Goal: Use online tool/utility: Utilize a website feature to perform a specific function

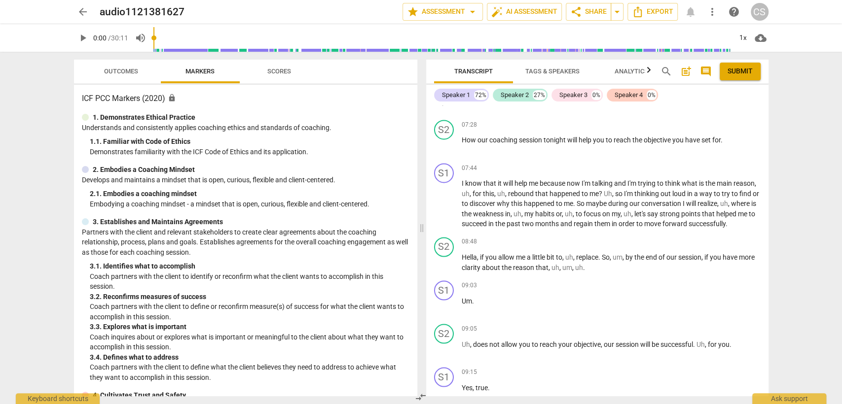
scroll to position [986, 0]
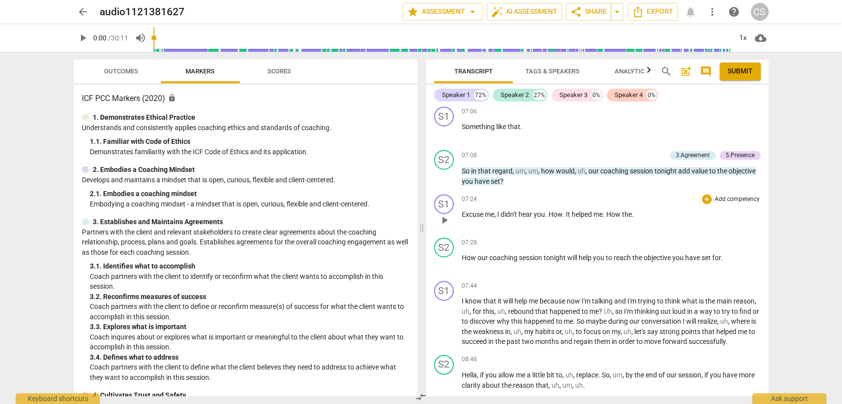
click at [507, 213] on span "didn't" at bounding box center [510, 215] width 18 height 8
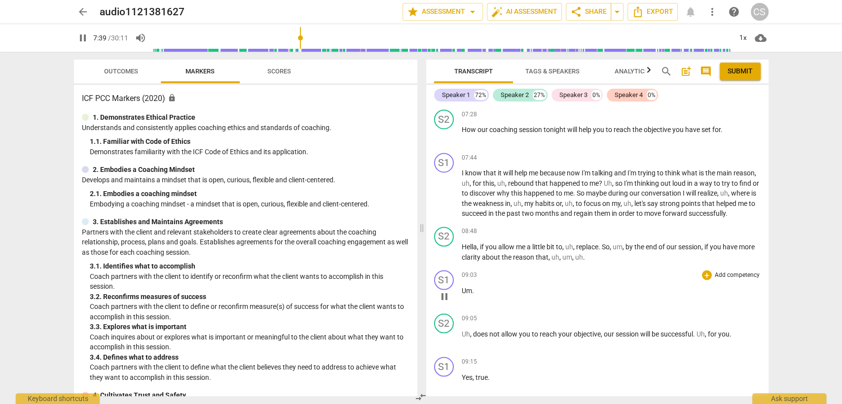
scroll to position [1096, 0]
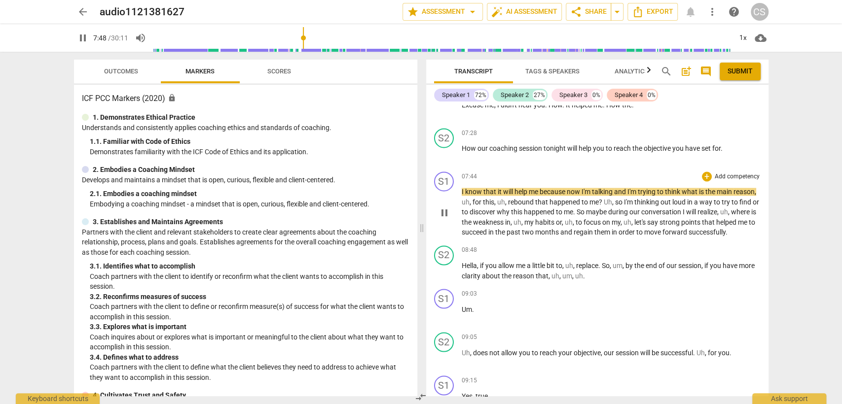
click at [441, 214] on span "pause" at bounding box center [444, 213] width 12 height 12
type input "469"
click at [706, 131] on div "+" at bounding box center [707, 133] width 10 height 10
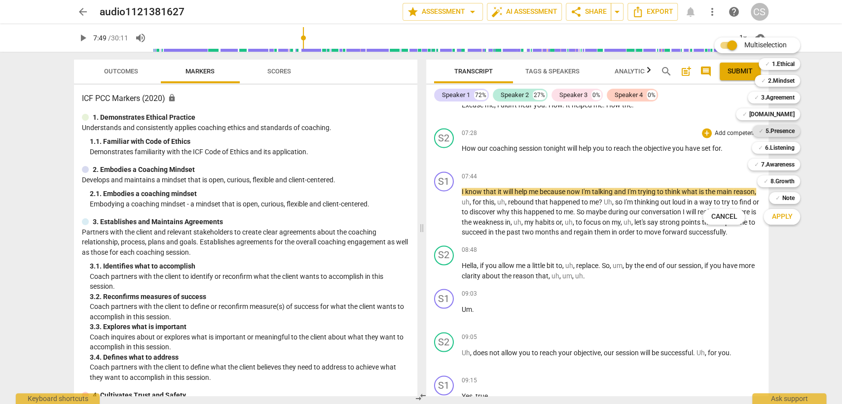
click at [786, 126] on b "5.Presence" at bounding box center [779, 131] width 29 height 12
click at [776, 217] on span "Apply" at bounding box center [781, 217] width 21 height 10
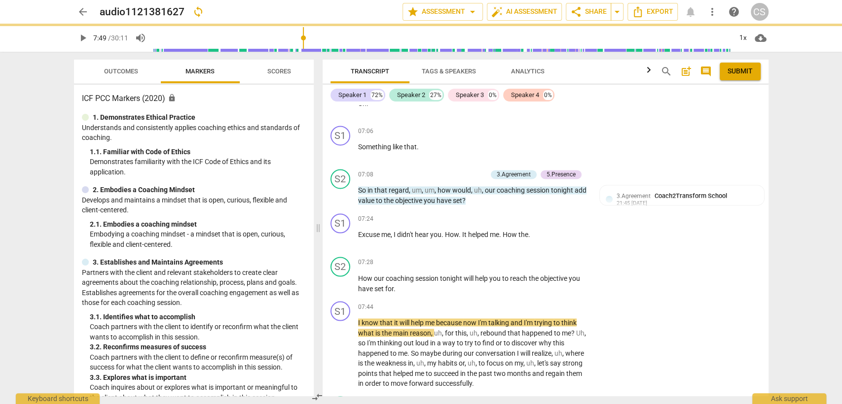
scroll to position [1214, 0]
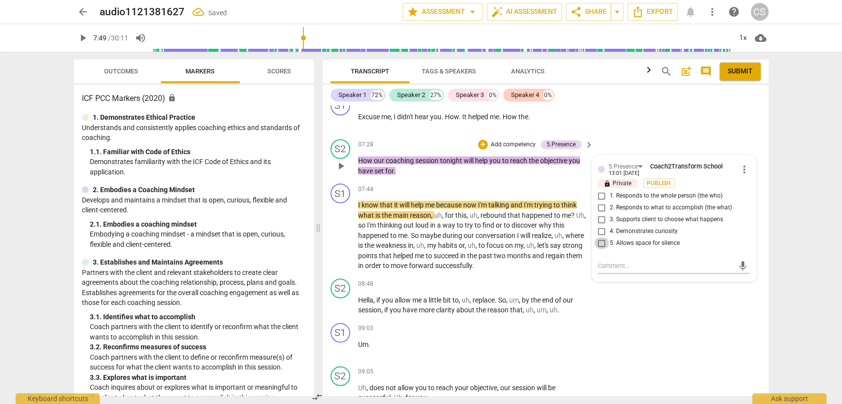
click at [596, 237] on input "5. Allows space for silence" at bounding box center [602, 243] width 16 height 12
checkbox input "true"
click at [422, 183] on div "07:44 + Add competency keyboard_arrow_right" at bounding box center [476, 188] width 237 height 11
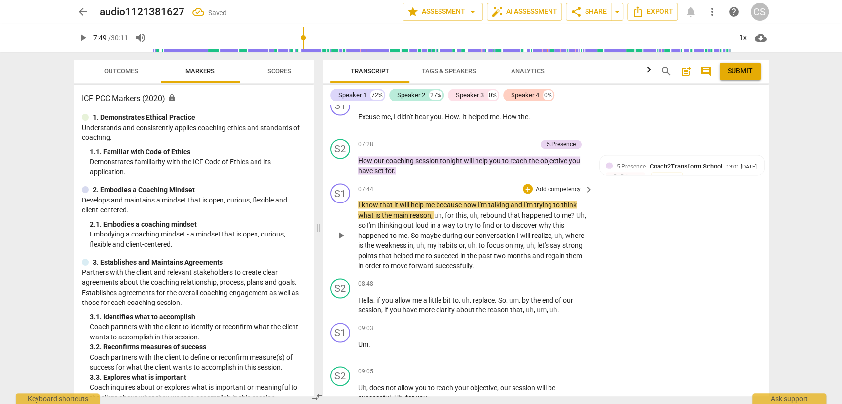
click at [340, 229] on span "play_arrow" at bounding box center [341, 235] width 12 height 12
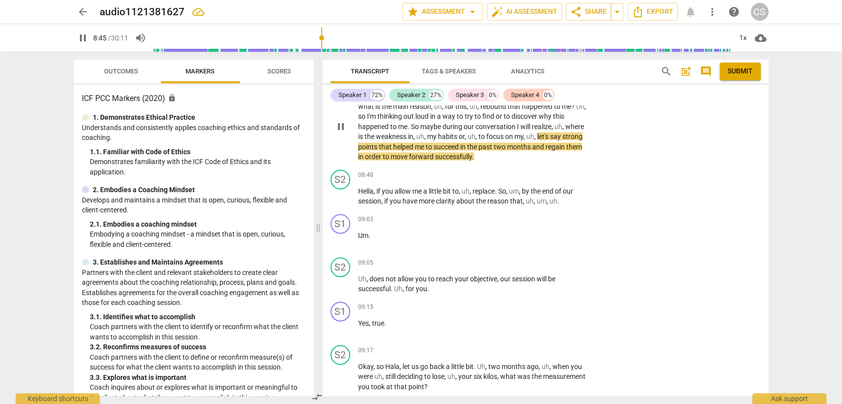
scroll to position [1323, 0]
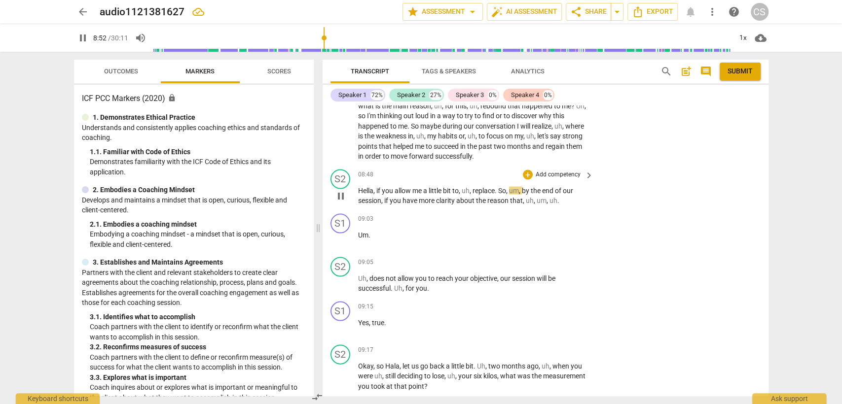
click at [489, 186] on span "replace" at bounding box center [483, 190] width 22 height 8
type input "535"
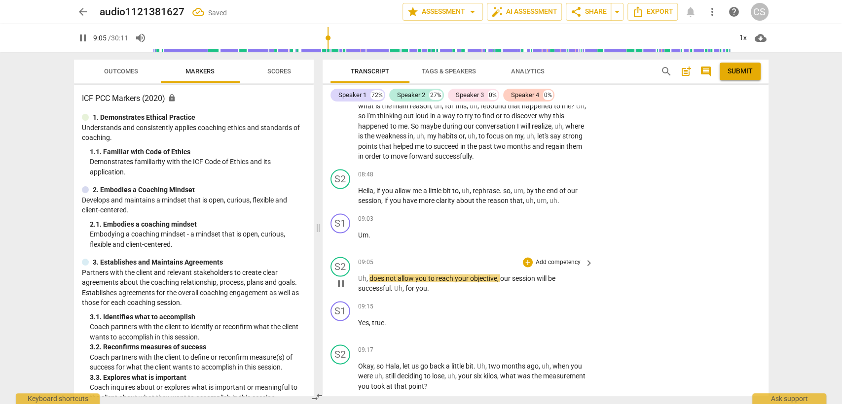
click at [368, 274] on span "," at bounding box center [367, 278] width 3 height 8
type input "547"
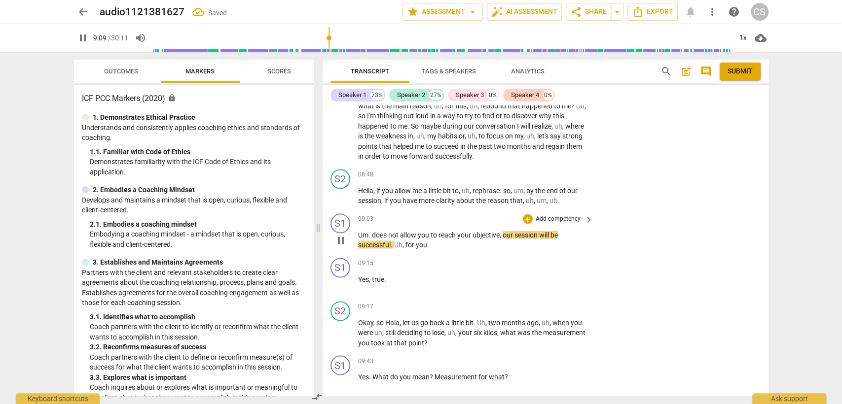
click at [372, 231] on span "does" at bounding box center [380, 235] width 16 height 8
type input "550"
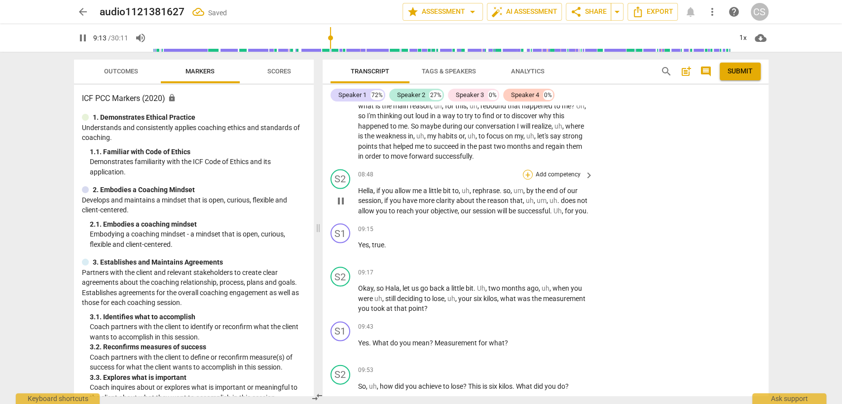
click at [527, 170] on div "+" at bounding box center [528, 175] width 10 height 10
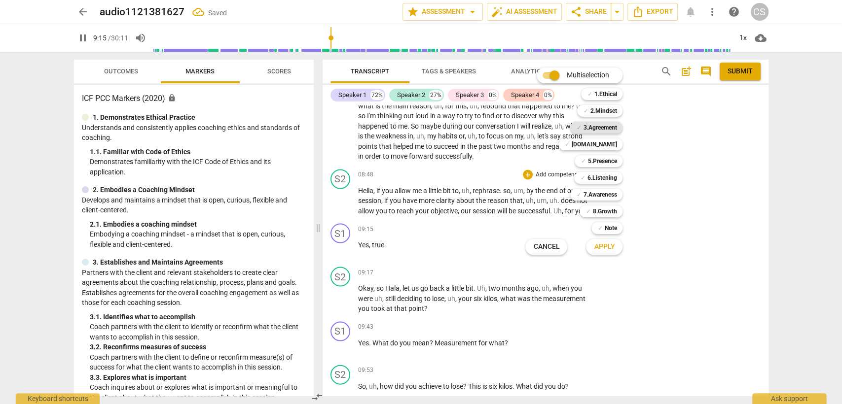
click at [607, 128] on b "3.Agreement" at bounding box center [600, 128] width 34 height 12
click at [605, 175] on b "6.Listening" at bounding box center [602, 178] width 30 height 12
click at [610, 251] on span "Apply" at bounding box center [604, 247] width 21 height 10
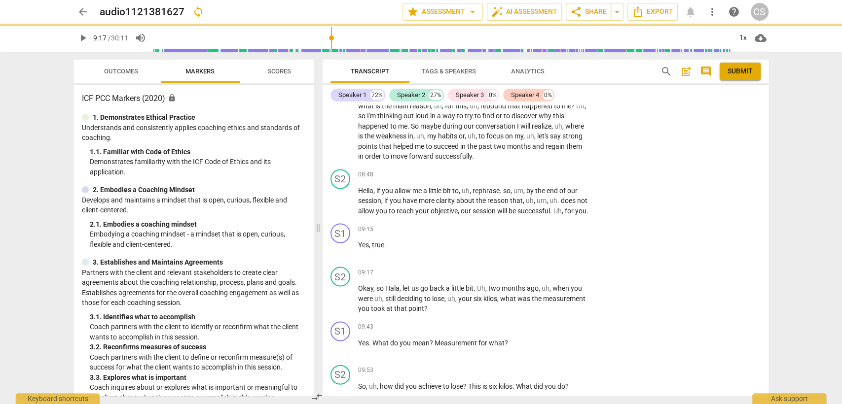
type input "557"
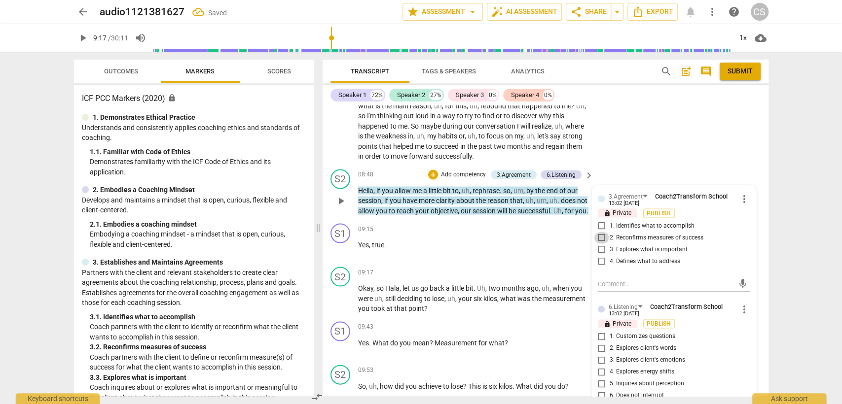
click at [599, 232] on input "2. Reconfirms measures of success" at bounding box center [602, 238] width 16 height 12
checkbox input "true"
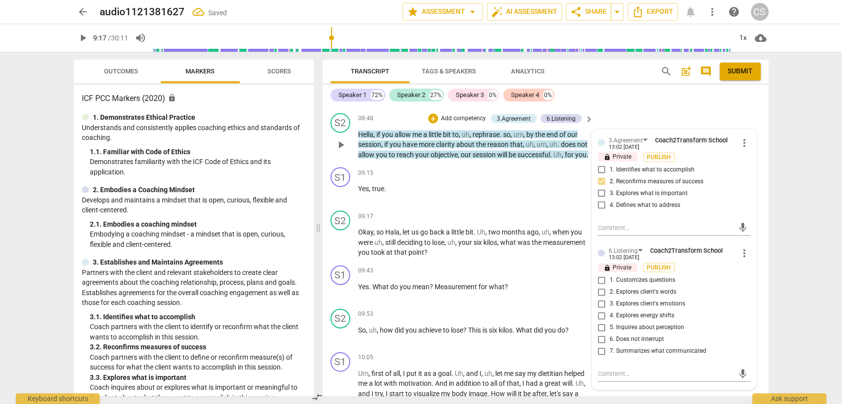
scroll to position [1433, 0]
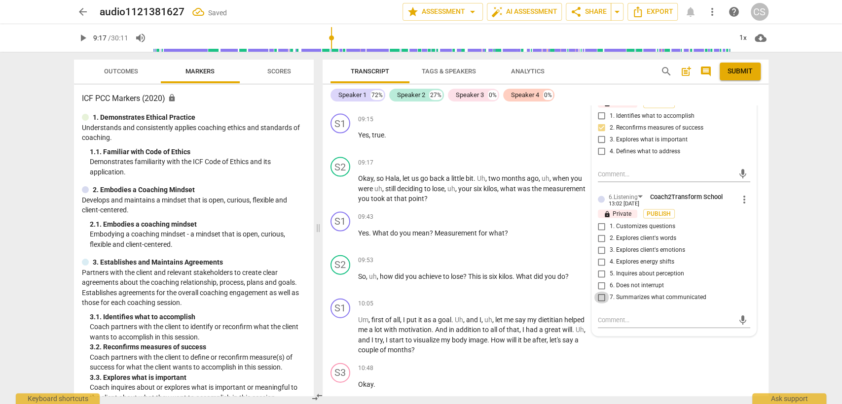
click at [601, 292] on input "7. Summarizes what communicated" at bounding box center [602, 298] width 16 height 12
checkbox input "true"
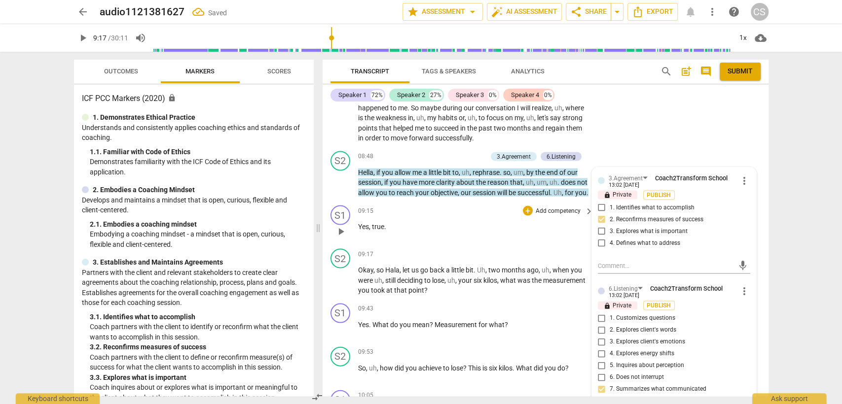
scroll to position [1323, 0]
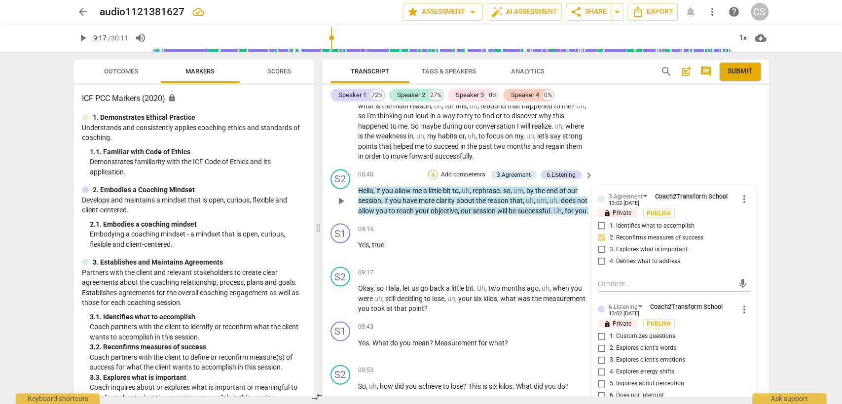
click at [429, 170] on div "+" at bounding box center [433, 175] width 10 height 10
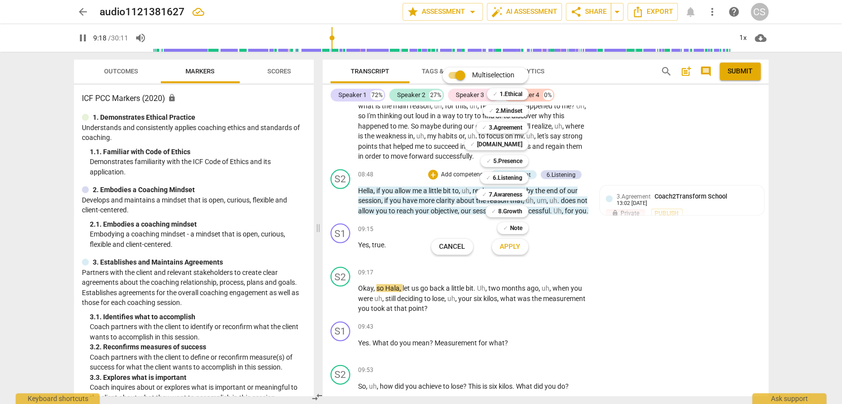
drag, startPoint x: 508, startPoint y: 144, endPoint x: 510, endPoint y: 187, distance: 42.9
click at [509, 144] on b "[DOMAIN_NAME]" at bounding box center [499, 145] width 45 height 12
click at [507, 248] on span "Apply" at bounding box center [510, 247] width 21 height 10
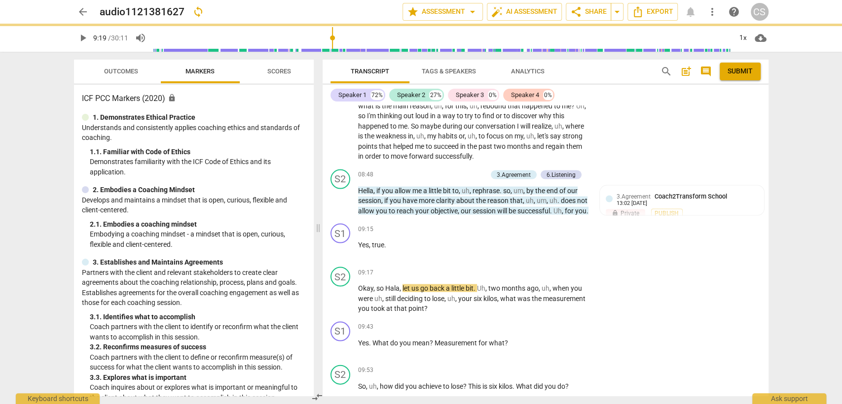
type input "560"
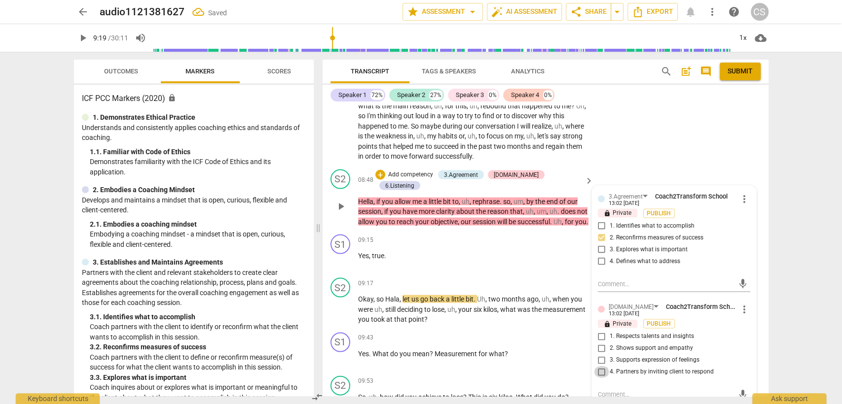
click at [602, 366] on input "4. Partners by inviting client to respond" at bounding box center [602, 372] width 16 height 12
checkbox input "true"
click at [493, 274] on div "S2 play_arrow pause 09:17 + Add competency keyboard_arrow_right Okay , so Hala …" at bounding box center [546, 301] width 446 height 55
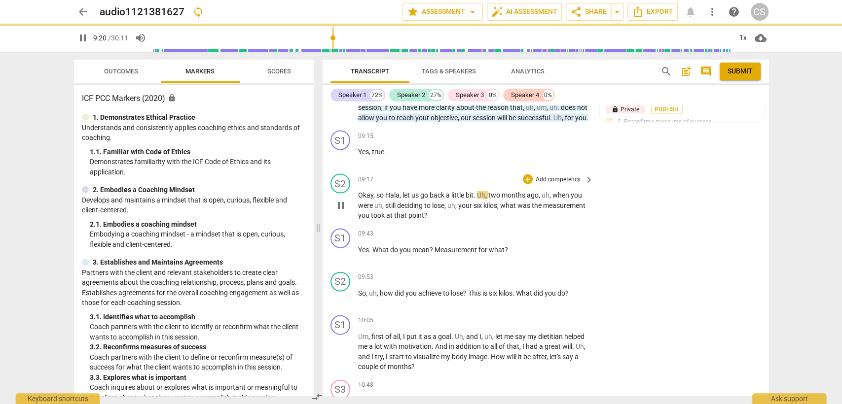
scroll to position [1433, 0]
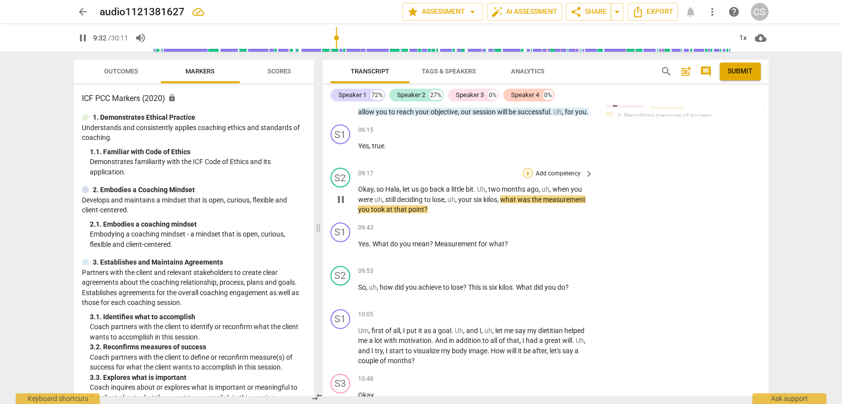
click at [528, 169] on div "+" at bounding box center [528, 174] width 10 height 10
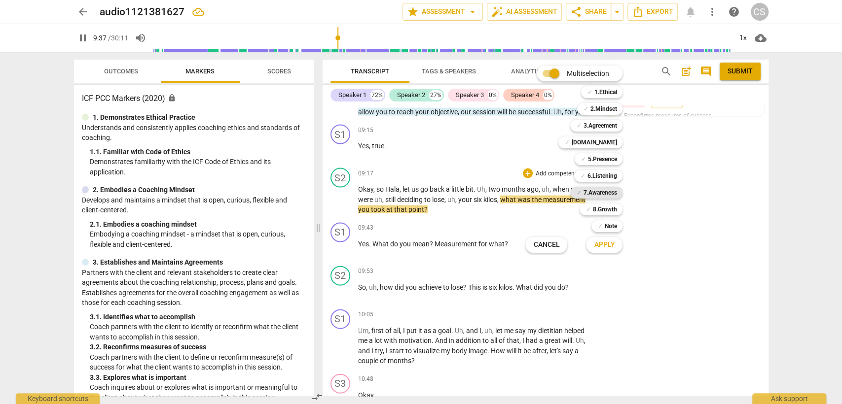
click at [604, 188] on b "7.Awareness" at bounding box center [600, 193] width 34 height 12
click at [613, 248] on span "Apply" at bounding box center [604, 245] width 21 height 10
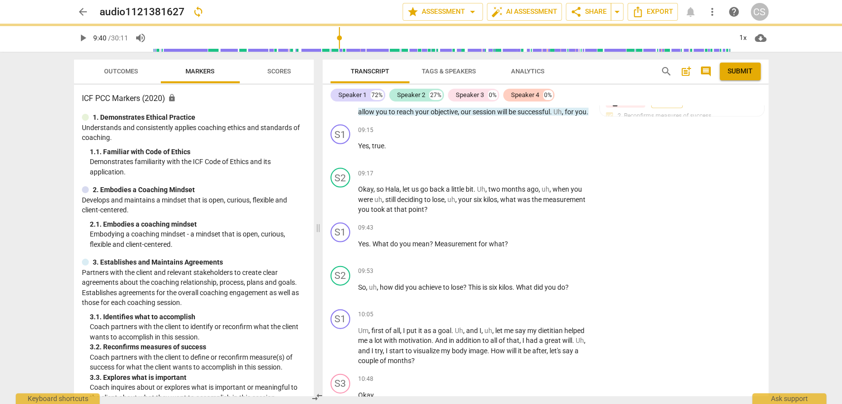
type input "581"
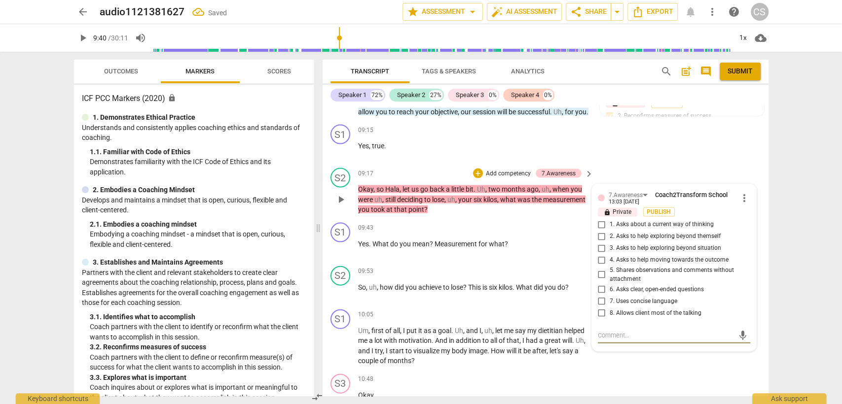
click at [603, 219] on input "1. Asks about a current way of thinking" at bounding box center [602, 225] width 16 height 12
checkbox input "true"
click at [526, 239] on div "09:43 + Add competency keyboard_arrow_right Yes . What do you mean ? Measuremen…" at bounding box center [476, 241] width 237 height 36
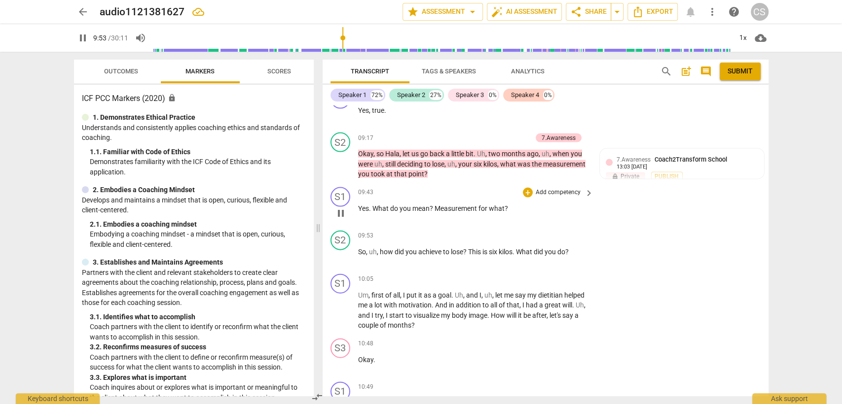
scroll to position [1487, 0]
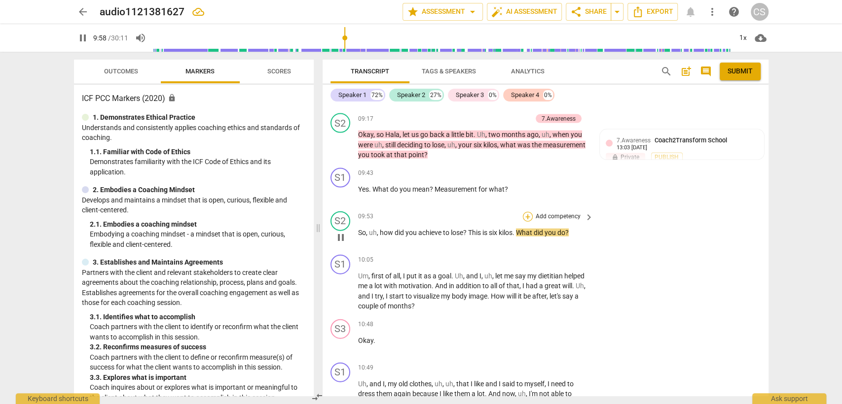
click at [527, 212] on div "+" at bounding box center [528, 217] width 10 height 10
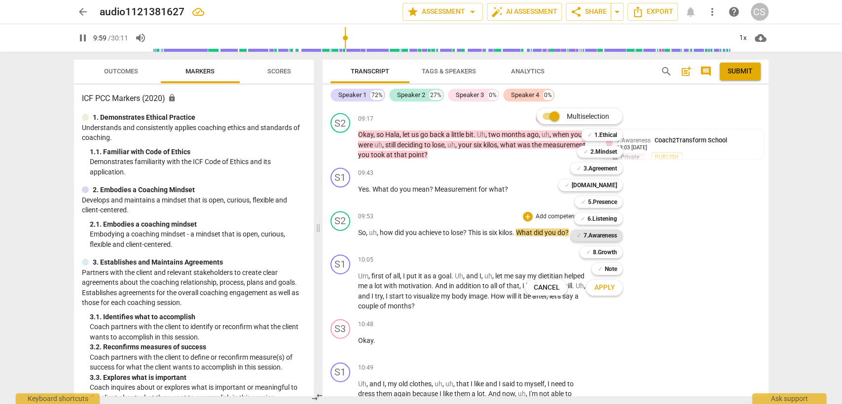
click at [593, 234] on b "7.Awareness" at bounding box center [600, 236] width 34 height 12
click at [611, 284] on span "Apply" at bounding box center [604, 288] width 21 height 10
type input "601"
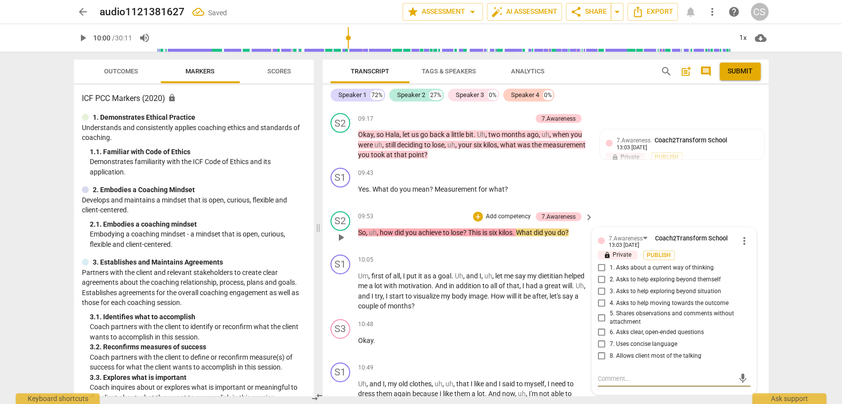
click at [598, 262] on input "1. Asks about a current way of thinking" at bounding box center [602, 268] width 16 height 12
checkbox input "true"
click at [437, 255] on div "10:05 + Add competency keyboard_arrow_right" at bounding box center [476, 260] width 237 height 11
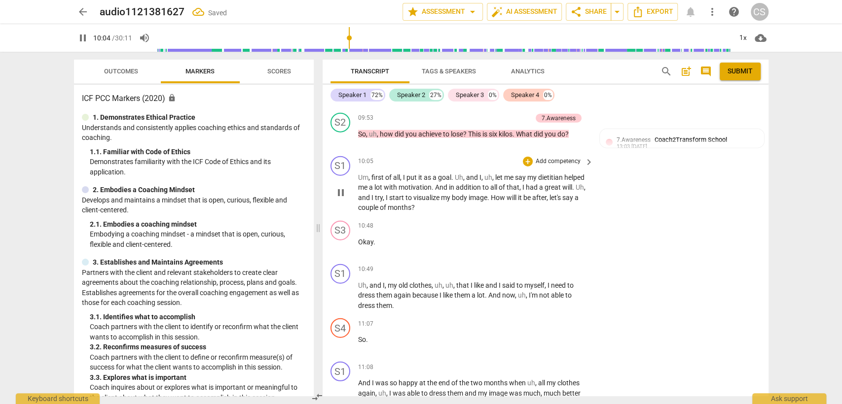
scroll to position [1597, 0]
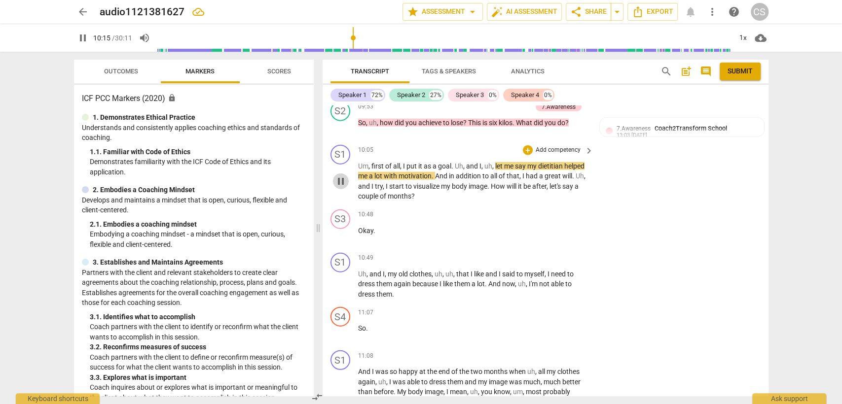
click at [339, 176] on span "pause" at bounding box center [341, 182] width 12 height 12
click at [337, 176] on span "play_arrow" at bounding box center [341, 182] width 12 height 12
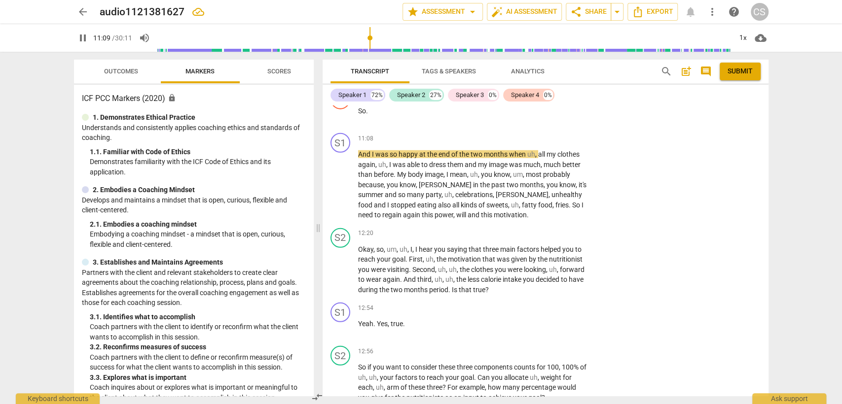
scroll to position [1816, 0]
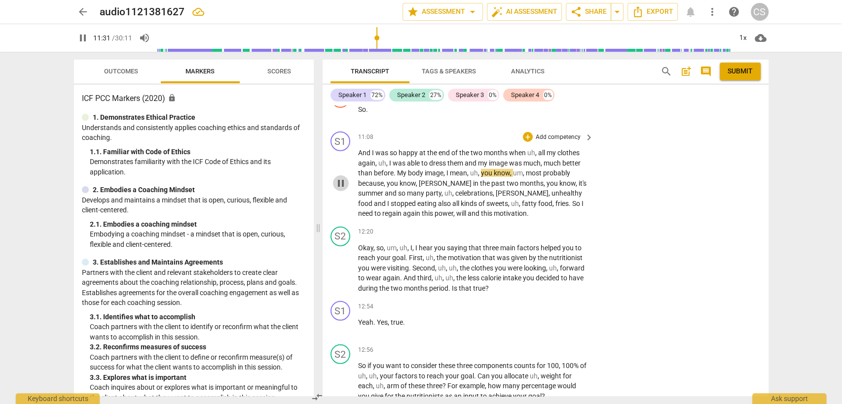
click at [340, 178] on span "pause" at bounding box center [341, 184] width 12 height 12
type input "692"
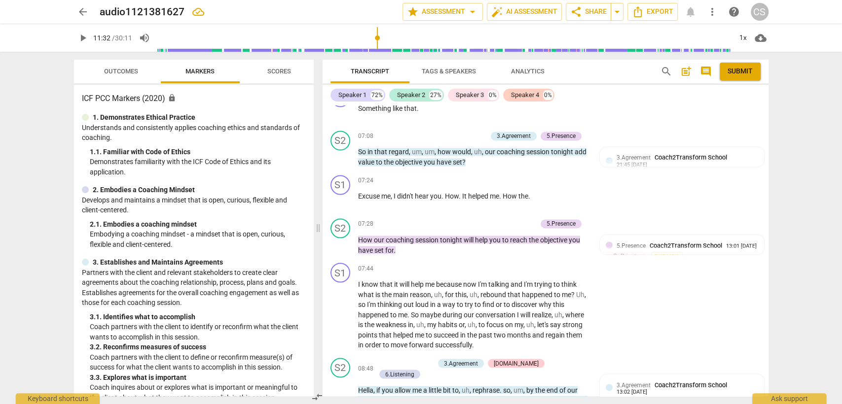
scroll to position [1159, 0]
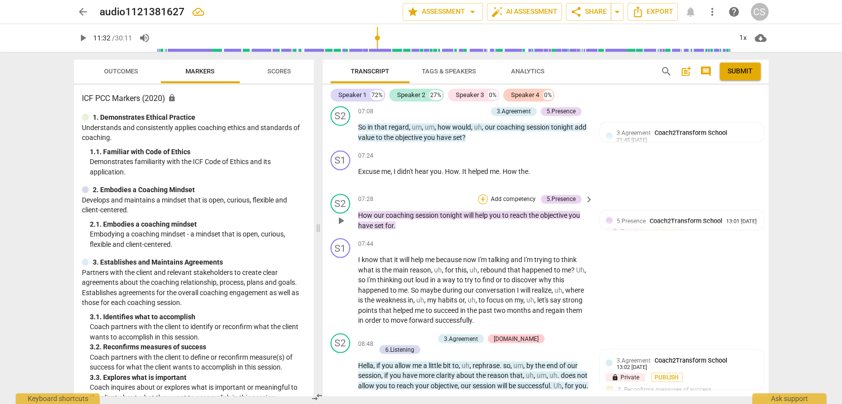
click at [482, 194] on div "+" at bounding box center [483, 199] width 10 height 10
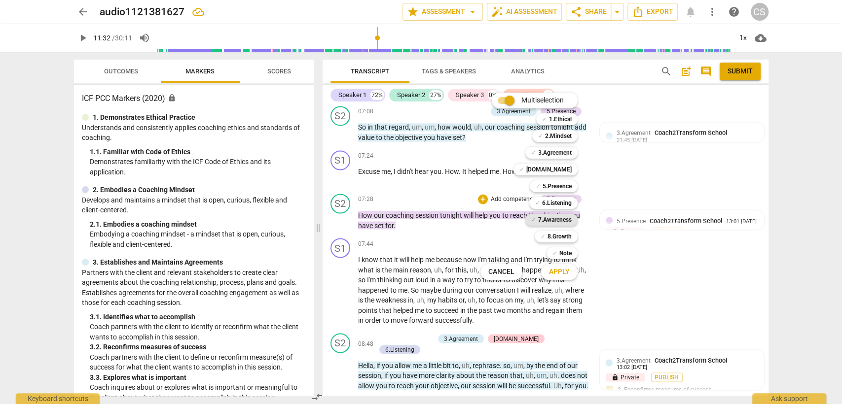
click at [561, 218] on b "7.Awareness" at bounding box center [555, 220] width 34 height 12
click at [555, 271] on span "Apply" at bounding box center [559, 272] width 21 height 10
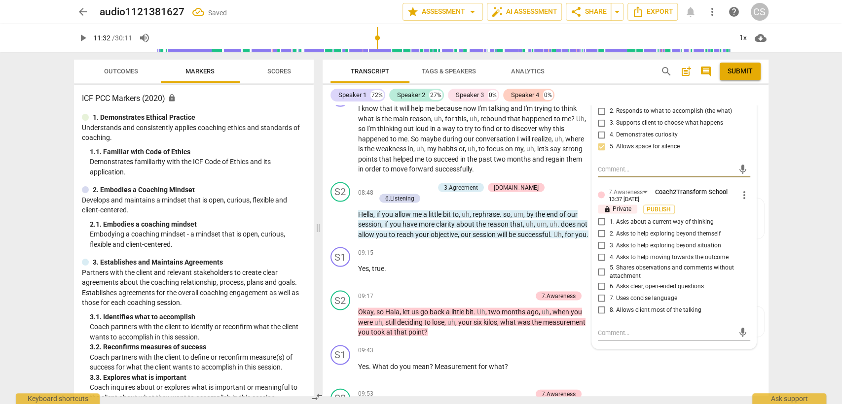
scroll to position [1323, 0]
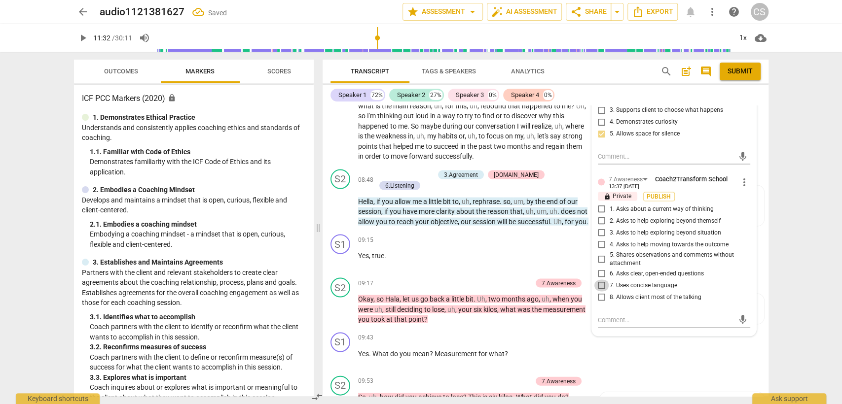
click at [600, 280] on input "7. Uses concise language" at bounding box center [602, 286] width 16 height 12
checkbox input "true"
click at [598, 268] on input "6. Asks clear, open-ended questions" at bounding box center [602, 274] width 16 height 12
checkbox input "true"
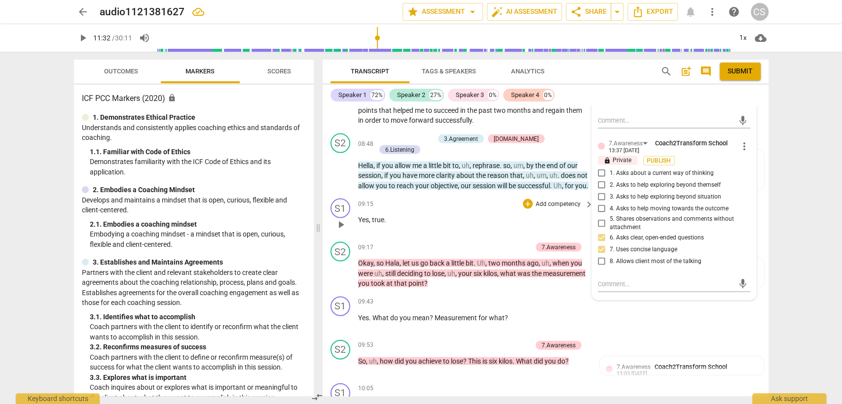
scroll to position [1378, 0]
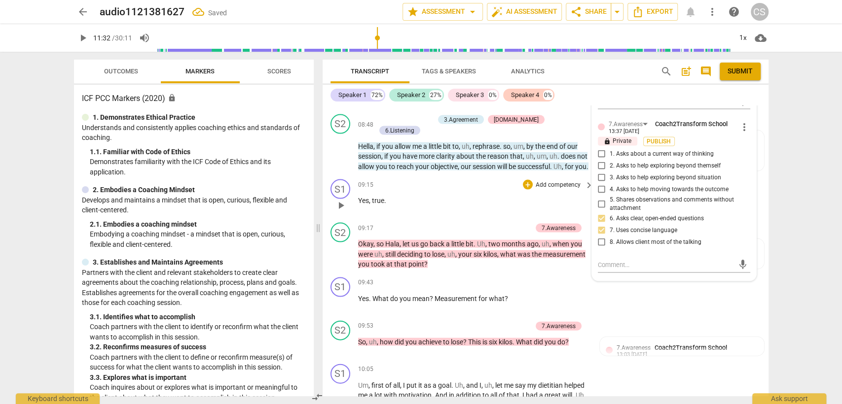
click at [433, 201] on div "S1 play_arrow pause 09:15 + Add competency keyboard_arrow_right Yes , true ." at bounding box center [546, 197] width 446 height 43
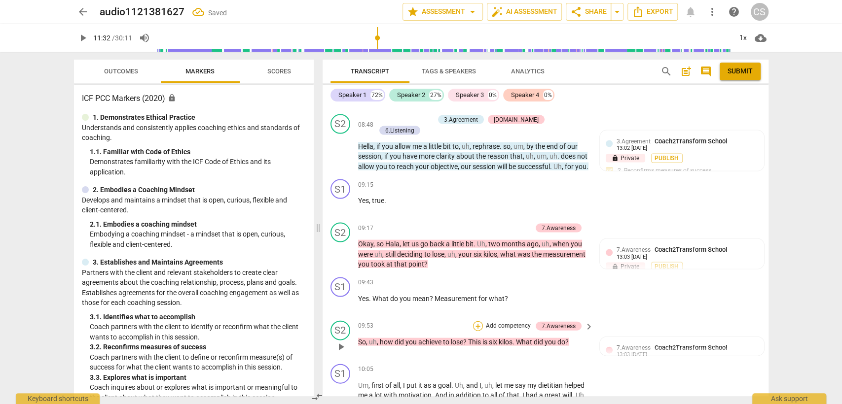
click at [473, 322] on div "+" at bounding box center [478, 327] width 10 height 10
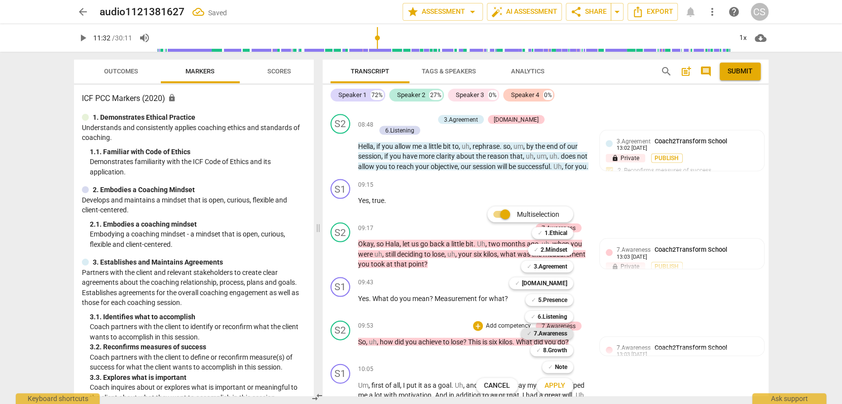
drag, startPoint x: 539, startPoint y: 328, endPoint x: 543, endPoint y: 336, distance: 8.8
click at [539, 329] on b "7.Awareness" at bounding box center [551, 334] width 34 height 12
click at [558, 382] on span "Apply" at bounding box center [554, 386] width 21 height 10
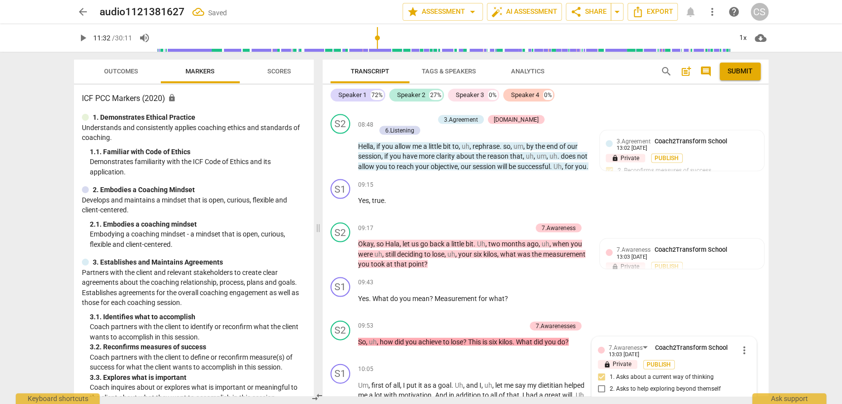
scroll to position [1601, 0]
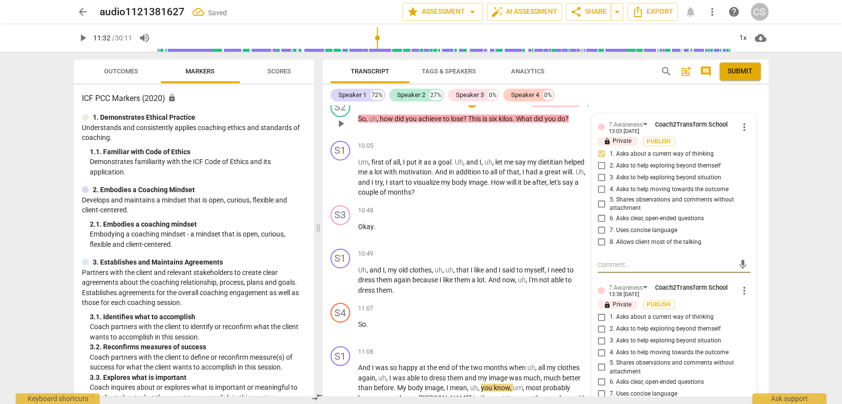
click at [600, 225] on input "7. Uses concise language" at bounding box center [602, 231] width 16 height 12
checkbox input "true"
click at [599, 213] on input "6. Asks clear, open-ended questions" at bounding box center [602, 219] width 16 height 12
checkbox input "true"
click at [473, 245] on div "S1 play_arrow pause 10:49 + Add competency keyboard_arrow_right Uh , and I , my…" at bounding box center [546, 272] width 446 height 55
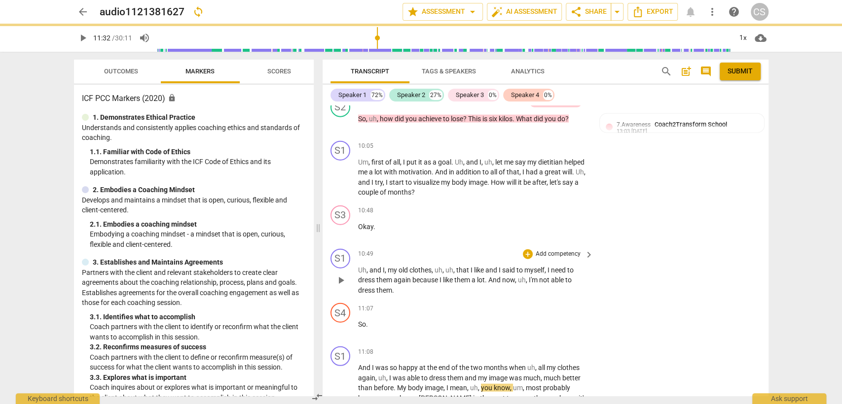
scroll to position [1711, 0]
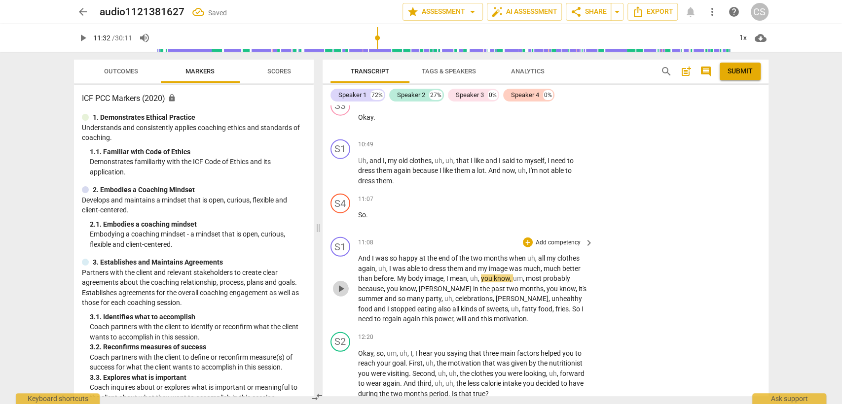
click at [336, 283] on span "play_arrow" at bounding box center [341, 289] width 12 height 12
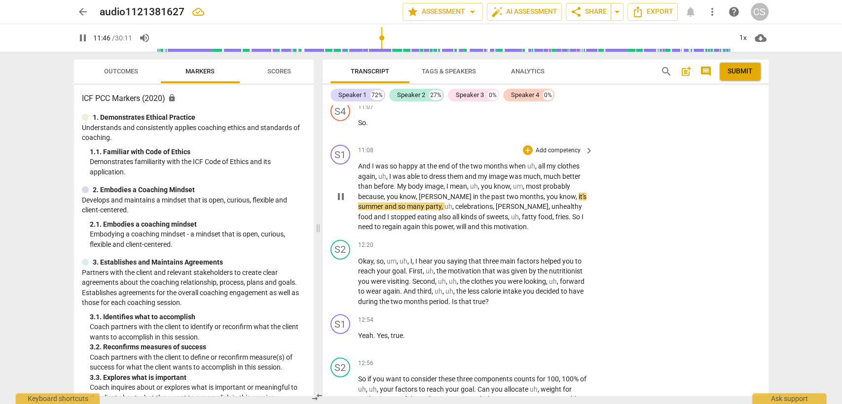
scroll to position [1820, 0]
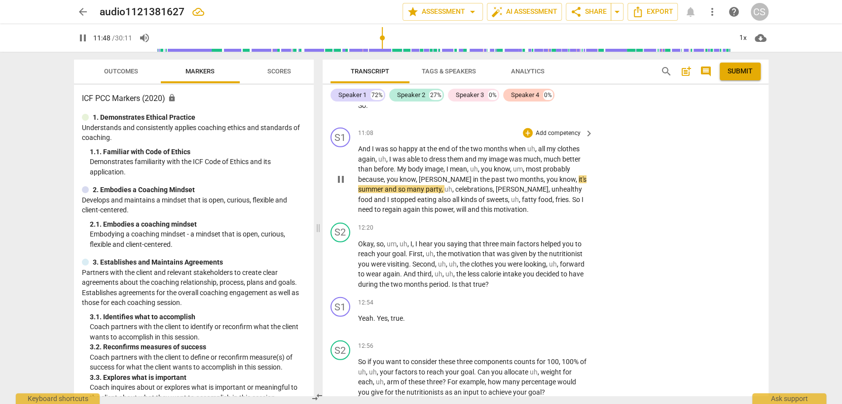
click at [343, 174] on span "pause" at bounding box center [341, 180] width 12 height 12
click at [341, 174] on span "play_arrow" at bounding box center [341, 180] width 12 height 12
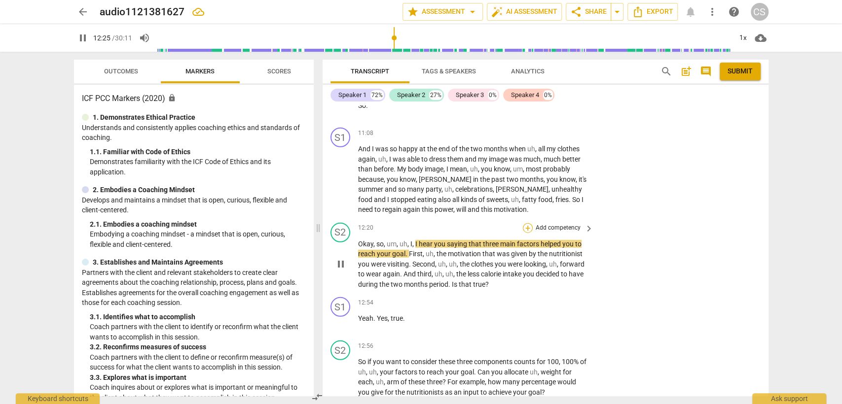
click at [524, 223] on div "+" at bounding box center [528, 228] width 10 height 10
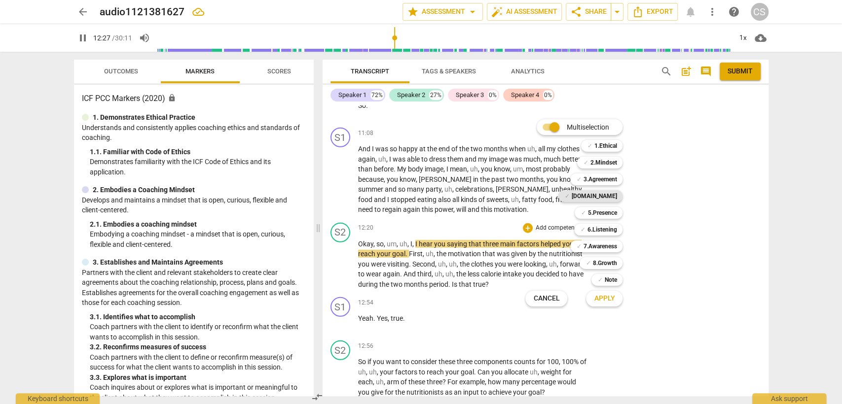
click at [601, 198] on b "[DOMAIN_NAME]" at bounding box center [593, 196] width 45 height 12
click at [607, 229] on b "6.Listening" at bounding box center [602, 230] width 30 height 12
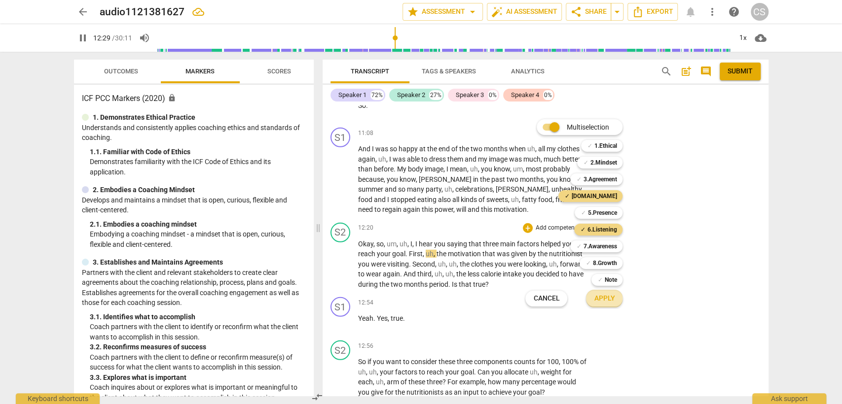
click at [618, 302] on button "Apply" at bounding box center [604, 299] width 36 height 18
type input "749"
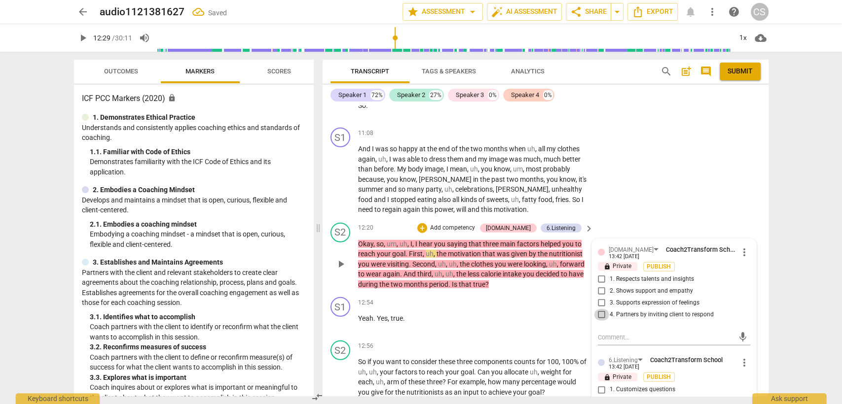
click at [598, 309] on input "4. Partners by inviting client to respond" at bounding box center [602, 315] width 16 height 12
checkbox input "true"
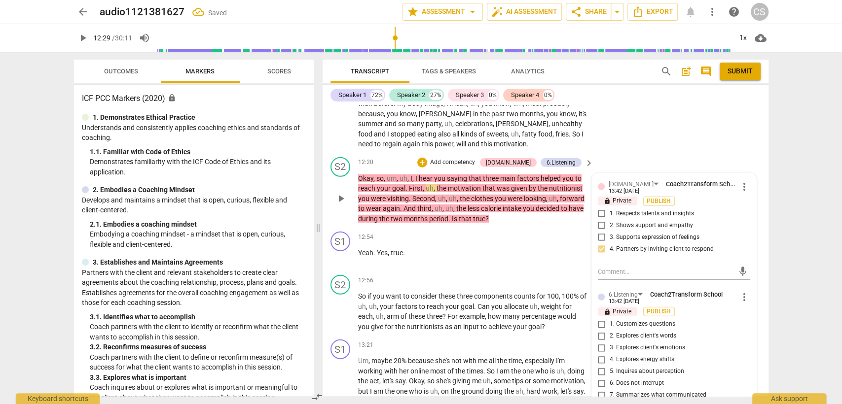
scroll to position [1930, 0]
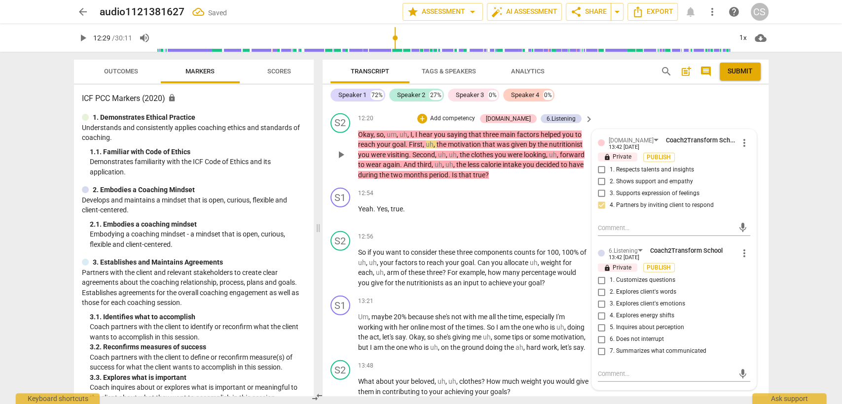
drag, startPoint x: 600, startPoint y: 336, endPoint x: 596, endPoint y: 330, distance: 7.8
click at [600, 346] on input "7. Summarizes what communicated" at bounding box center [602, 352] width 16 height 12
checkbox input "true"
click at [465, 227] on div "S2 play_arrow pause 12:56 + Add competency keyboard_arrow_right So if you want …" at bounding box center [546, 259] width 446 height 65
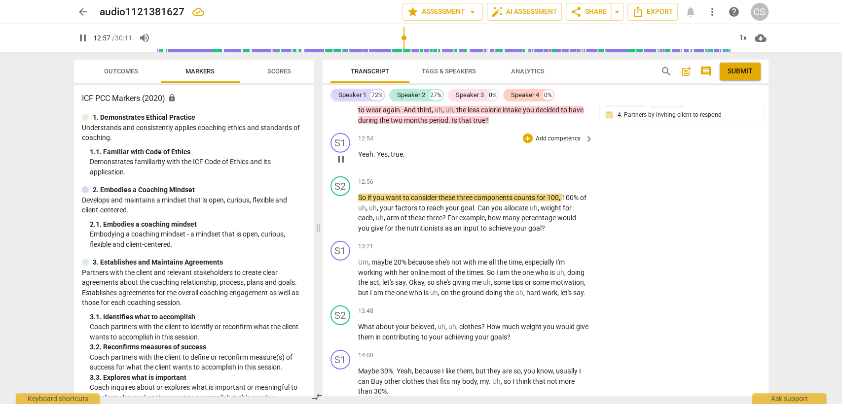
scroll to position [1984, 0]
click at [527, 177] on div "+" at bounding box center [528, 182] width 10 height 10
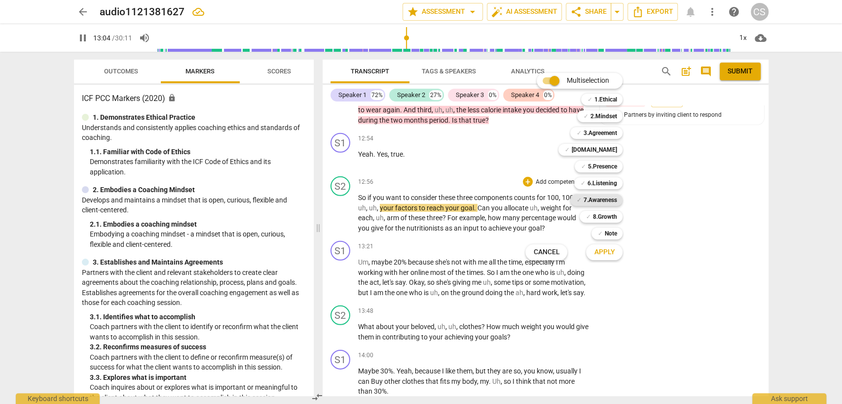
drag, startPoint x: 605, startPoint y: 202, endPoint x: 594, endPoint y: 173, distance: 31.2
click at [605, 201] on b "7.Awareness" at bounding box center [600, 200] width 34 height 12
click at [590, 164] on b "5.Presence" at bounding box center [601, 167] width 29 height 12
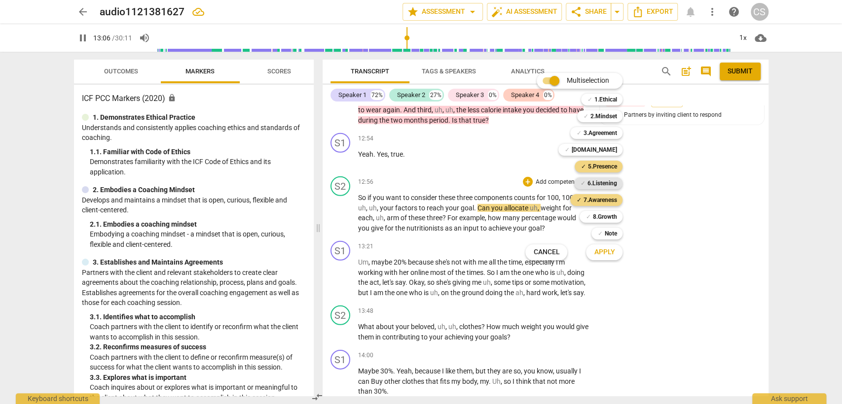
click at [593, 180] on b "6.Listening" at bounding box center [602, 184] width 30 height 12
click at [595, 253] on span "Apply" at bounding box center [604, 253] width 21 height 10
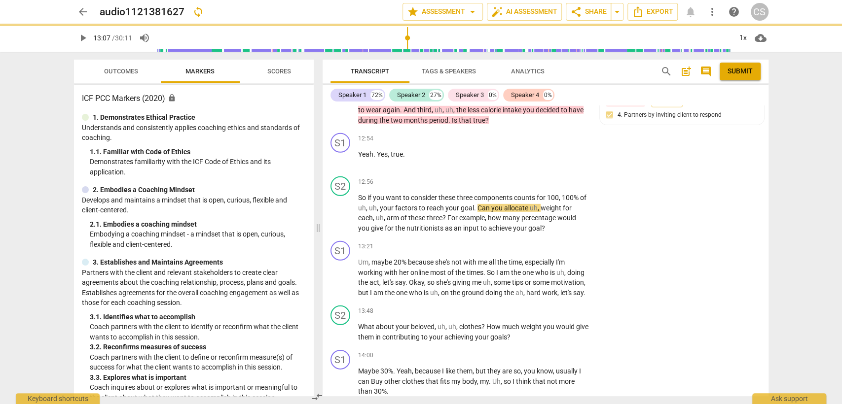
type input "788"
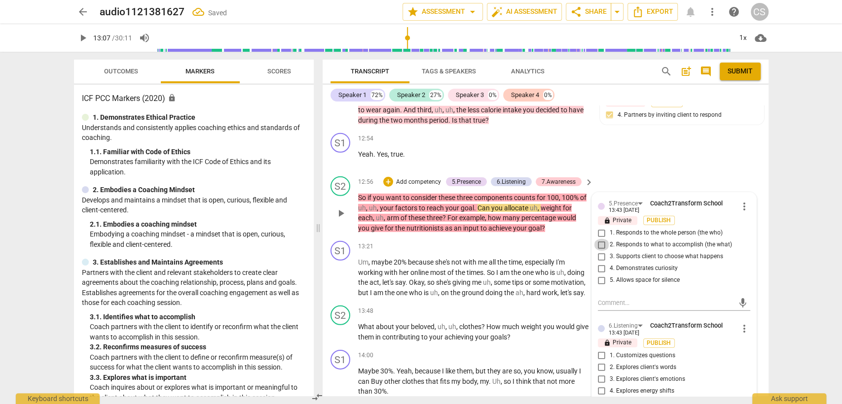
click at [600, 239] on input "2. Responds to what to accomplish (the what)" at bounding box center [602, 245] width 16 height 12
checkbox input "true"
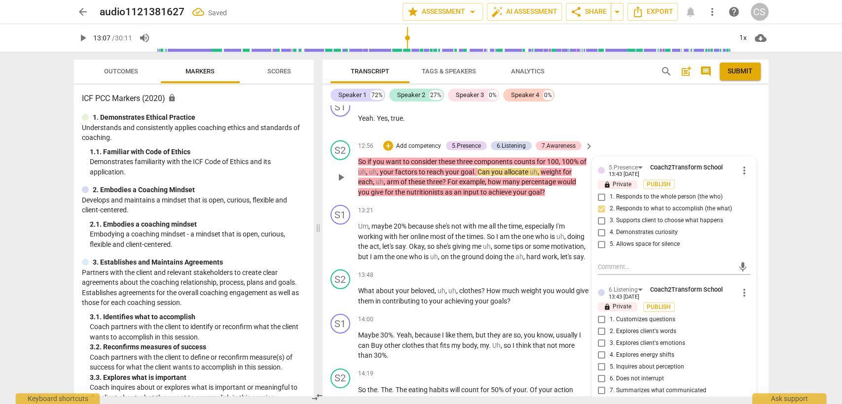
scroll to position [2040, 0]
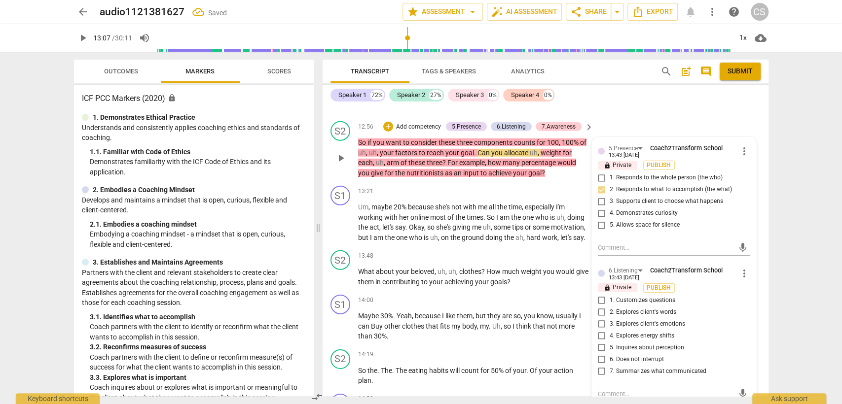
click at [597, 295] on input "1. Customizes questions" at bounding box center [602, 301] width 16 height 12
checkbox input "true"
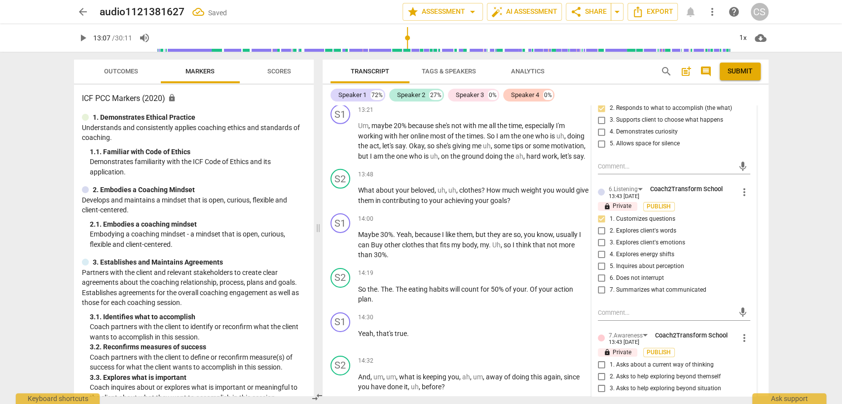
scroll to position [2204, 0]
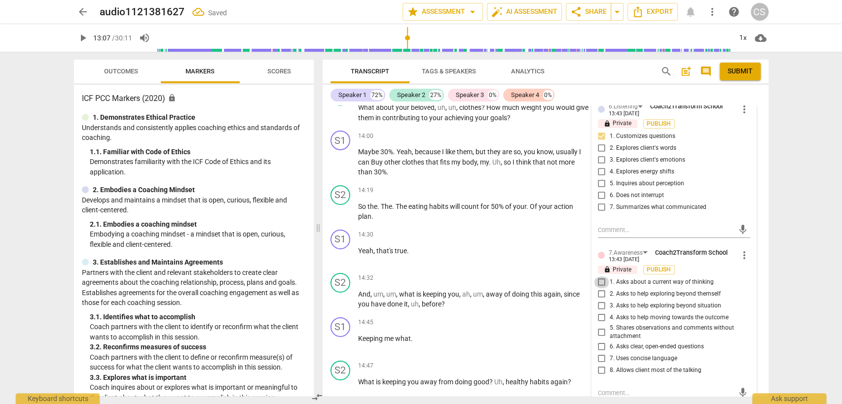
click at [600, 277] on input "1. Asks about a current way of thinking" at bounding box center [602, 283] width 16 height 12
checkbox input "true"
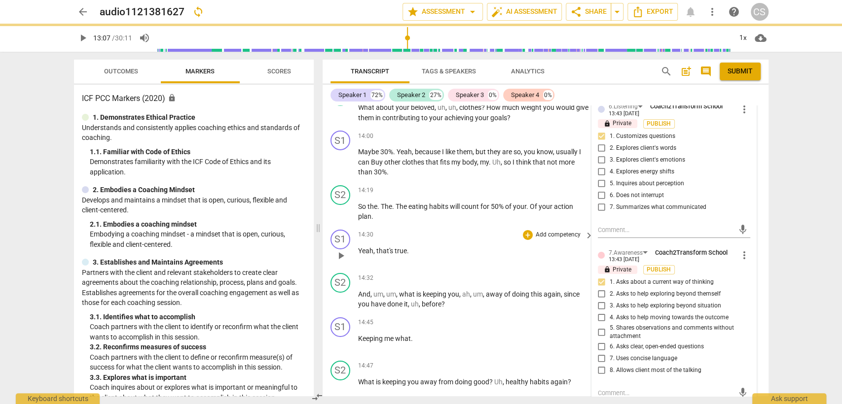
click at [446, 226] on div "S1 play_arrow pause 14:30 + Add competency keyboard_arrow_right Yeah , that's t…" at bounding box center [546, 247] width 446 height 43
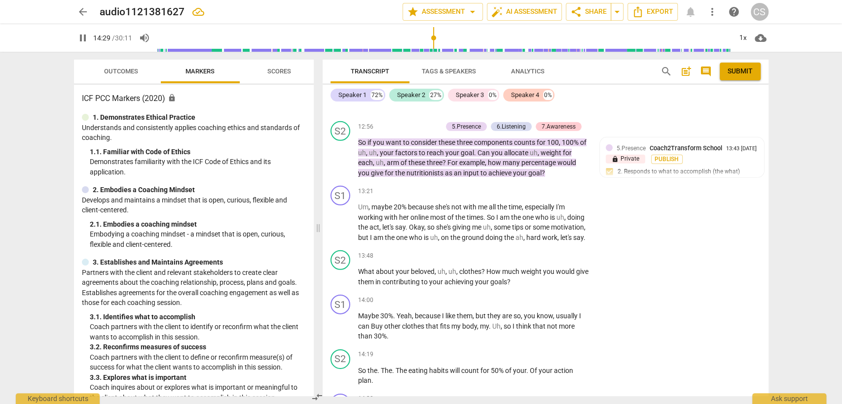
scroll to position [2339, 0]
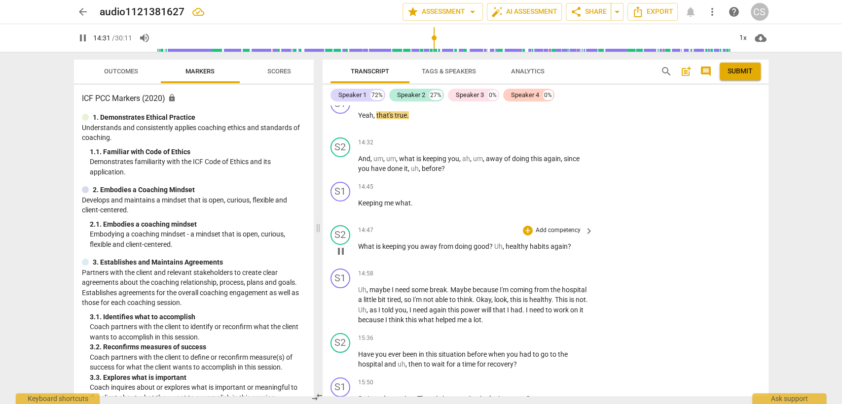
click at [338, 246] on span "pause" at bounding box center [341, 252] width 12 height 12
type input "872"
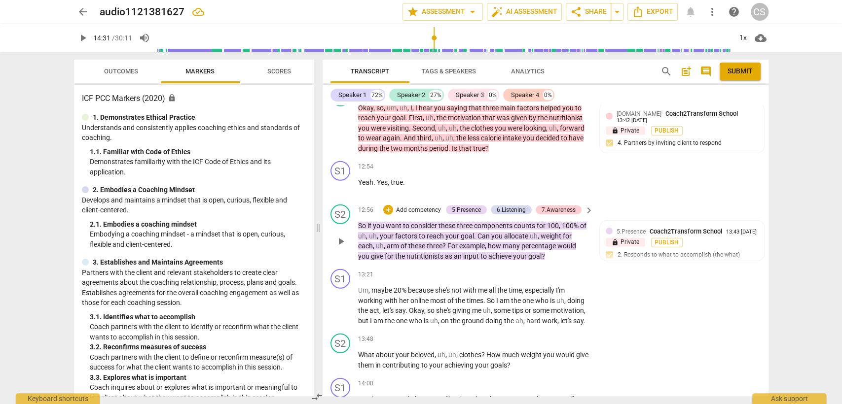
scroll to position [2011, 0]
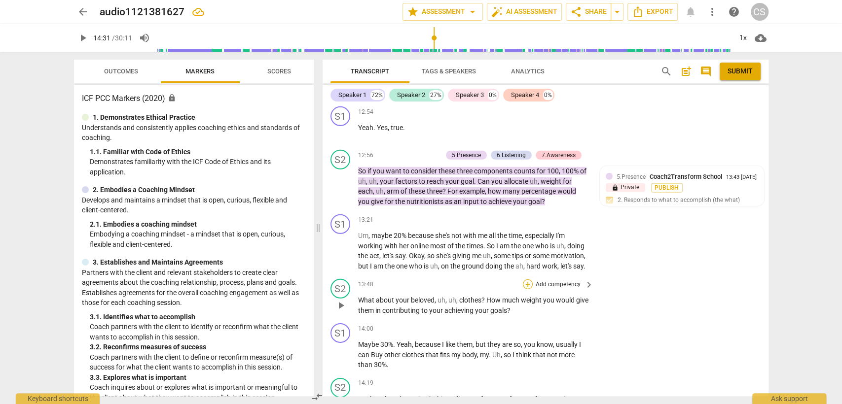
click at [525, 280] on div "+" at bounding box center [528, 285] width 10 height 10
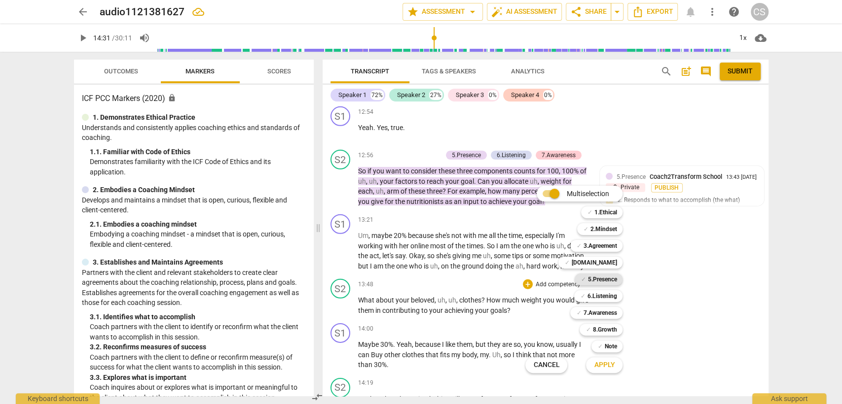
click at [591, 281] on b "5.Presence" at bounding box center [601, 280] width 29 height 12
click at [592, 294] on b "6.Listening" at bounding box center [602, 296] width 30 height 12
click at [590, 312] on b "7.Awareness" at bounding box center [600, 313] width 34 height 12
click at [615, 368] on button "Apply" at bounding box center [604, 366] width 36 height 18
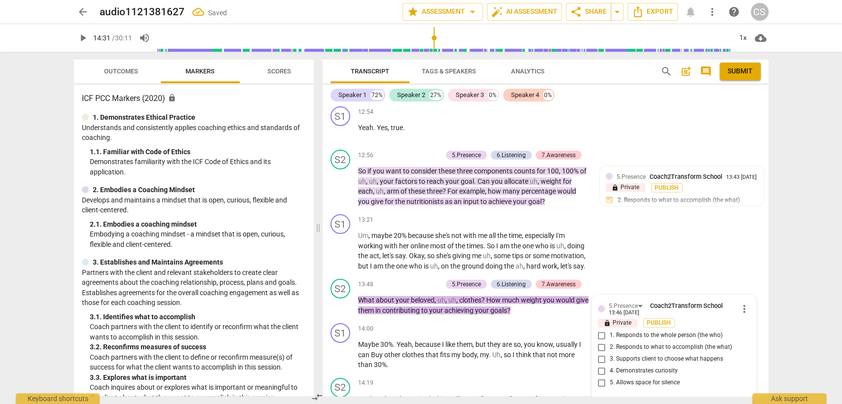
scroll to position [2161, 0]
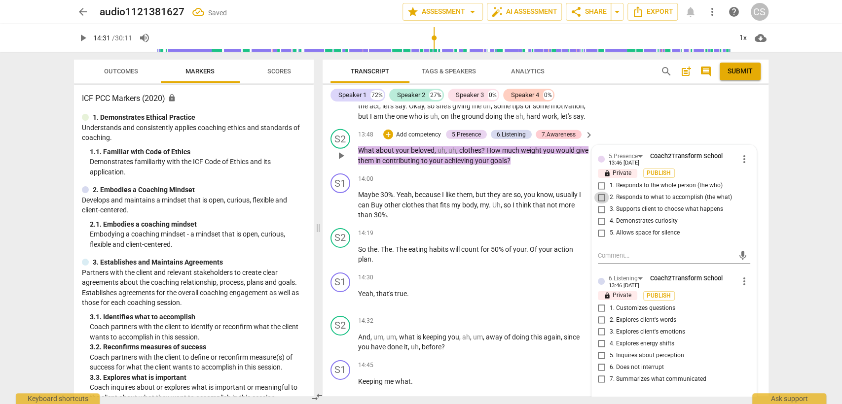
click at [596, 192] on input "2. Responds to what to accomplish (the what)" at bounding box center [602, 198] width 16 height 12
checkbox input "true"
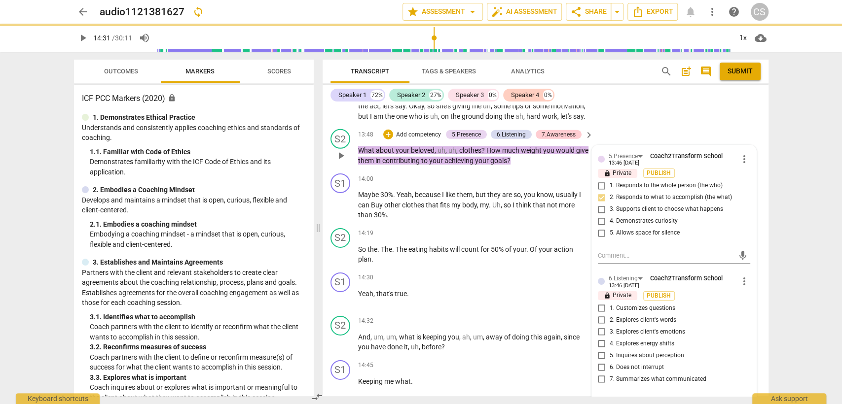
scroll to position [2216, 0]
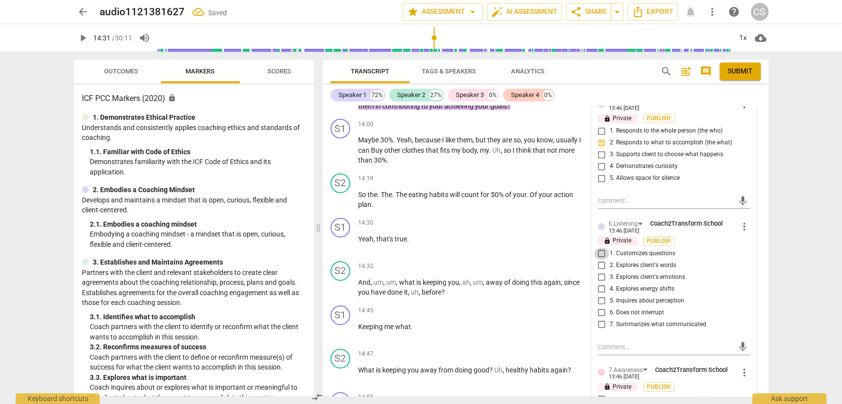
click at [600, 248] on input "1. Customizes questions" at bounding box center [602, 254] width 16 height 12
checkbox input "true"
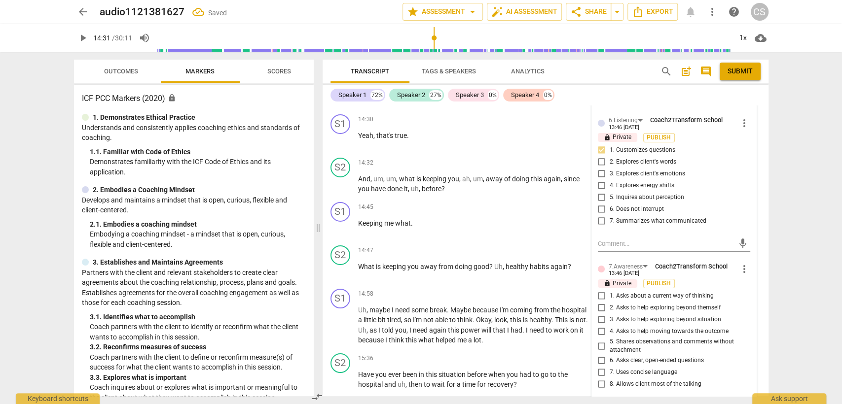
scroll to position [2325, 0]
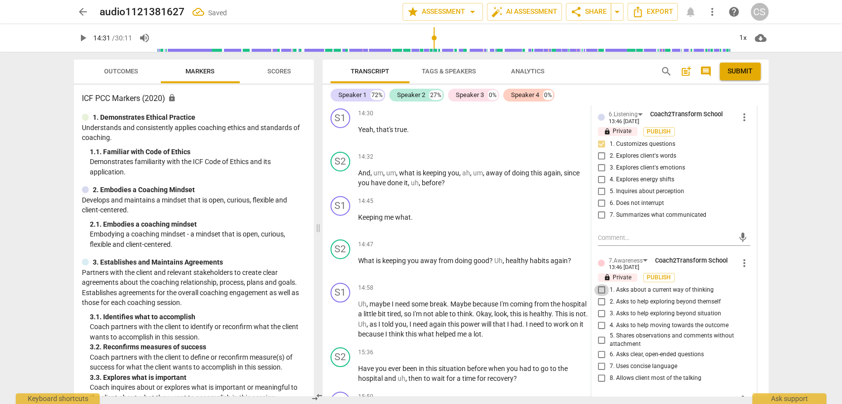
click at [600, 286] on input "1. Asks about a current way of thinking" at bounding box center [602, 291] width 16 height 12
checkbox input "true"
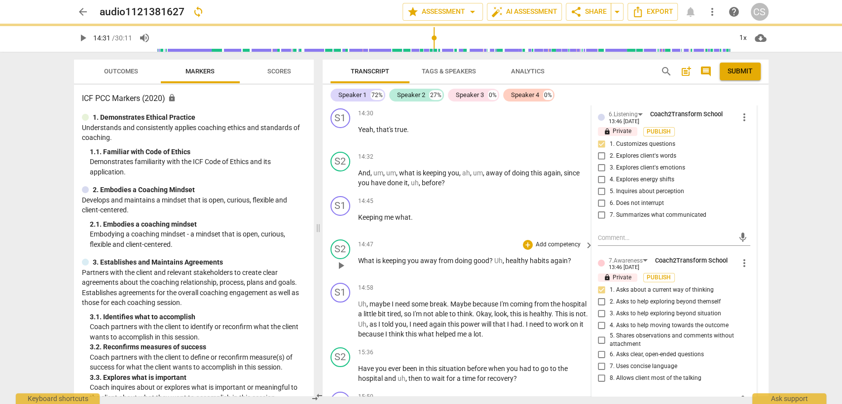
click at [496, 236] on div "S2 play_arrow pause 14:47 + Add competency keyboard_arrow_right What is keeping…" at bounding box center [546, 257] width 446 height 43
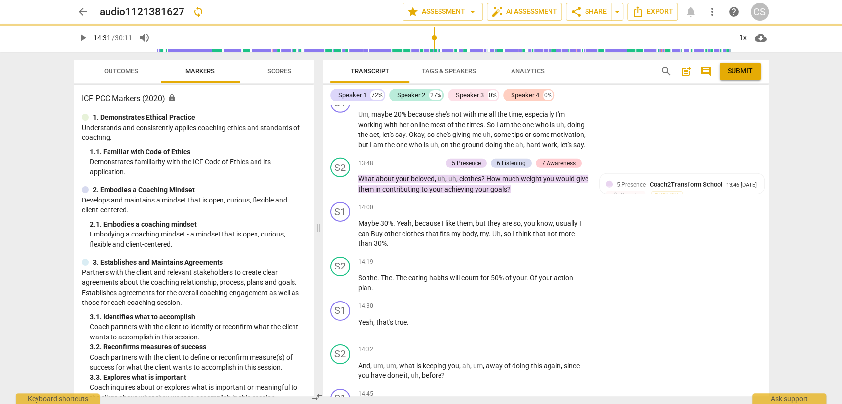
scroll to position [2106, 0]
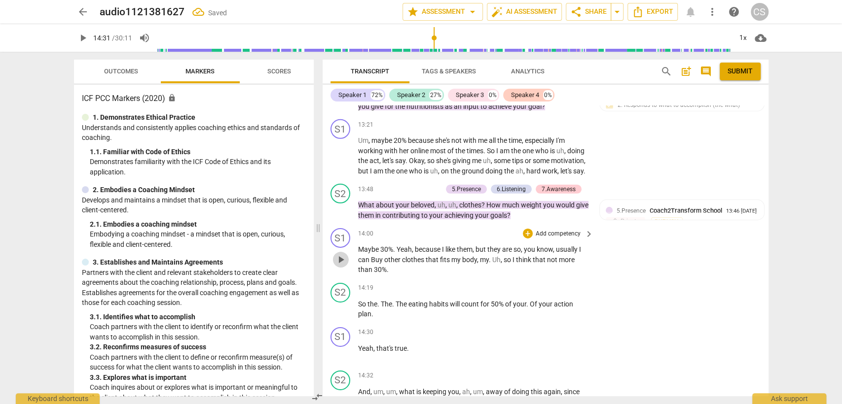
click at [340, 254] on span "play_arrow" at bounding box center [341, 260] width 12 height 12
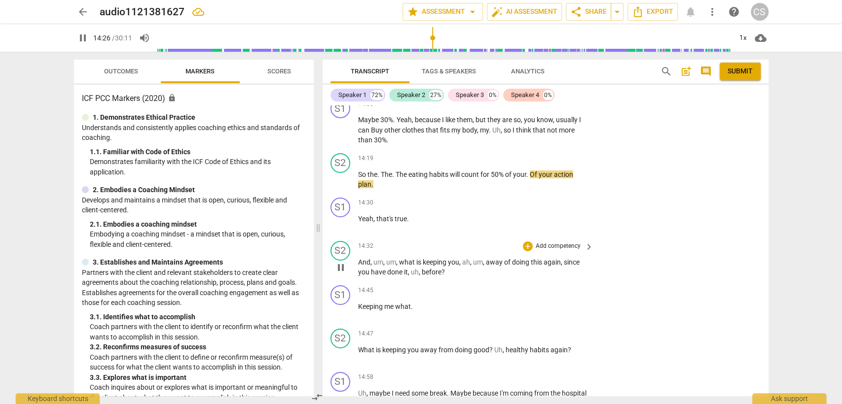
scroll to position [2270, 0]
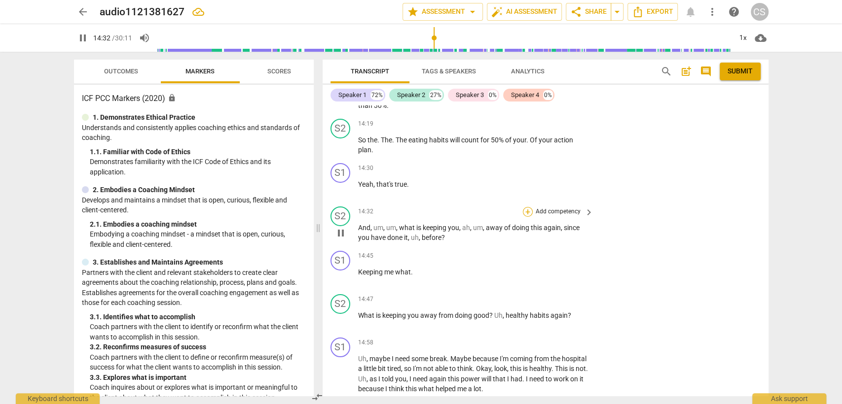
click at [529, 207] on div "+" at bounding box center [528, 212] width 10 height 10
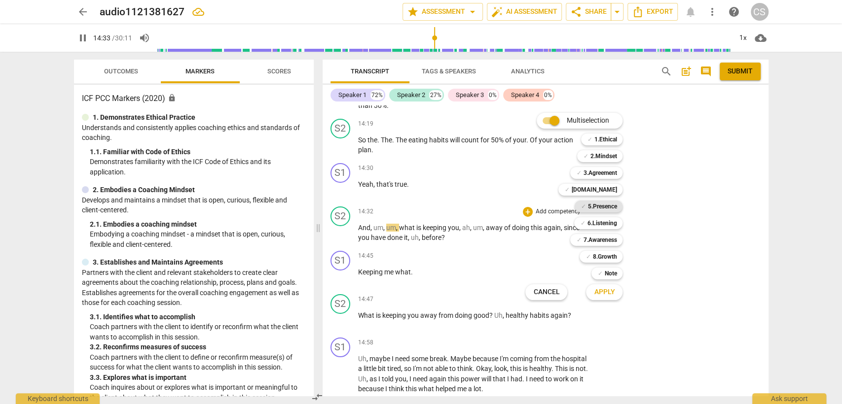
click at [593, 206] on b "5.Presence" at bounding box center [601, 207] width 29 height 12
click at [596, 236] on b "7.Awareness" at bounding box center [600, 240] width 34 height 12
click at [603, 294] on span "Apply" at bounding box center [604, 292] width 21 height 10
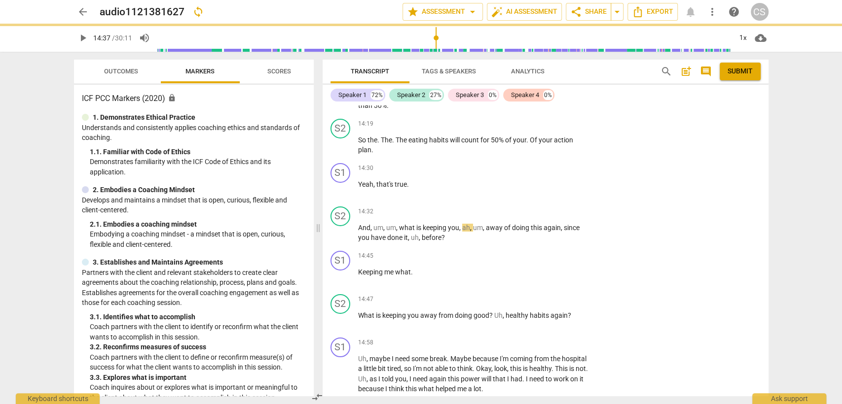
type input "877"
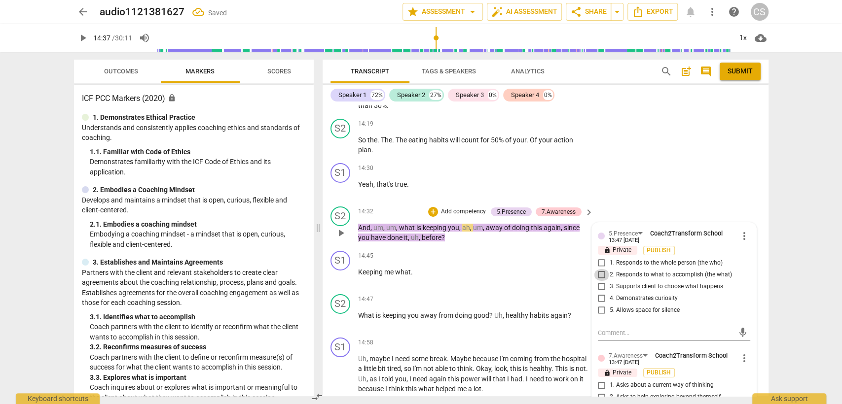
click at [598, 269] on input "2. Responds to what to accomplish (the what)" at bounding box center [602, 275] width 16 height 12
checkbox input "true"
click at [597, 380] on input "1. Asks about a current way of thinking" at bounding box center [602, 386] width 16 height 12
checkbox input "true"
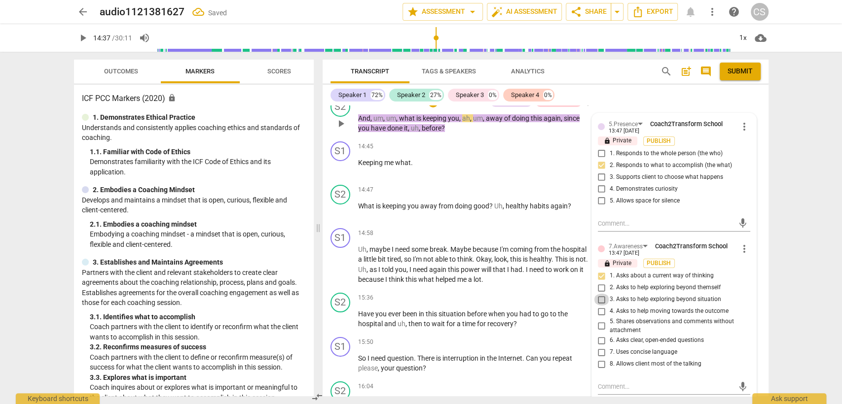
click at [597, 294] on input "3. Asks to help exploring beyond situation" at bounding box center [602, 300] width 16 height 12
checkbox input "true"
click at [601, 270] on input "1. Asks about a current way of thinking" at bounding box center [602, 276] width 16 height 12
checkbox input "false"
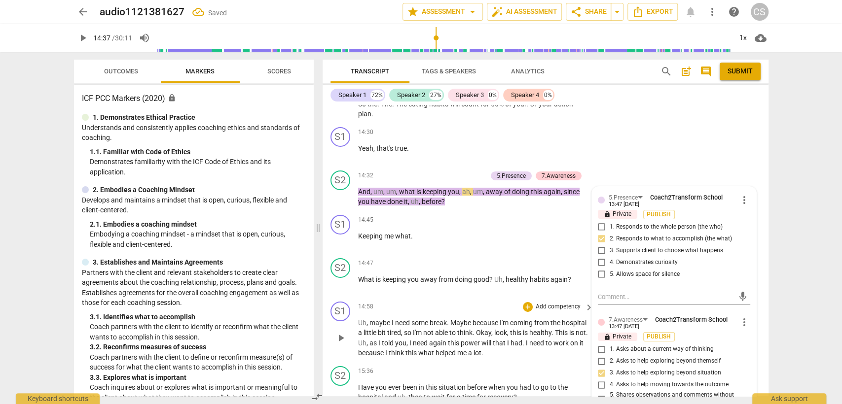
scroll to position [2216, 0]
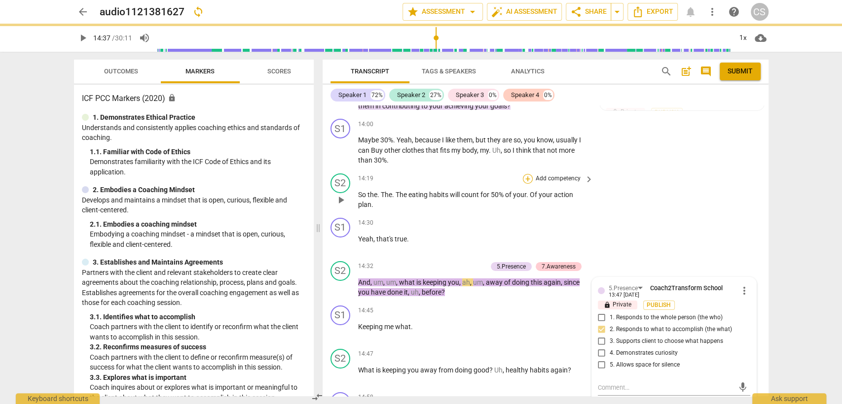
click at [528, 174] on div "+" at bounding box center [528, 179] width 10 height 10
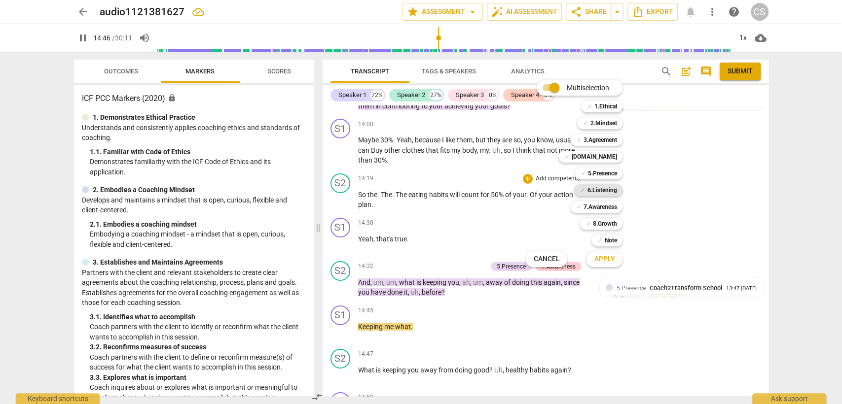
click at [596, 186] on b "6.Listening" at bounding box center [602, 190] width 30 height 12
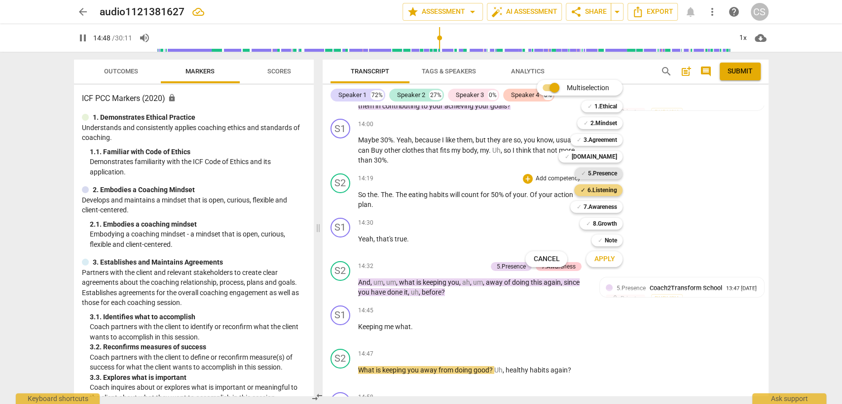
click at [591, 175] on b "5.Presence" at bounding box center [601, 174] width 29 height 12
click at [599, 257] on span "Apply" at bounding box center [604, 259] width 21 height 10
type input "890"
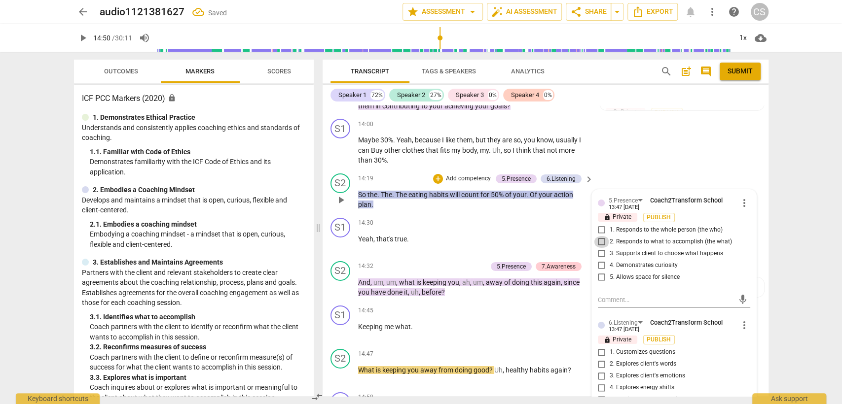
click at [599, 236] on input "2. Responds to what to accomplish (the what)" at bounding box center [602, 242] width 16 height 12
checkbox input "true"
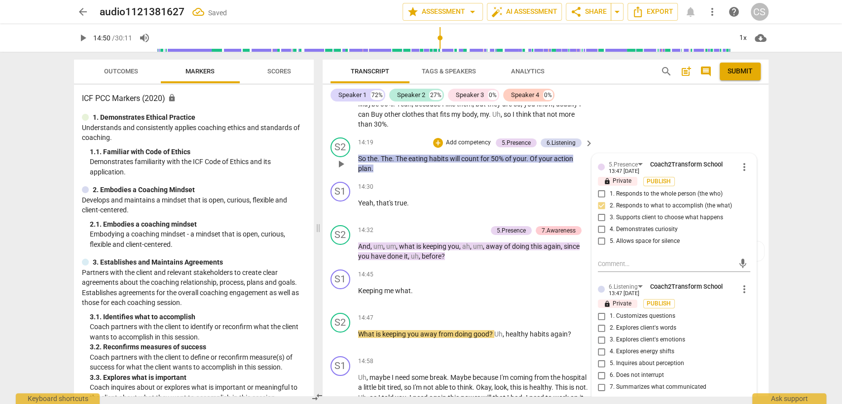
scroll to position [2270, 0]
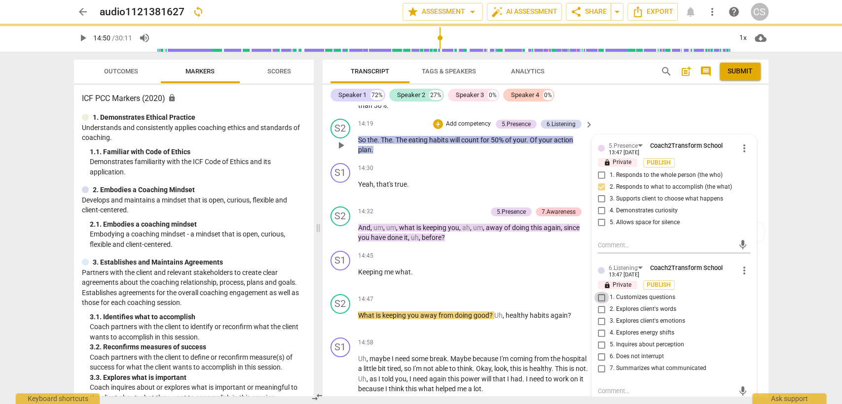
click at [600, 293] on input "1. Customizes questions" at bounding box center [602, 298] width 16 height 12
checkbox input "true"
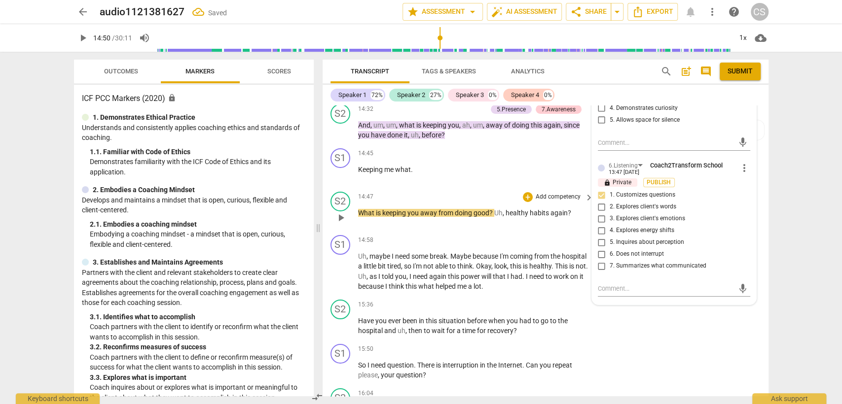
scroll to position [2380, 0]
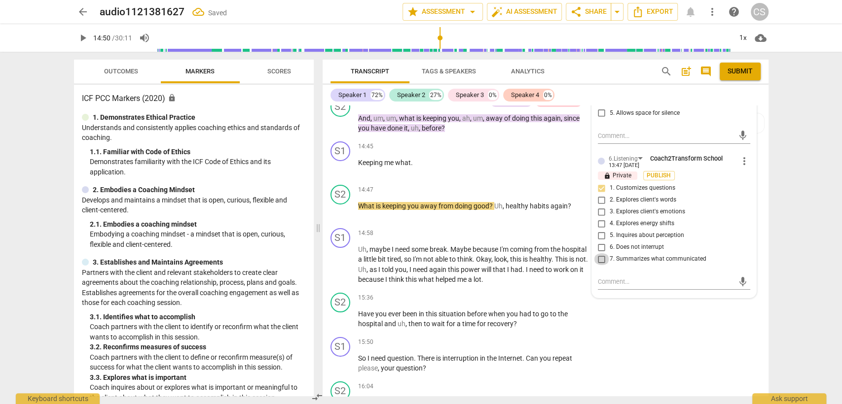
click at [601, 253] on input "7. Summarizes what communicated" at bounding box center [602, 259] width 16 height 12
checkbox input "true"
click at [604, 182] on input "1. Customizes questions" at bounding box center [602, 188] width 16 height 12
checkbox input "false"
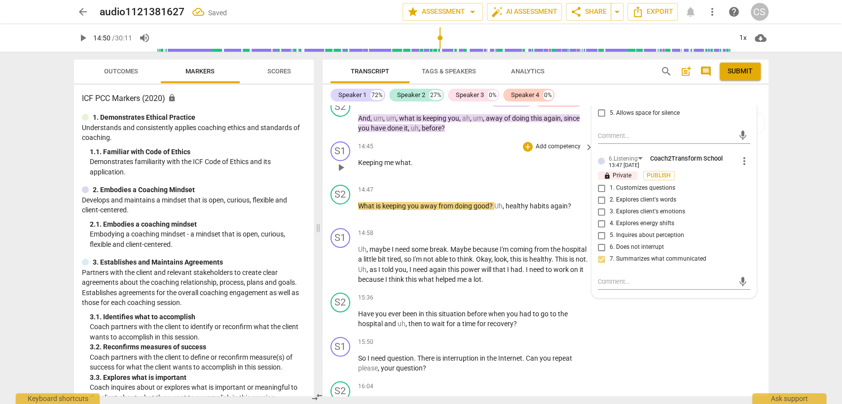
click at [501, 161] on p "Keeping me what ." at bounding box center [473, 163] width 231 height 10
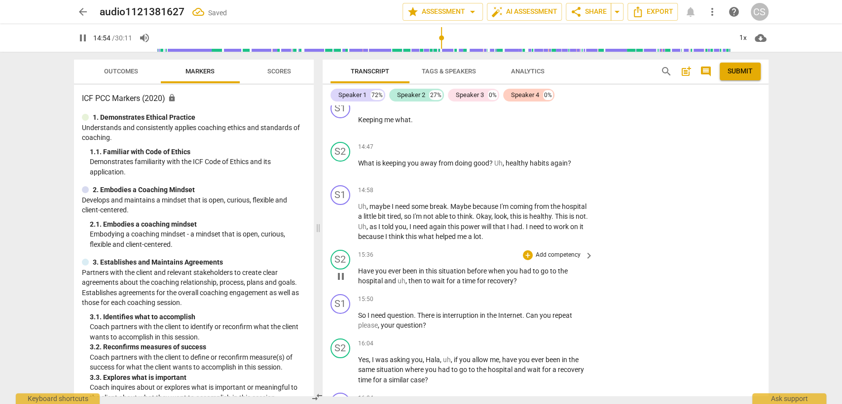
scroll to position [2435, 0]
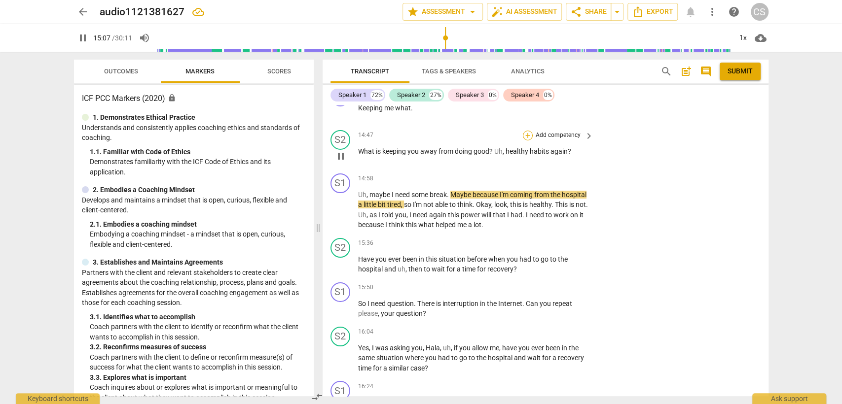
click at [527, 131] on div "+" at bounding box center [528, 136] width 10 height 10
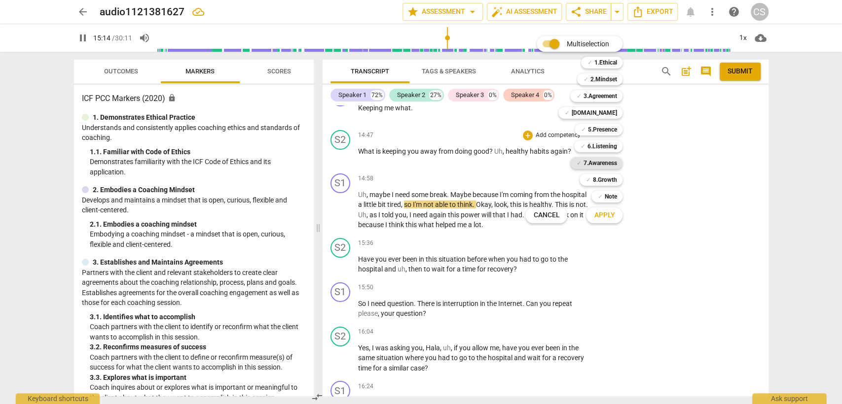
click at [599, 167] on b "7.Awareness" at bounding box center [600, 163] width 34 height 12
click at [594, 219] on span "Apply" at bounding box center [604, 216] width 21 height 10
type input "916"
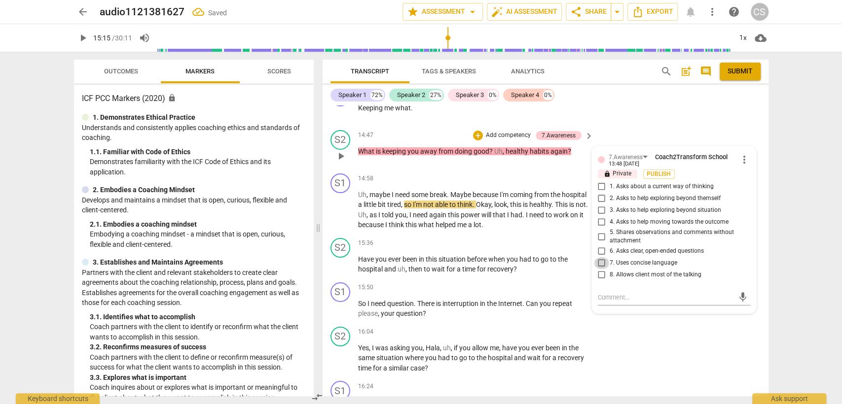
click at [600, 259] on input "7. Uses concise language" at bounding box center [602, 263] width 16 height 12
checkbox input "true"
click at [599, 246] on input "6. Asks clear, open-ended questions" at bounding box center [602, 252] width 16 height 12
checkbox input "true"
click at [394, 174] on div "14:58 + Add competency keyboard_arrow_right" at bounding box center [476, 179] width 237 height 11
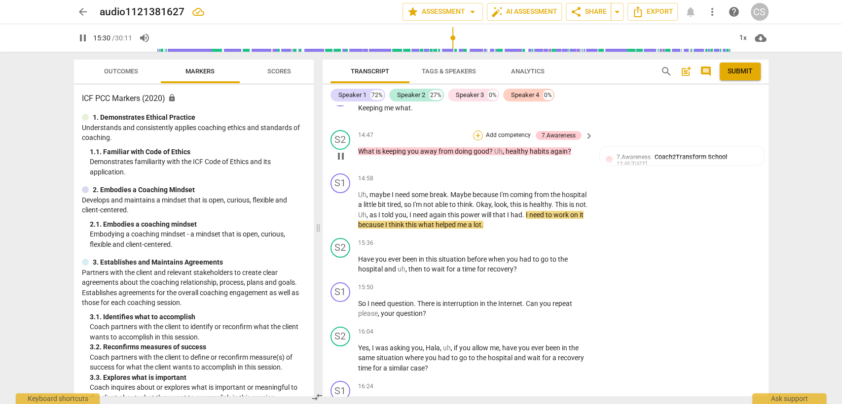
click at [473, 131] on div "+" at bounding box center [478, 136] width 10 height 10
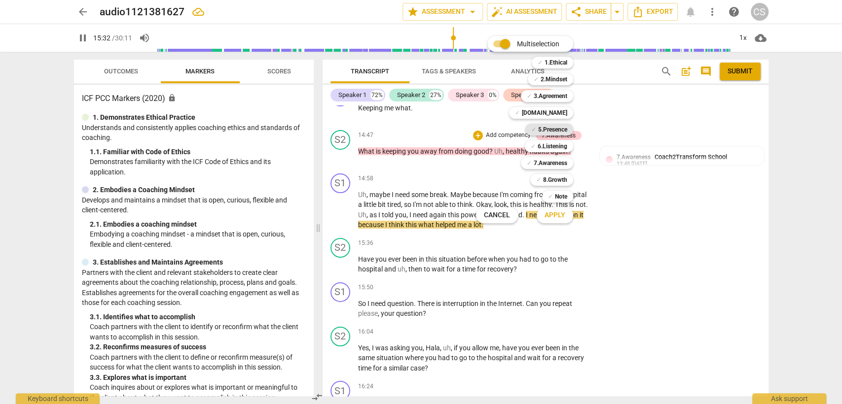
click at [548, 127] on b "5.Presence" at bounding box center [552, 130] width 29 height 12
click at [542, 215] on button "Apply" at bounding box center [555, 216] width 36 height 18
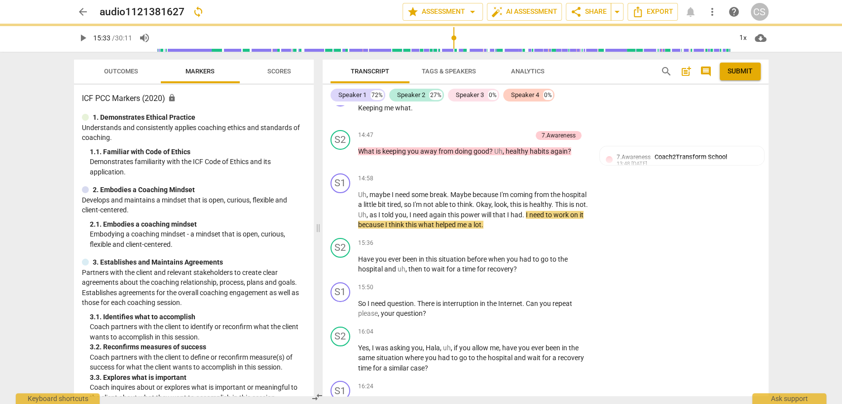
type input "933"
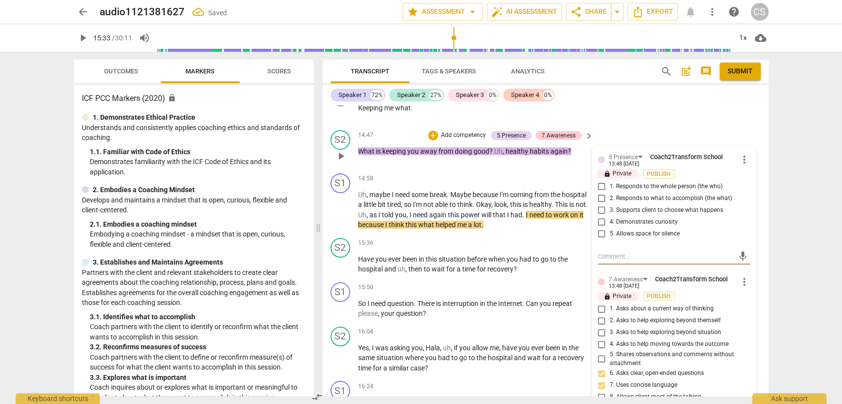
click at [599, 228] on input "5. Allows space for silence" at bounding box center [602, 234] width 16 height 12
checkbox input "true"
click at [431, 170] on div "S1 play_arrow pause 14:58 + Add competency keyboard_arrow_right Uh , maybe I ne…" at bounding box center [546, 202] width 446 height 65
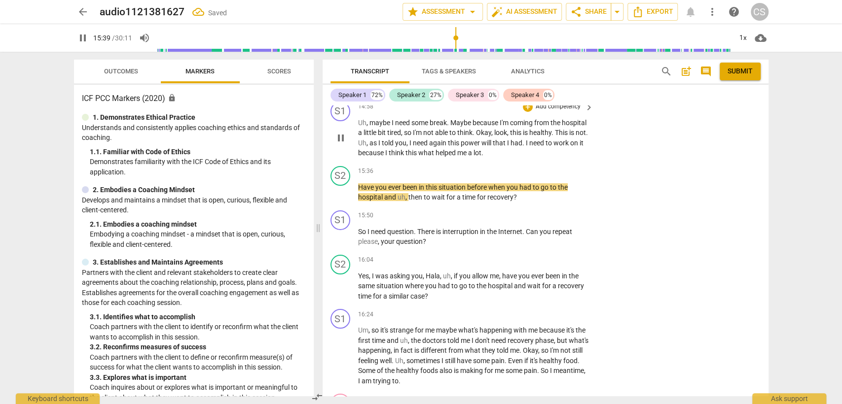
scroll to position [2489, 0]
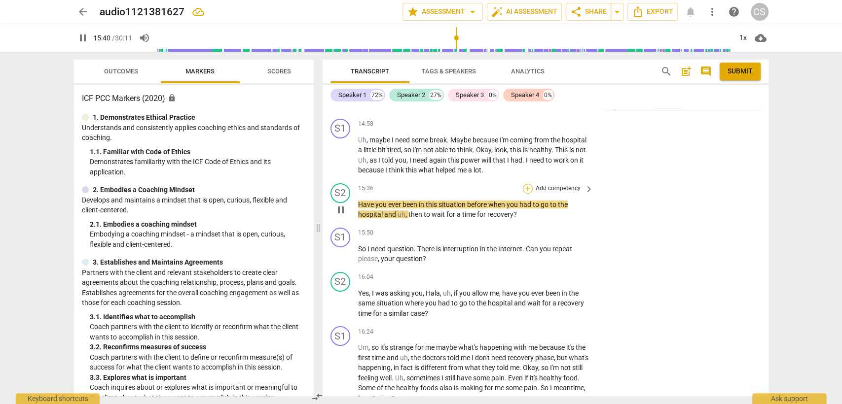
click at [529, 184] on div "+" at bounding box center [528, 189] width 10 height 10
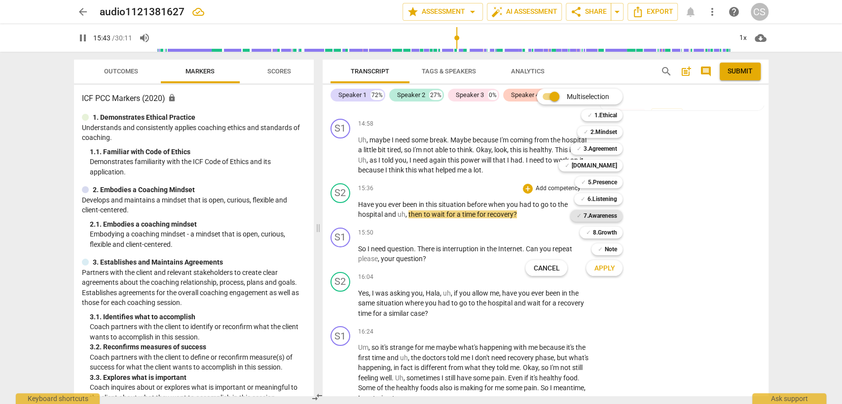
click at [589, 211] on b "7.Awareness" at bounding box center [600, 216] width 34 height 12
click at [596, 265] on span "Apply" at bounding box center [604, 269] width 21 height 10
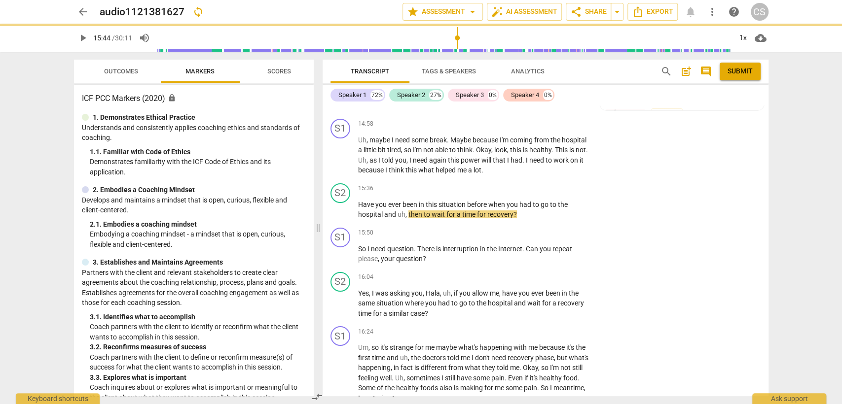
type input "945"
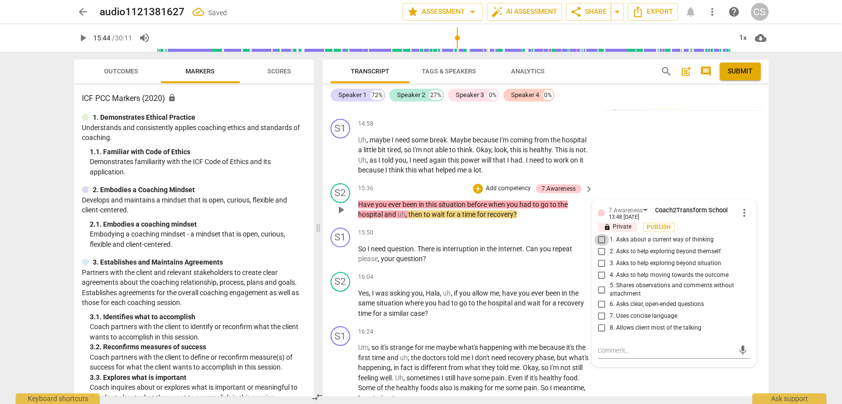
click at [598, 234] on input "1. Asks about a current way of thinking" at bounding box center [602, 240] width 16 height 12
checkbox input "true"
click at [511, 228] on div "15:50 + Add competency keyboard_arrow_right" at bounding box center [476, 233] width 237 height 11
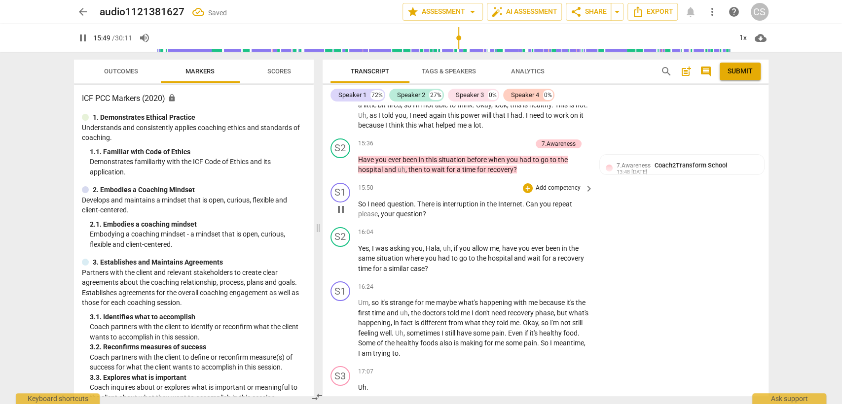
scroll to position [2544, 0]
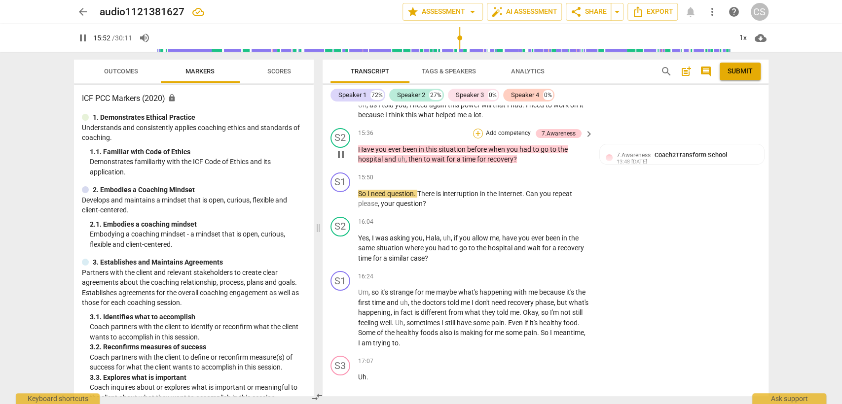
click at [477, 129] on div "+" at bounding box center [478, 134] width 10 height 10
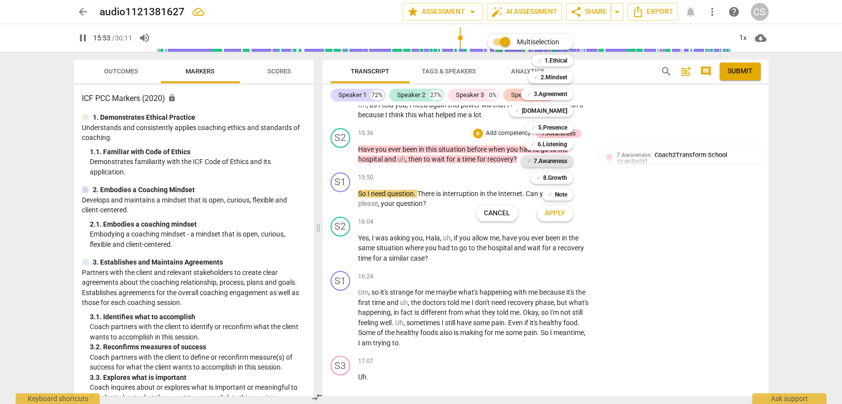
click at [551, 160] on b "7.Awareness" at bounding box center [551, 161] width 34 height 12
click at [544, 214] on span "Apply" at bounding box center [554, 214] width 21 height 10
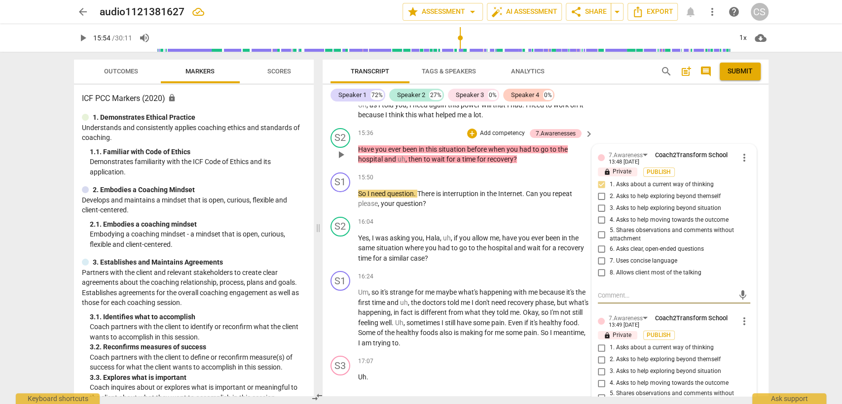
click at [742, 155] on span "more_vert" at bounding box center [744, 158] width 12 height 12
click at [737, 178] on li "Delete" at bounding box center [752, 170] width 34 height 19
click at [741, 316] on span "more_vert" at bounding box center [744, 322] width 12 height 12
click at [747, 325] on li "Delete" at bounding box center [752, 334] width 34 height 19
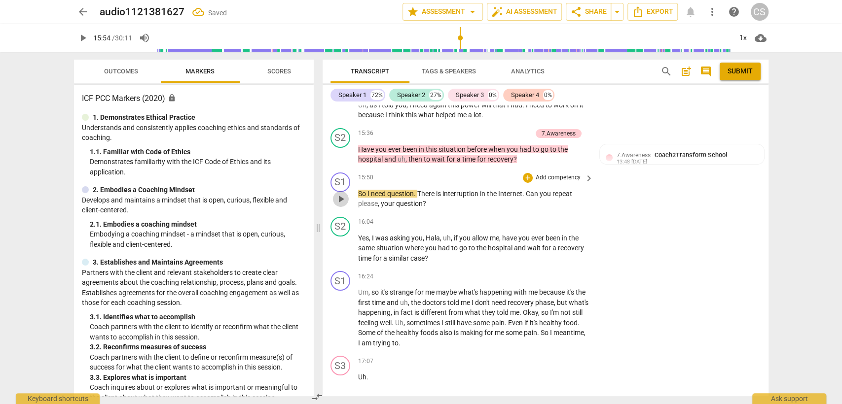
click at [339, 193] on span "play_arrow" at bounding box center [341, 199] width 12 height 12
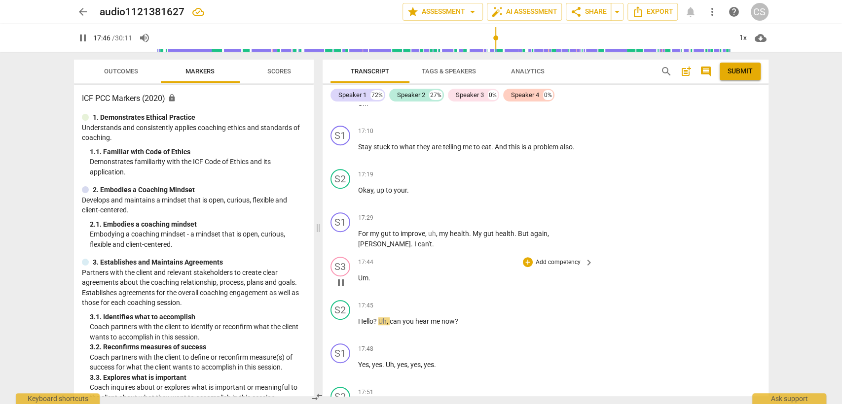
scroll to position [2763, 0]
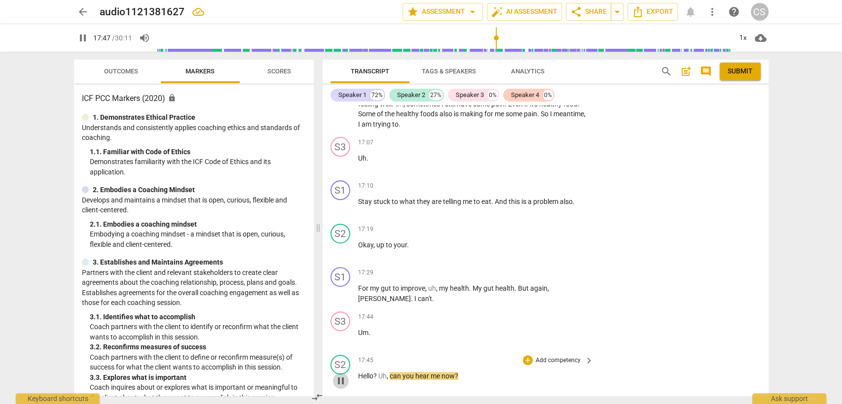
click at [341, 376] on span "pause" at bounding box center [341, 381] width 12 height 12
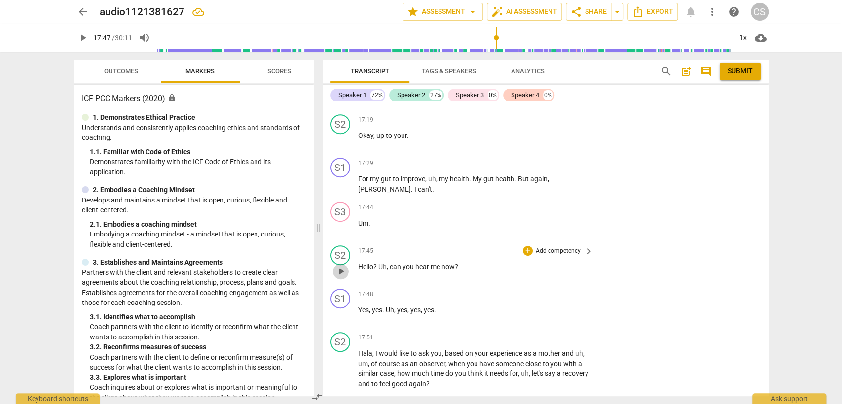
click at [338, 266] on span "play_arrow" at bounding box center [341, 272] width 12 height 12
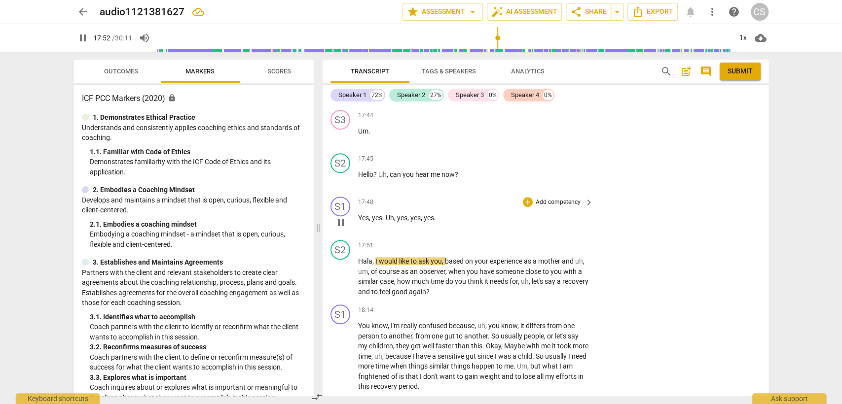
scroll to position [2982, 0]
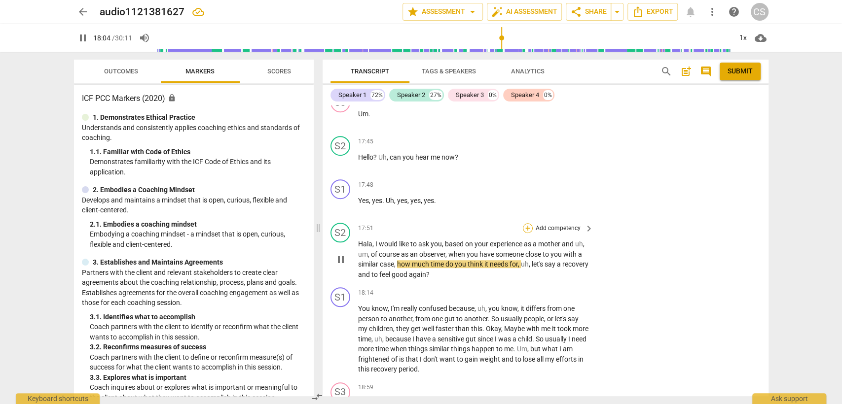
click at [525, 223] on div "+" at bounding box center [528, 228] width 10 height 10
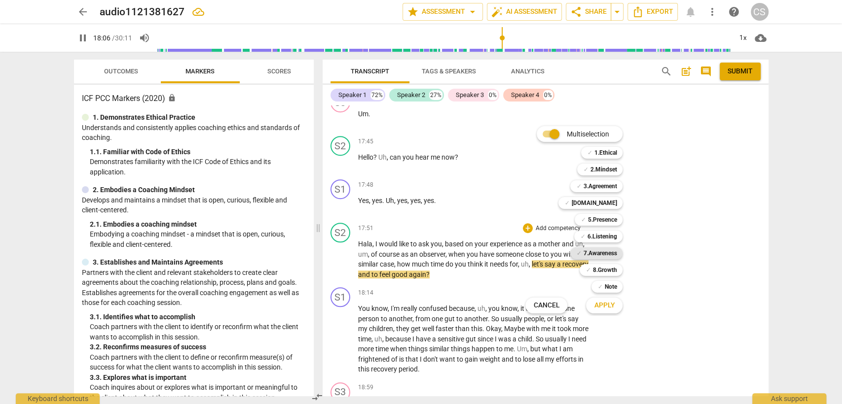
click at [597, 251] on b "7.Awareness" at bounding box center [600, 254] width 34 height 12
click at [602, 307] on span "Apply" at bounding box center [604, 306] width 21 height 10
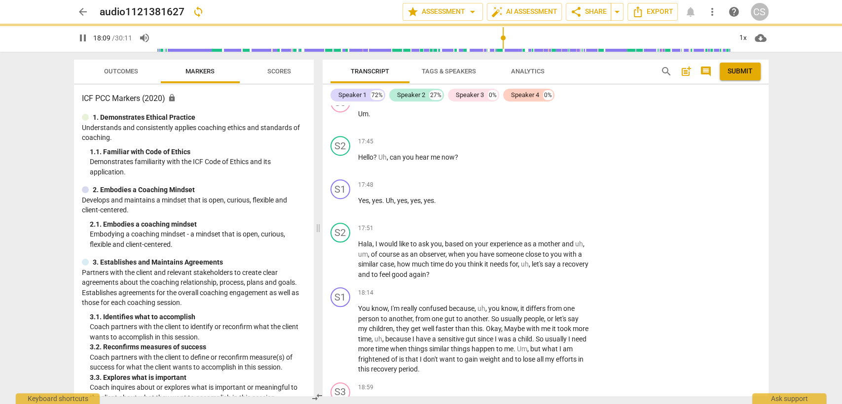
type input "1090"
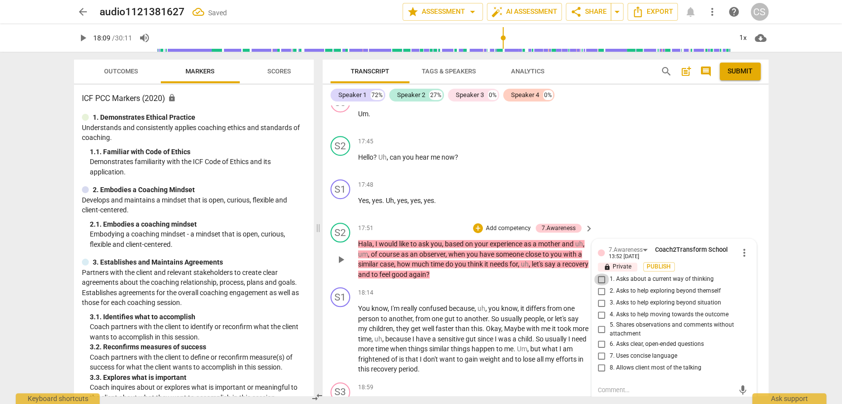
click at [600, 274] on input "1. Asks about a current way of thinking" at bounding box center [602, 280] width 16 height 12
checkbox input "true"
click at [477, 284] on div "S1 play_arrow pause 18:14 + Add competency keyboard_arrow_right You know , I'm …" at bounding box center [546, 331] width 446 height 95
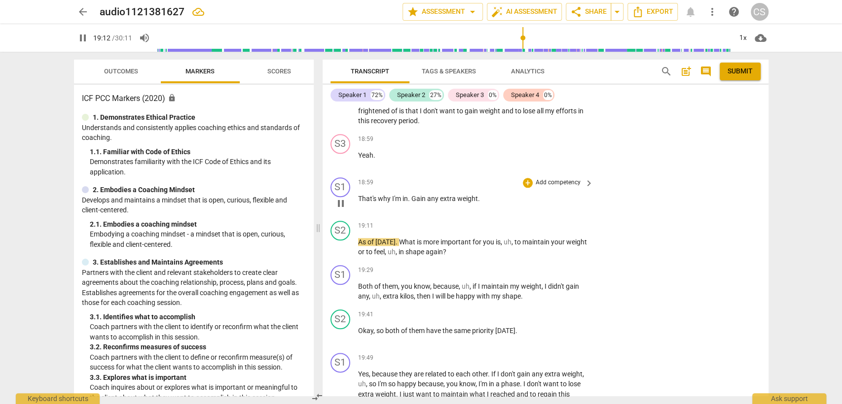
scroll to position [3257, 0]
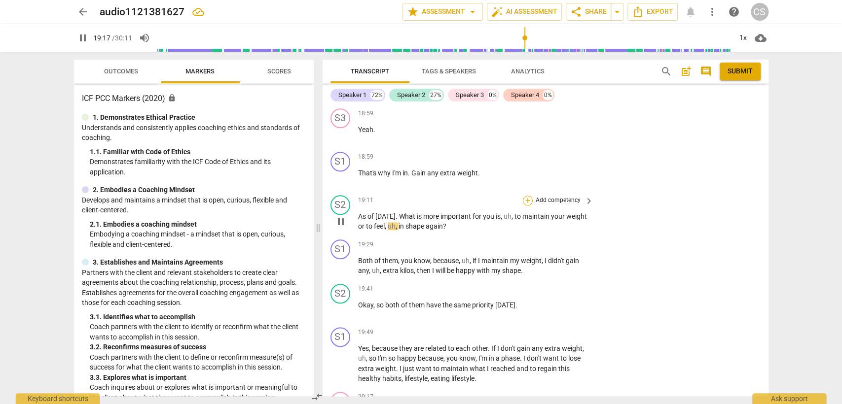
click at [528, 196] on div "+" at bounding box center [528, 201] width 10 height 10
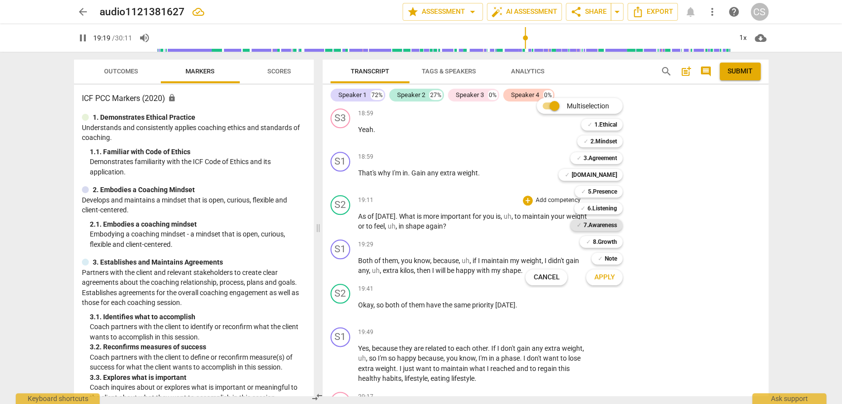
click at [603, 225] on b "7.Awareness" at bounding box center [600, 225] width 34 height 12
click at [597, 283] on button "Apply" at bounding box center [604, 278] width 36 height 18
type input "1161"
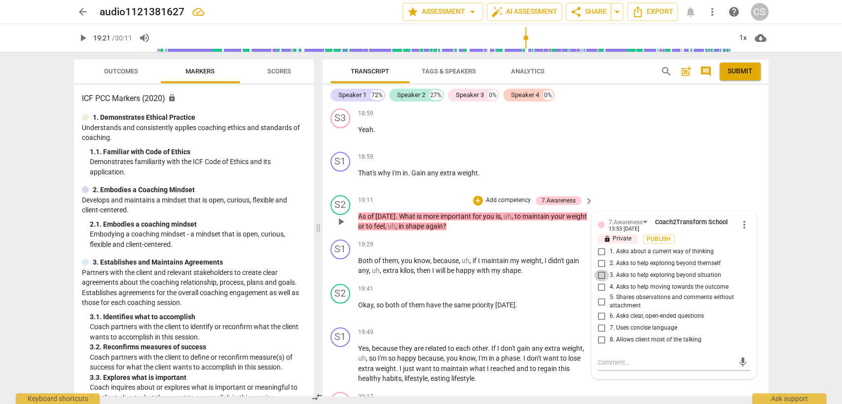
click at [599, 270] on input "3. Asks to help exploring beyond situation" at bounding box center [602, 276] width 16 height 12
checkbox input "true"
click at [474, 284] on div "19:41 + Add competency keyboard_arrow_right" at bounding box center [476, 289] width 237 height 11
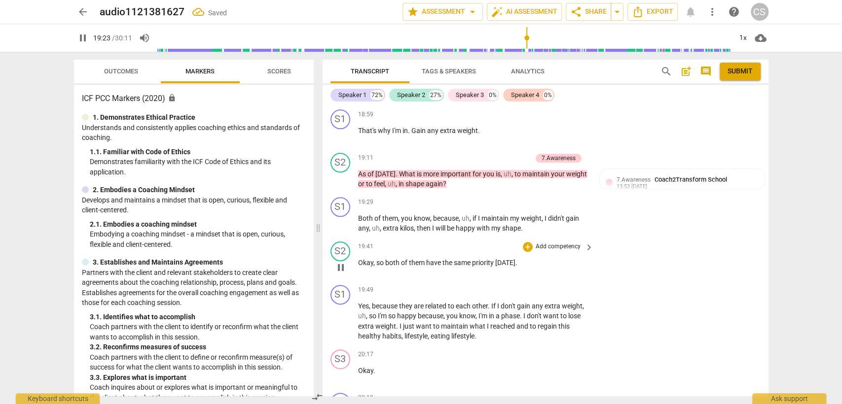
scroll to position [3311, 0]
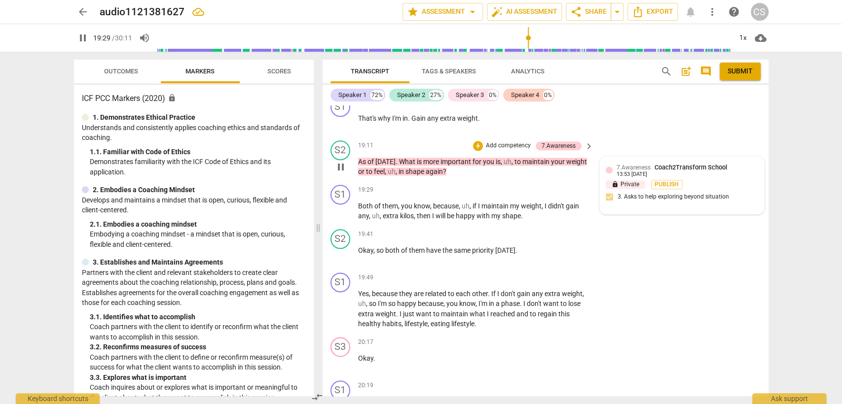
click at [617, 164] on span "7.Awareness" at bounding box center [633, 167] width 34 height 7
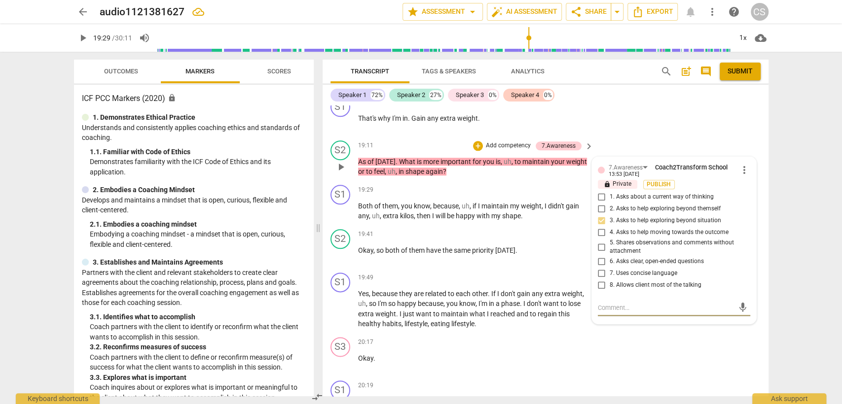
type input "1169"
click at [600, 203] on input "2. Asks to help exploring beyond themself" at bounding box center [602, 209] width 16 height 12
checkbox input "true"
click at [603, 215] on input "3. Asks to help exploring beyond situation" at bounding box center [602, 221] width 16 height 12
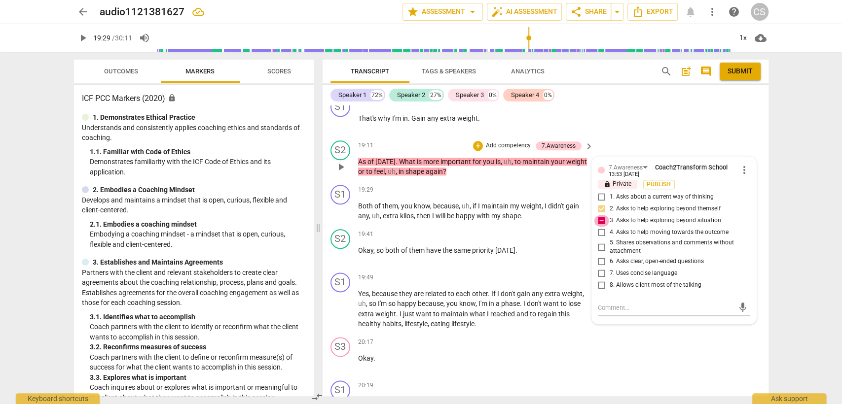
checkbox input "false"
click at [564, 215] on div "S1 play_arrow pause 19:29 + Add competency keyboard_arrow_right Both of them , …" at bounding box center [546, 203] width 446 height 44
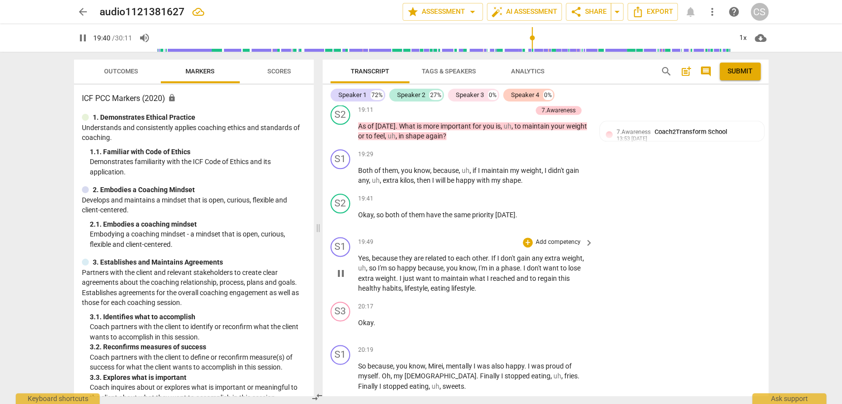
scroll to position [3366, 0]
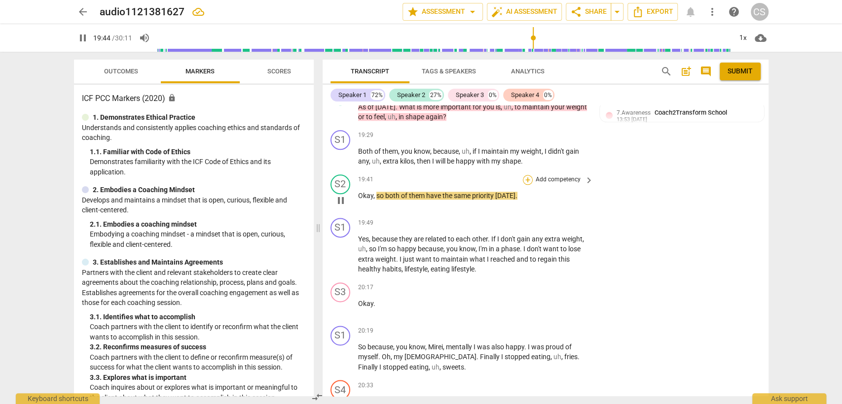
click at [525, 175] on div "+" at bounding box center [528, 180] width 10 height 10
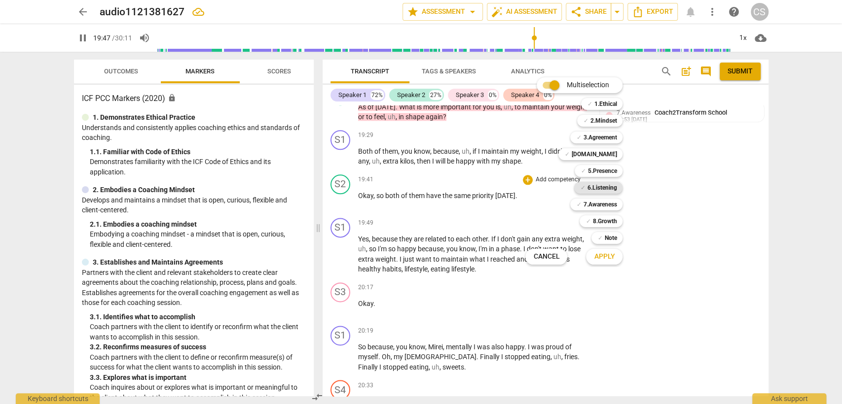
click at [600, 187] on b "6.Listening" at bounding box center [602, 188] width 30 height 12
click at [618, 153] on div "✓ [DOMAIN_NAME]" at bounding box center [590, 154] width 64 height 12
click at [609, 254] on span "Apply" at bounding box center [604, 257] width 21 height 10
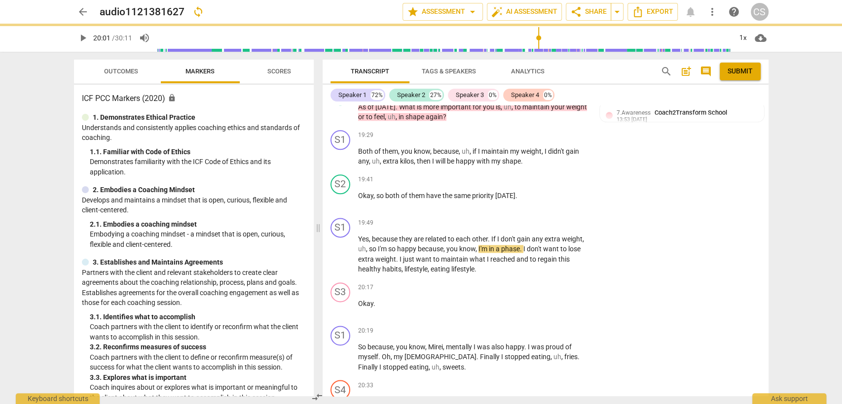
type input "1201"
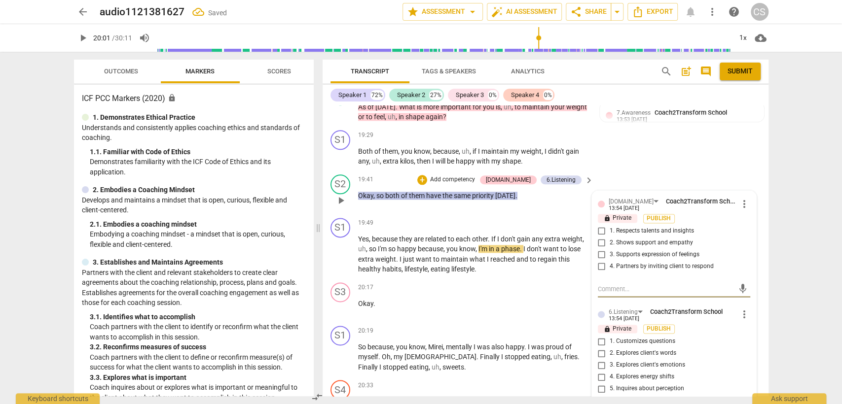
click at [609, 262] on span "4. Partners by inviting client to respond" at bounding box center [661, 266] width 104 height 9
click at [608, 261] on input "4. Partners by inviting client to respond" at bounding box center [602, 267] width 16 height 12
checkbox input "true"
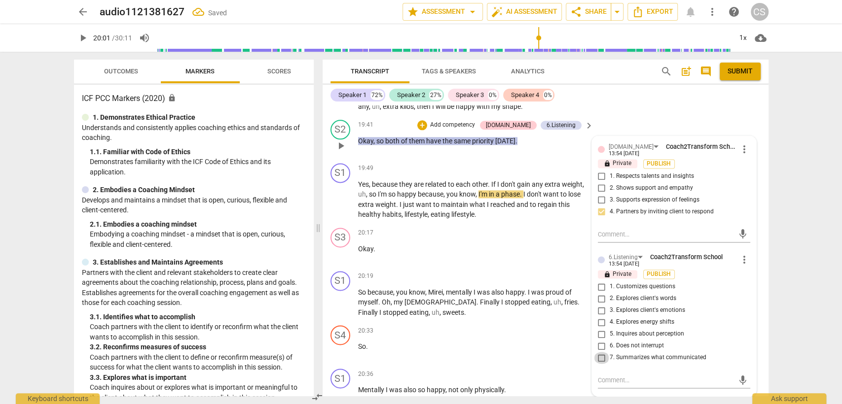
click at [602, 352] on input "7. Summarizes what communicated" at bounding box center [602, 358] width 16 height 12
checkbox input "true"
click at [521, 342] on p "So ." at bounding box center [473, 347] width 231 height 10
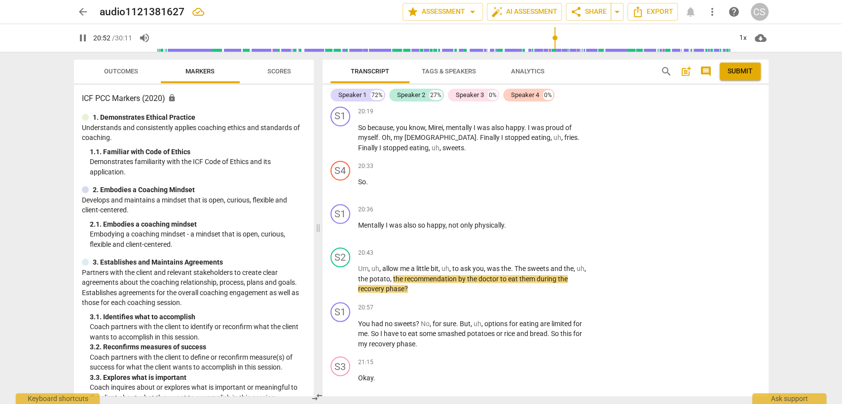
scroll to position [3640, 0]
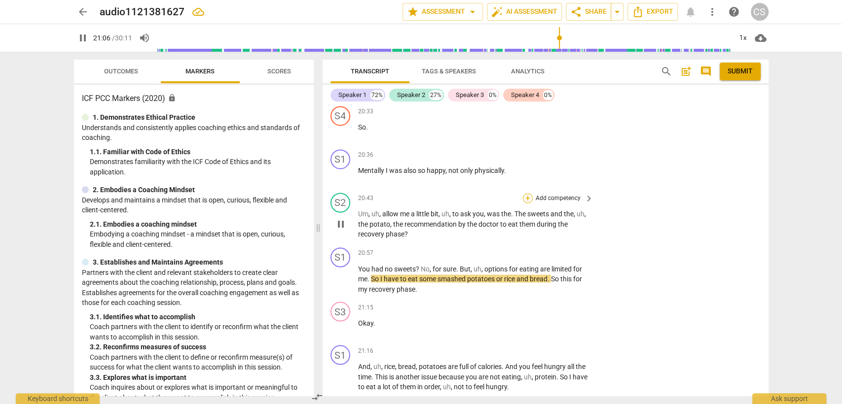
click at [525, 193] on div "+" at bounding box center [528, 198] width 10 height 10
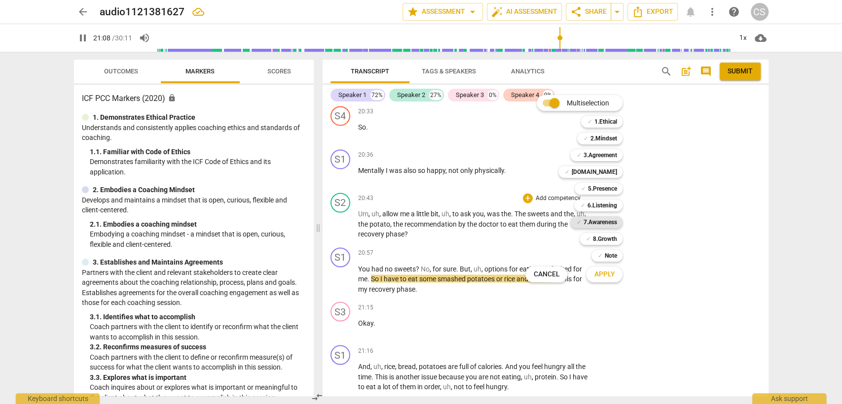
click at [600, 221] on b "7.Awareness" at bounding box center [600, 222] width 34 height 12
click at [596, 278] on span "Apply" at bounding box center [604, 275] width 21 height 10
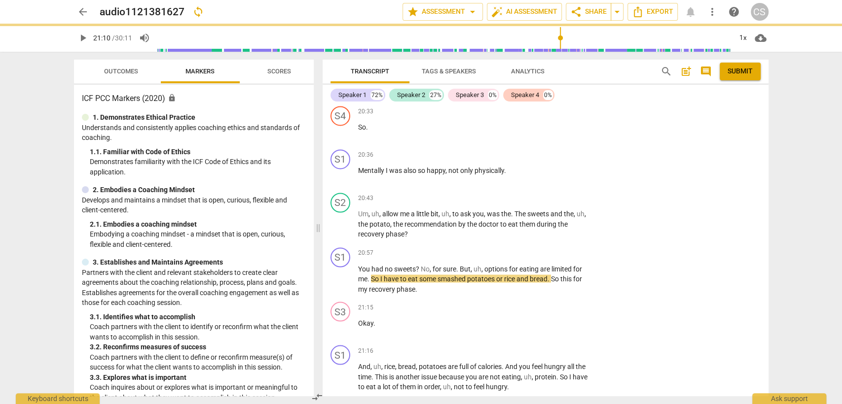
type input "1270"
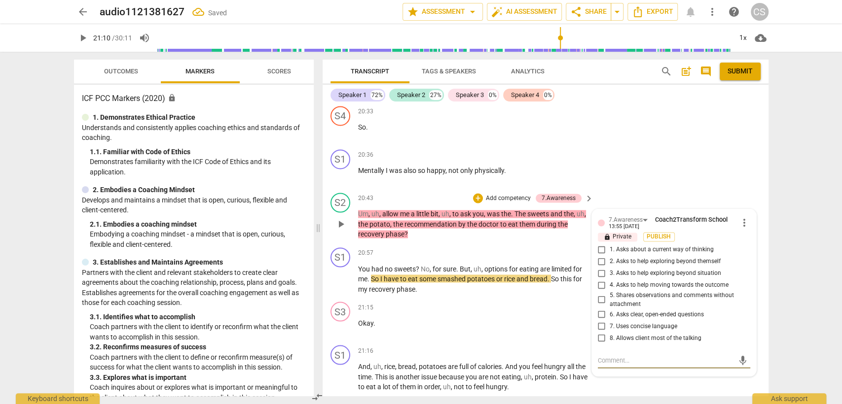
click at [595, 244] on input "1. Asks about a current way of thinking" at bounding box center [602, 250] width 16 height 12
checkbox input "true"
click at [600, 356] on textarea at bounding box center [666, 360] width 137 height 9
click at [596, 255] on input "2. Asks to help exploring beyond themself" at bounding box center [602, 261] width 16 height 12
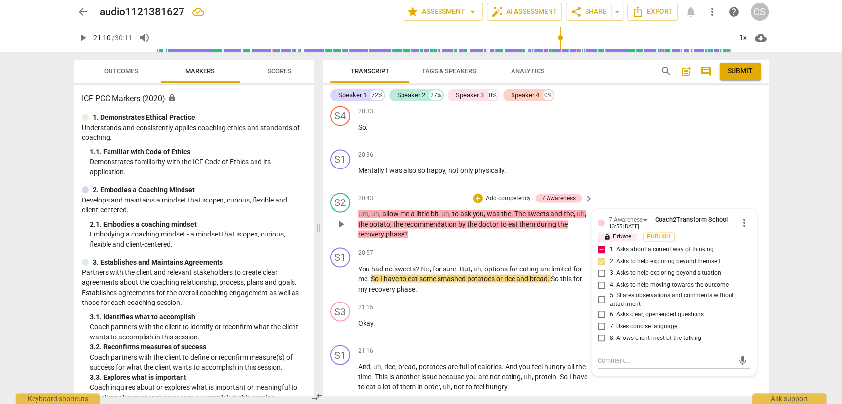
click at [596, 255] on input "2. Asks to help exploring beyond themself" at bounding box center [602, 261] width 16 height 12
checkbox input "true"
click at [595, 244] on input "1. Asks about a current way of thinking" at bounding box center [602, 250] width 16 height 12
click at [600, 244] on input "1. Asks about a current way of thinking" at bounding box center [602, 250] width 16 height 12
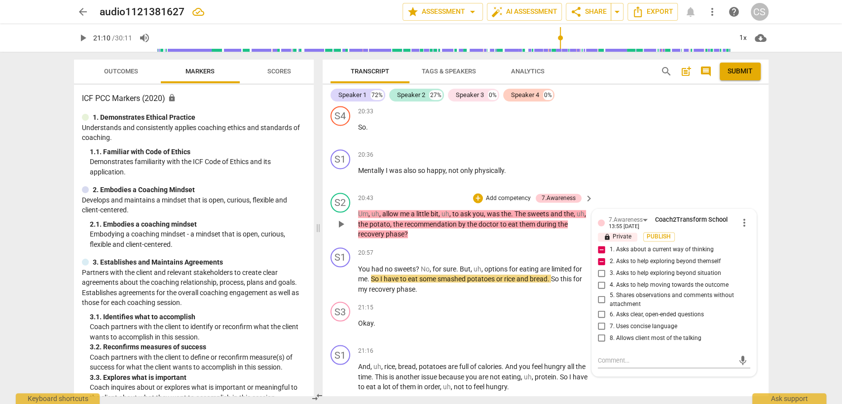
click at [601, 244] on input "1. Asks about a current way of thinking" at bounding box center [602, 250] width 16 height 12
checkbox input "false"
click at [617, 356] on textarea at bounding box center [666, 360] width 137 height 9
type textarea "F"
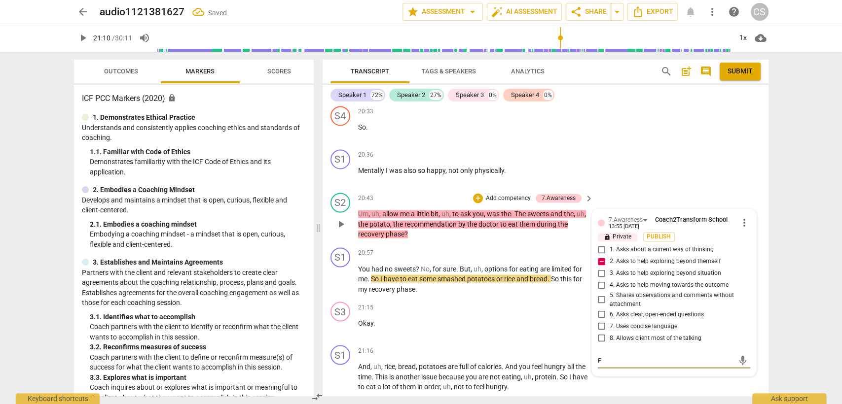
type textarea "Fo"
type textarea "Foc"
type textarea "Focu"
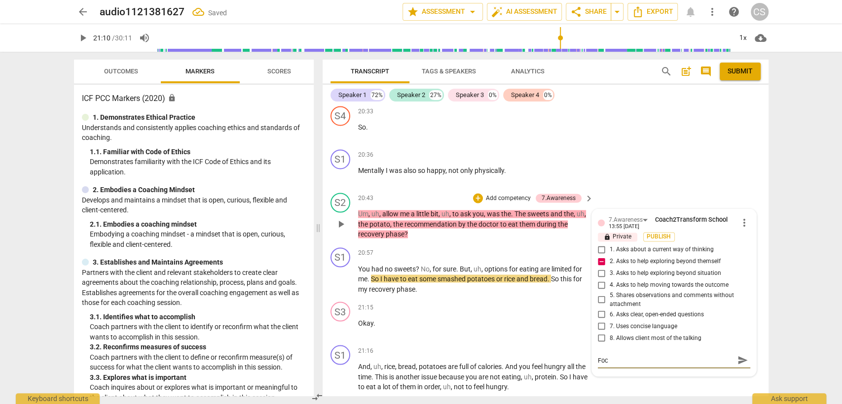
type textarea "Focu"
type textarea "Focus"
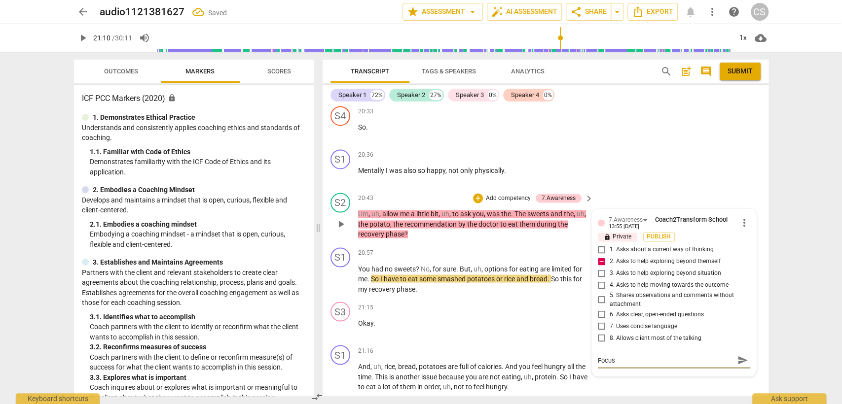
type textarea "Focus"
type textarea "Focu"
type textarea "Foc"
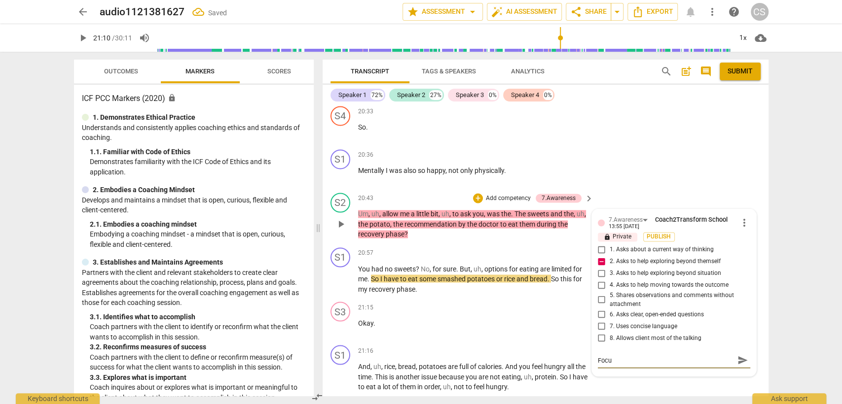
type textarea "Foc"
type textarea "Fo"
type textarea "F"
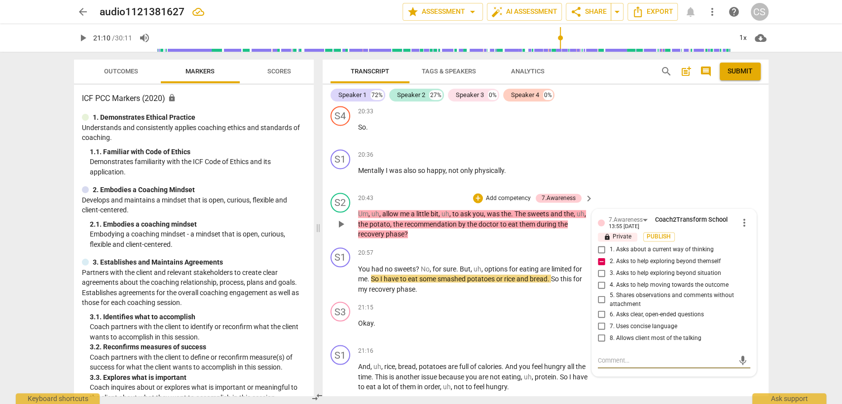
type textarea "W"
type textarea "Wh"
type textarea "Whu"
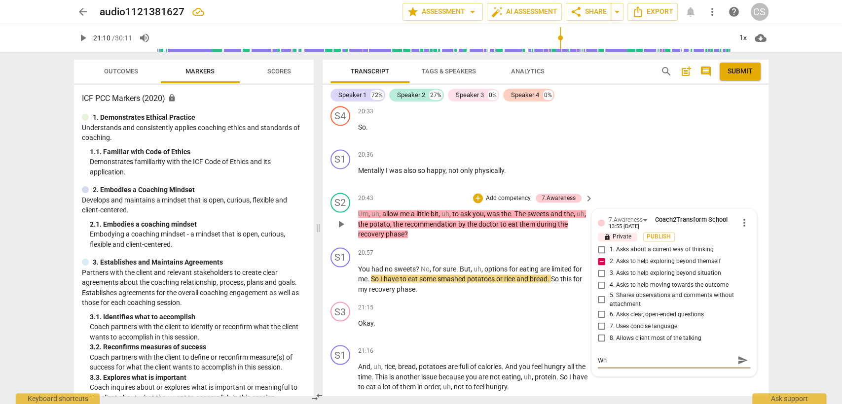
type textarea "Whu"
type textarea "Wh"
type textarea "Why"
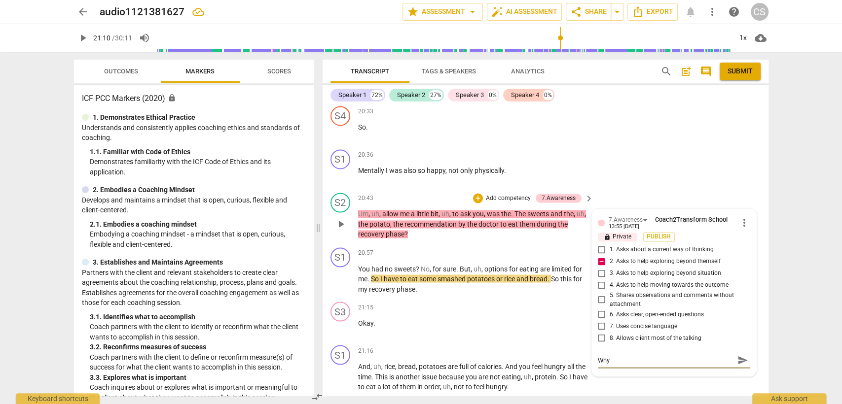
type textarea "Why"
type textarea "Why f"
type textarea "Why fo"
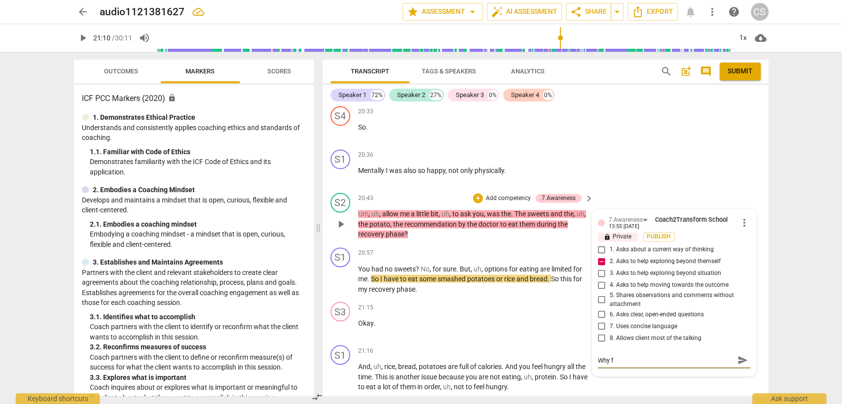
type textarea "Why fo"
type textarea "Why foc"
type textarea "Why focu"
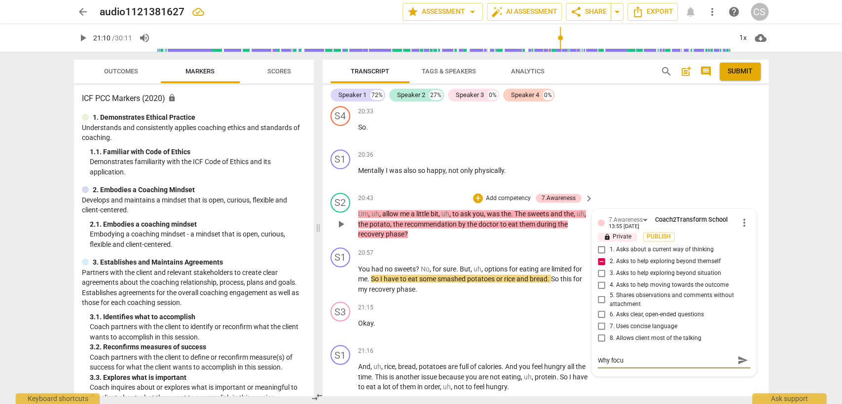
type textarea "Why focus"
type textarea "Why focusi"
type textarea "Why focusin"
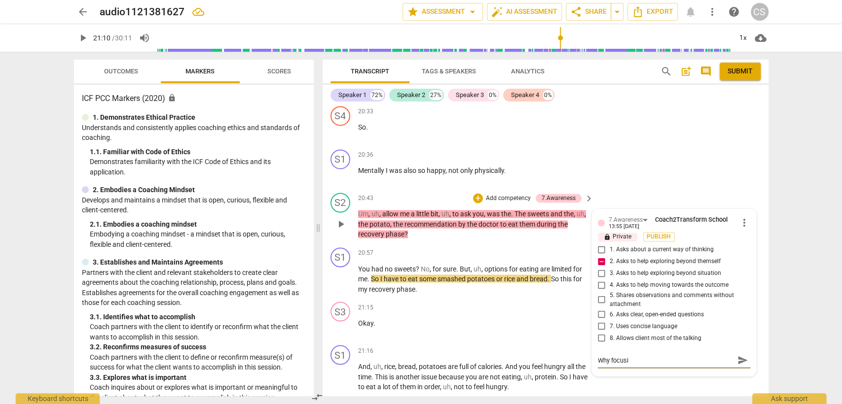
type textarea "Why focusin"
type textarea "Why focusing"
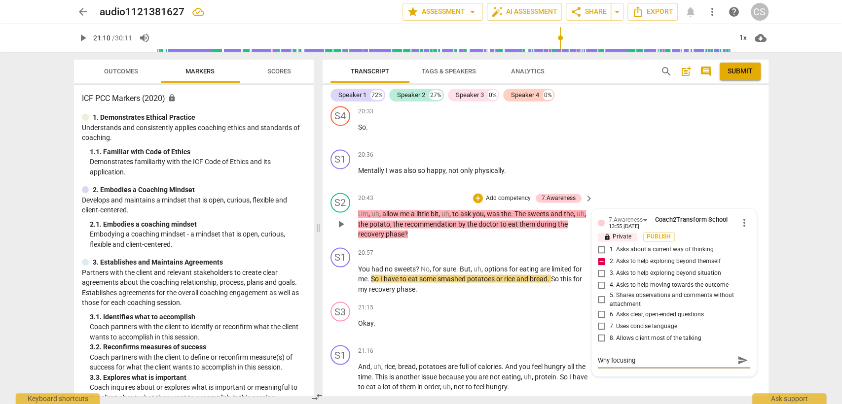
type textarea "Why focusing i"
type textarea "Why focusing in"
type textarea "Why focusing i"
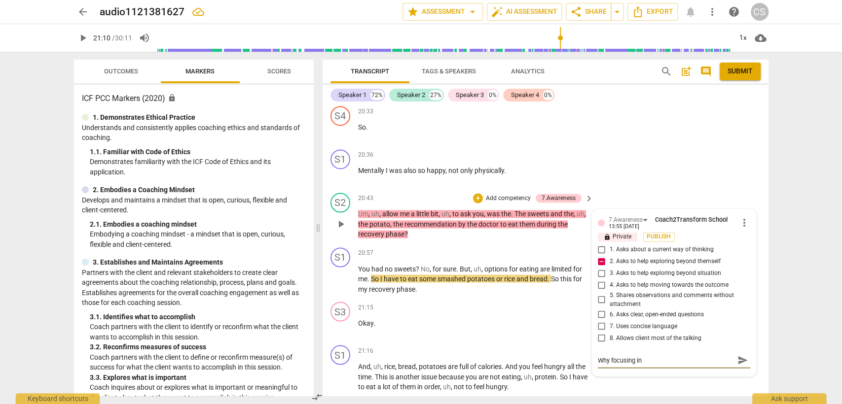
type textarea "Why focusing i"
type textarea "Why focusing io"
type textarea "Why focusing [PERSON_NAME]"
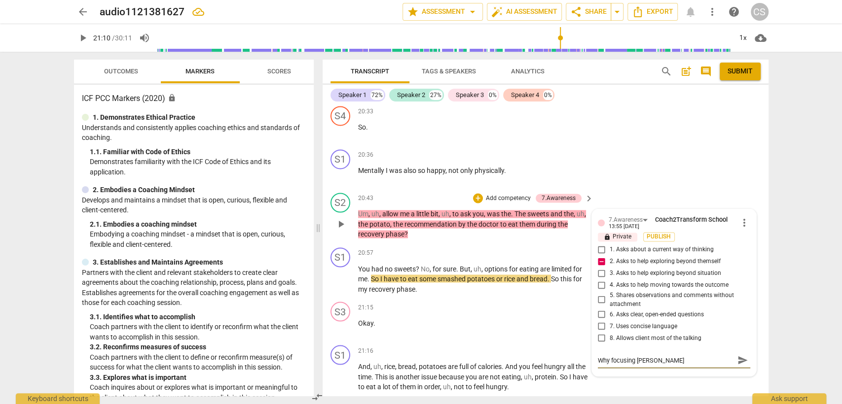
type textarea "Why focusing io"
type textarea "Why focusing i"
type textarea "Why focusing"
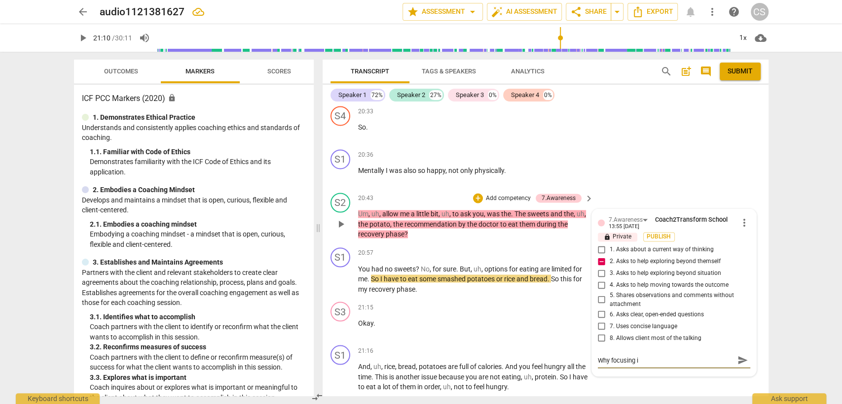
type textarea "Why focusing"
type textarea "Why focusing o"
type textarea "Why focusing on"
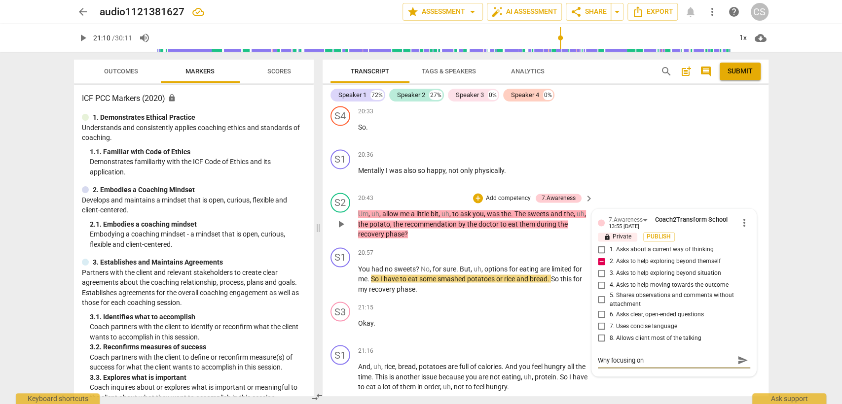
type textarea "Why focusing on"
type textarea "Why focusing on t"
type textarea "Why focusing on th"
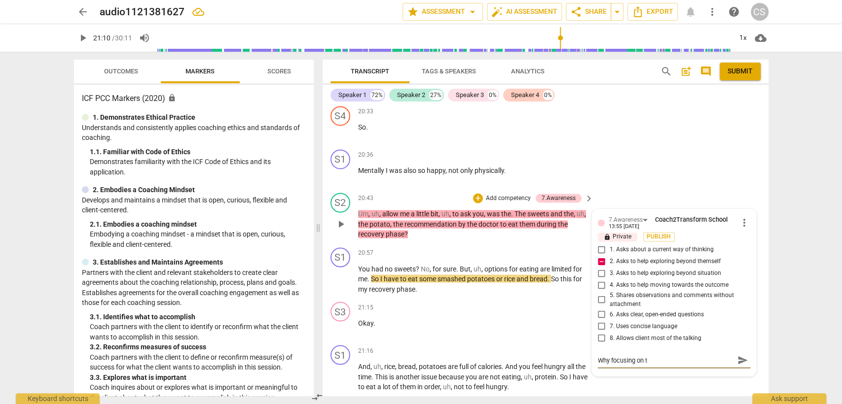
type textarea "Why focusing on th"
type textarea "Why focusing on the"
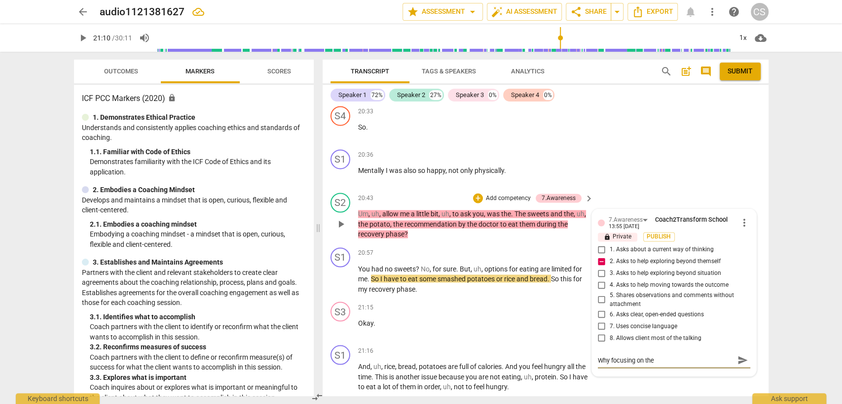
type textarea "Why focusing on the w"
type textarea "Why focusing on the wh"
type textarea "Why focusing on the wha"
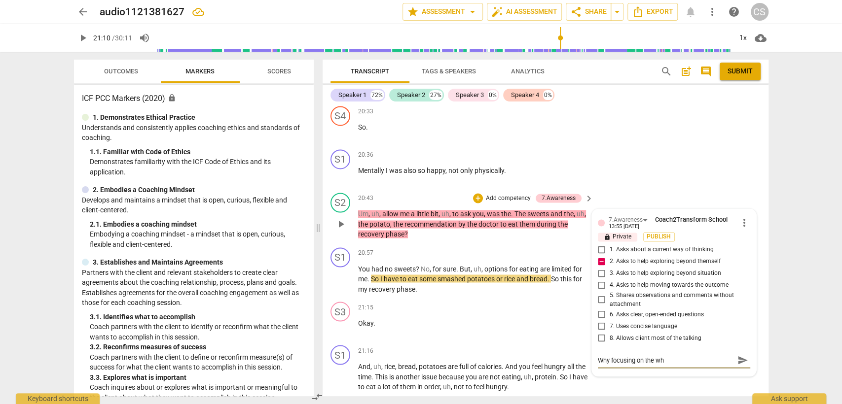
type textarea "Why focusing on the wha"
type textarea "Why focusing on the what"
type textarea "Why focusing on the what?"
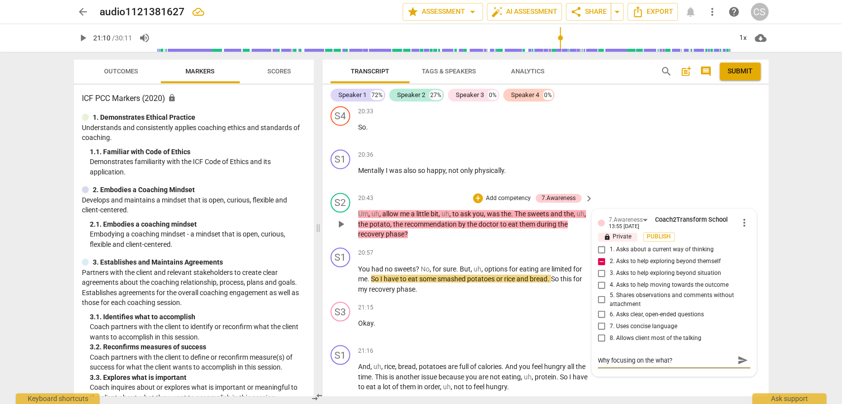
type textarea "Why focusing on the what?"
type textarea "Why focusing on the what? f"
type textarea "Why focusing on the what? fo"
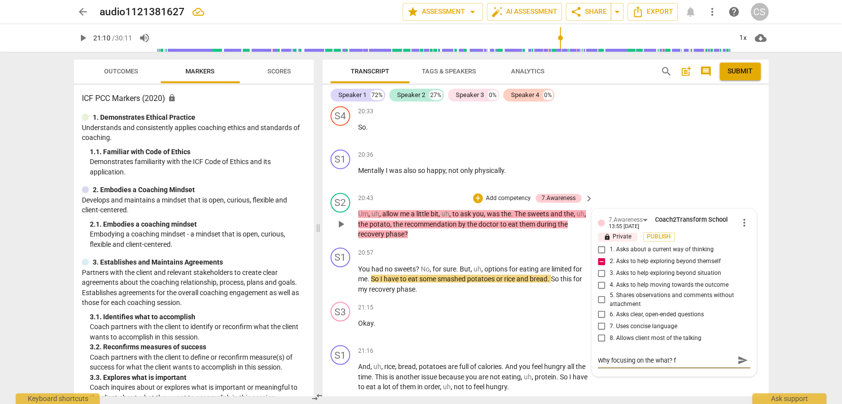
type textarea "Why focusing on the what? fo"
type textarea "Why focusing on the what? foc"
type textarea "Why focusing on the what? focu"
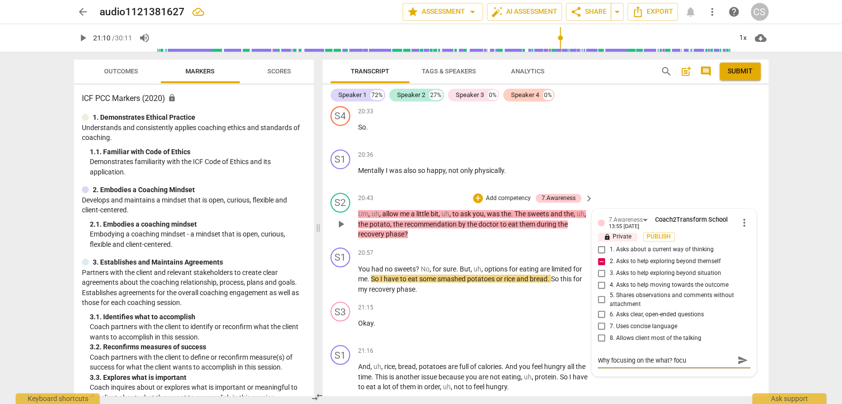
type textarea "Why focusing on the what? focus"
type textarea "Why focusing on the what? focus o"
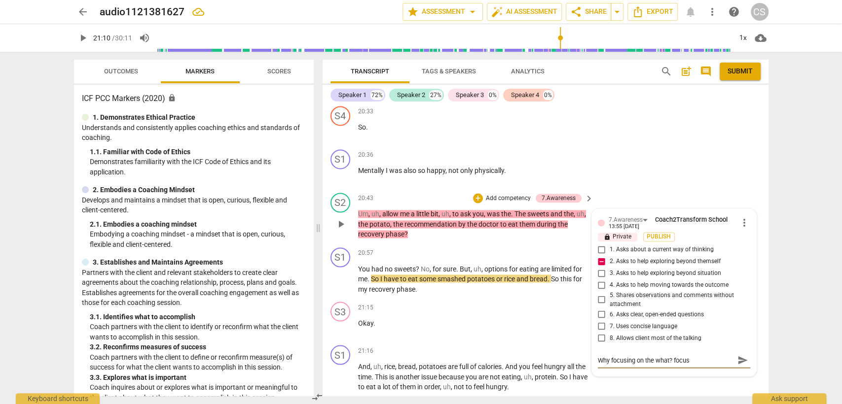
type textarea "Why focusing on the what? focus o"
type textarea "Why focusing on the what? focus on"
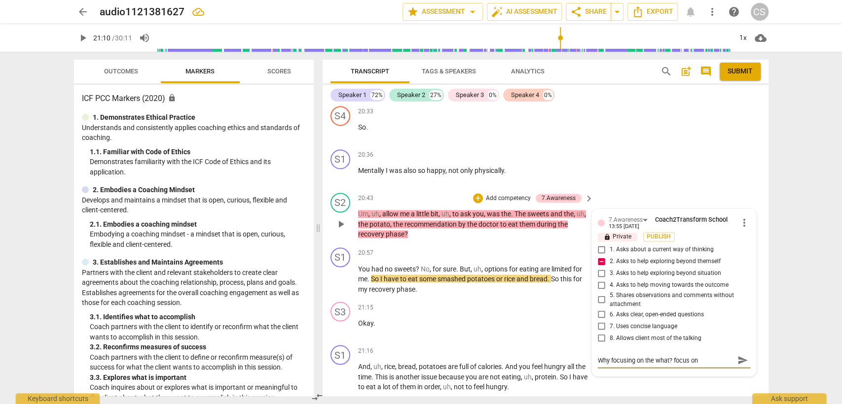
type textarea "Why focusing on the what? focus on t"
type textarea "Why focusing on the what? focus on th"
type textarea "Why focusing on the what? focus on the"
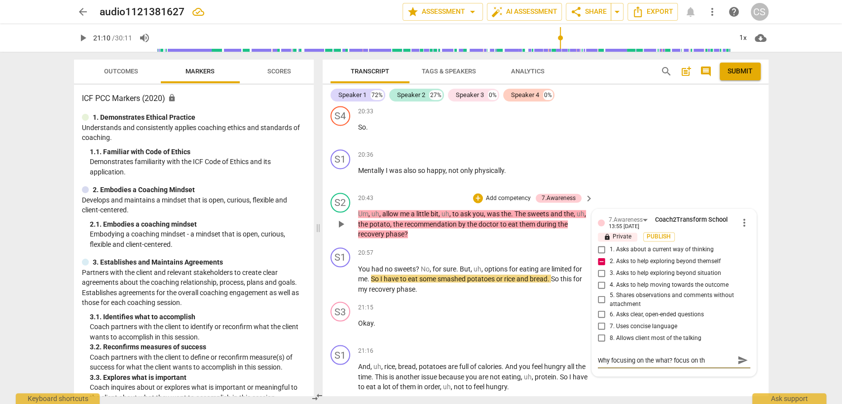
type textarea "Why focusing on the what? focus on the"
type textarea "Why focusing on the what? focus on the w"
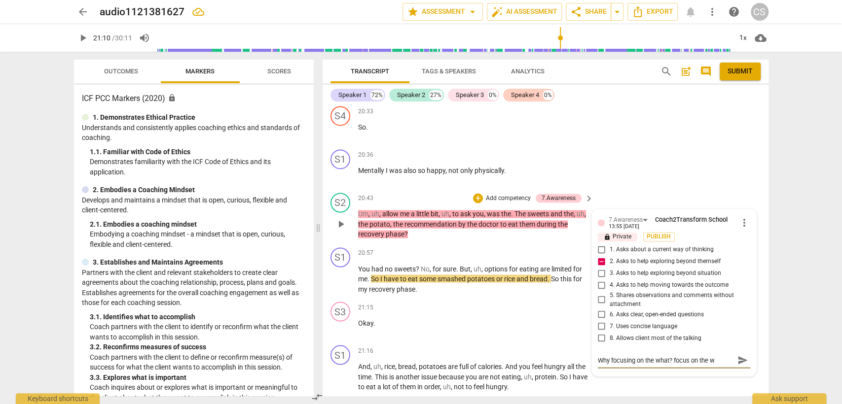
type textarea "Why focusing on the what? focus on the wh"
type textarea "Why focusing on the what? focus on the who"
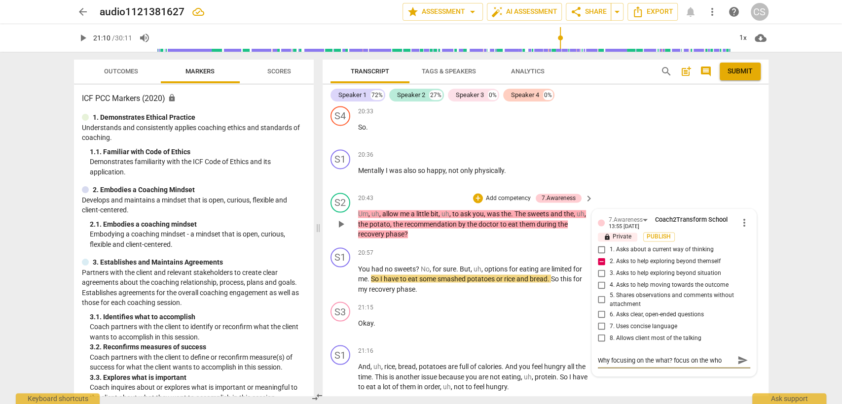
type textarea "Why focusing on the what? focus on the who"
type textarea "Why focusing on the what? focus on the who o"
type textarea "Why focusing on the what? focus on the who of"
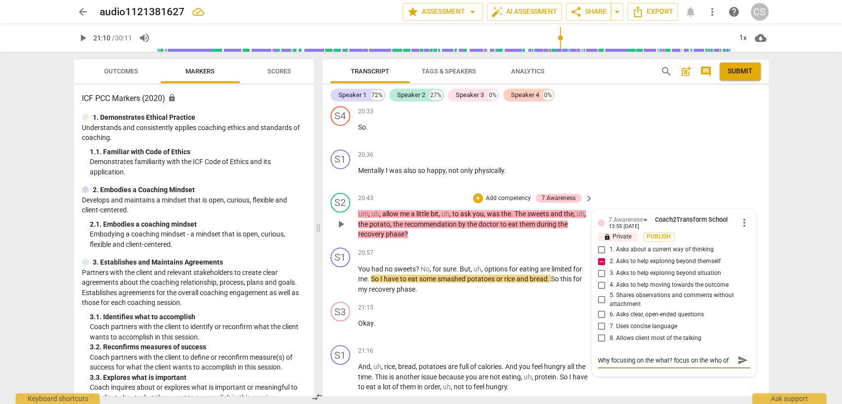
type textarea "Why focusing on the what? focus on the who of"
type textarea "Why focusing on the what? focus on the who of t"
drag, startPoint x: 737, startPoint y: 356, endPoint x: 691, endPoint y: 329, distance: 53.0
click at [737, 360] on span "send" at bounding box center [742, 365] width 11 height 11
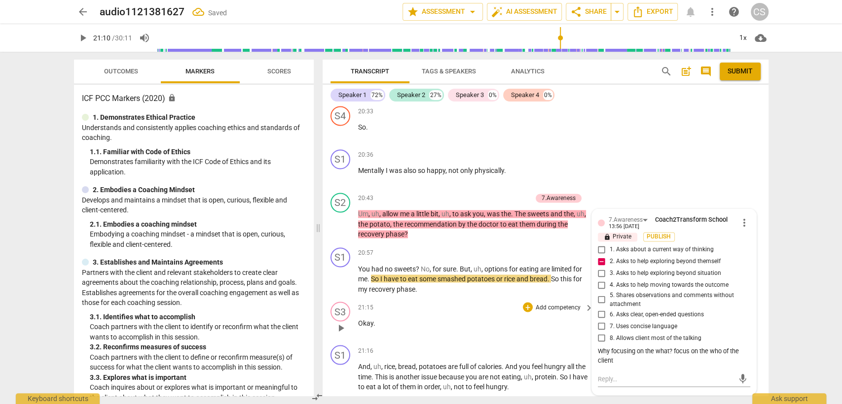
click at [455, 302] on div "21:15 + Add competency keyboard_arrow_right" at bounding box center [476, 307] width 237 height 11
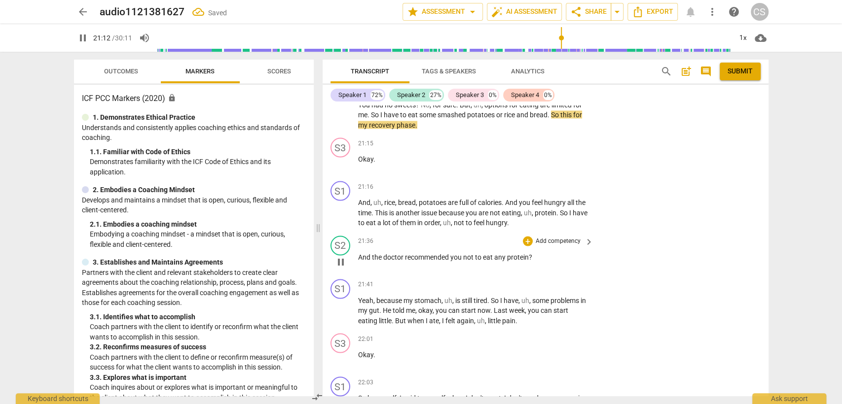
scroll to position [3859, 0]
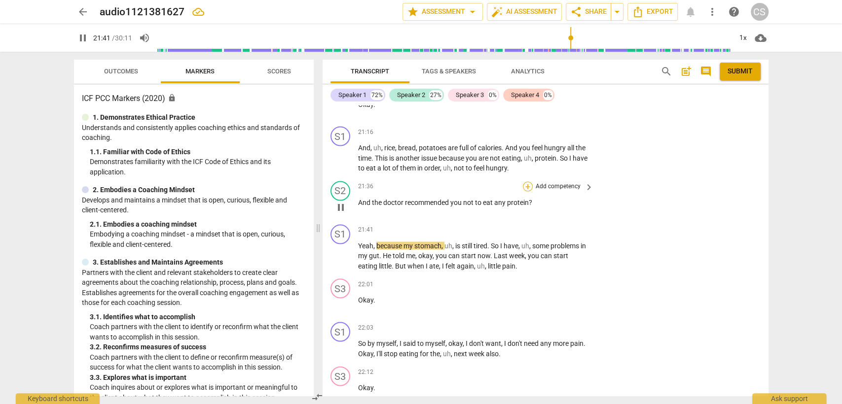
click at [524, 181] on div "+" at bounding box center [528, 186] width 10 height 10
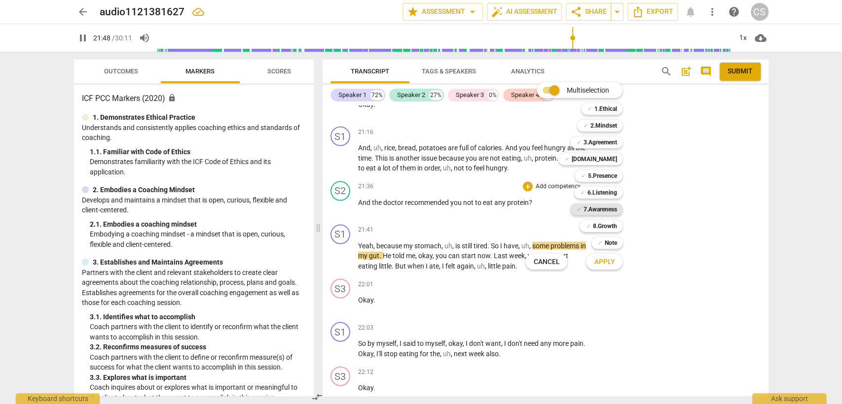
click at [584, 206] on b "7.Awareness" at bounding box center [600, 210] width 34 height 12
click at [593, 265] on button "Apply" at bounding box center [604, 262] width 36 height 18
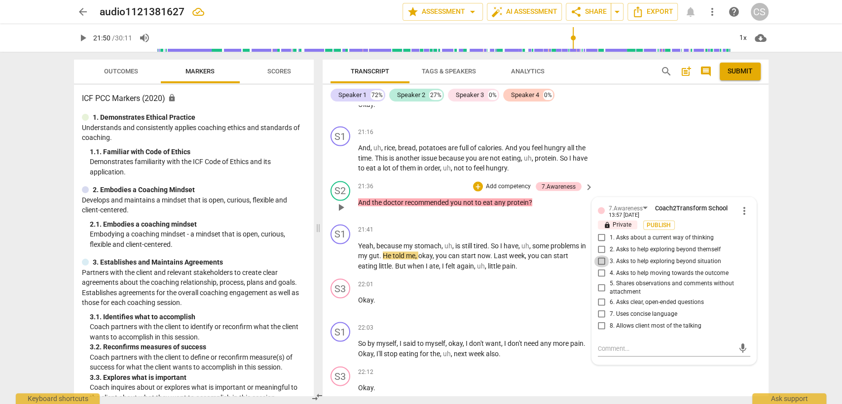
click at [596, 255] on input "3. Asks to help exploring beyond situation" at bounding box center [602, 261] width 16 height 12
click at [595, 244] on input "2. Asks to help exploring beyond themself" at bounding box center [602, 250] width 16 height 12
click at [600, 255] on input "3. Asks to help exploring beyond situation" at bounding box center [602, 261] width 16 height 12
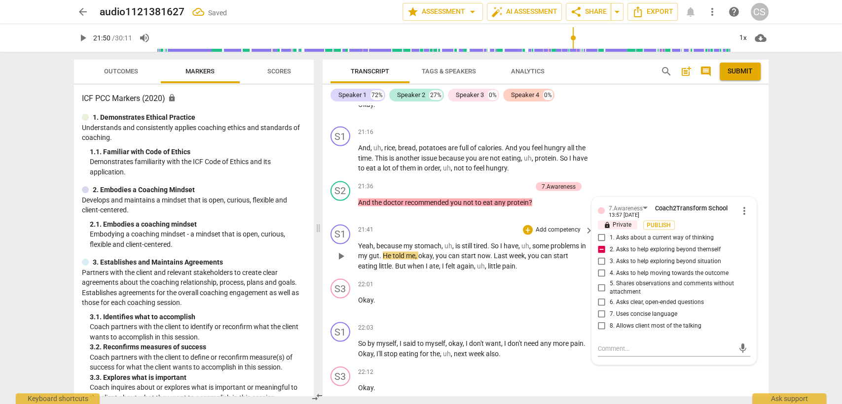
click at [474, 224] on div "21:41 + Add competency keyboard_arrow_right" at bounding box center [476, 229] width 237 height 11
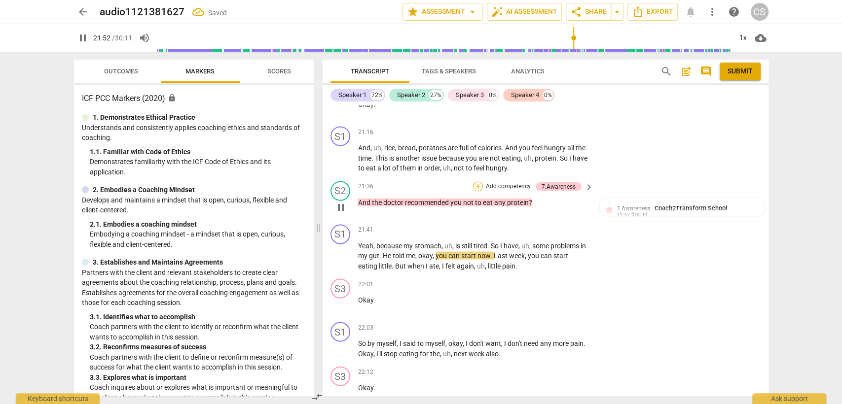
click at [476, 181] on div "+" at bounding box center [478, 186] width 10 height 10
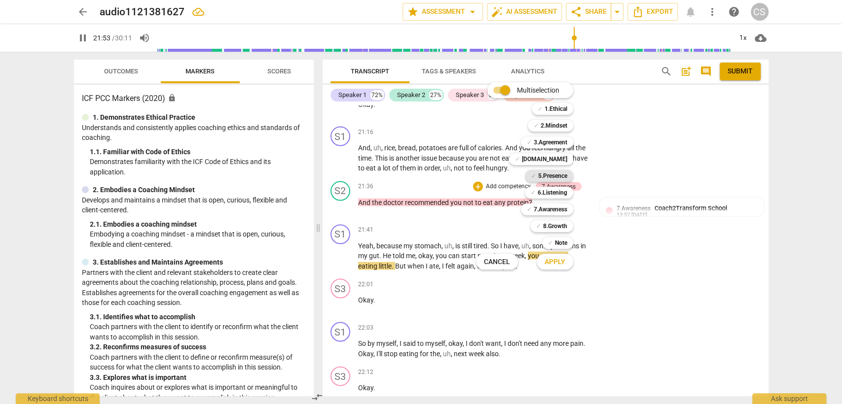
click at [555, 173] on b "5.Presence" at bounding box center [552, 176] width 29 height 12
click at [552, 262] on span "Apply" at bounding box center [554, 262] width 21 height 10
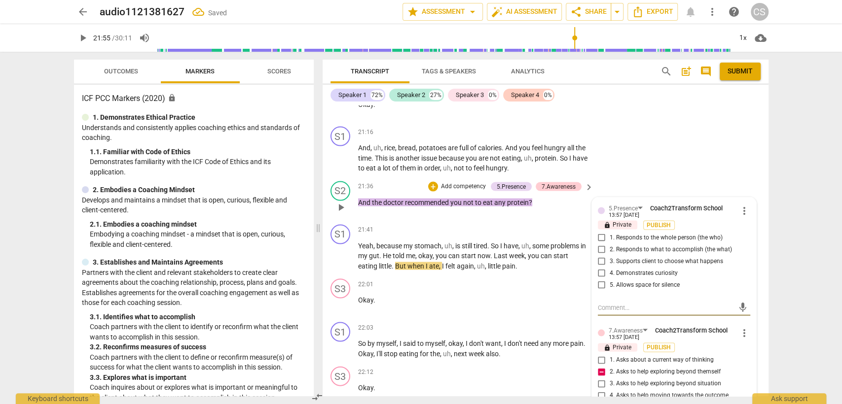
click at [600, 232] on input "1. Responds to the whole person (the who)" at bounding box center [602, 238] width 16 height 12
click at [603, 303] on textarea at bounding box center [666, 307] width 137 height 9
click at [742, 302] on span "send" at bounding box center [742, 307] width 11 height 11
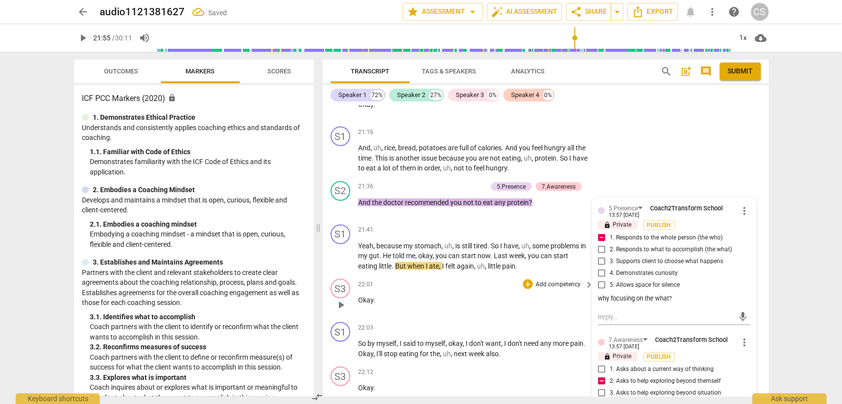
click at [448, 301] on div "22:01 + Add competency keyboard_arrow_right Okay ." at bounding box center [476, 297] width 237 height 36
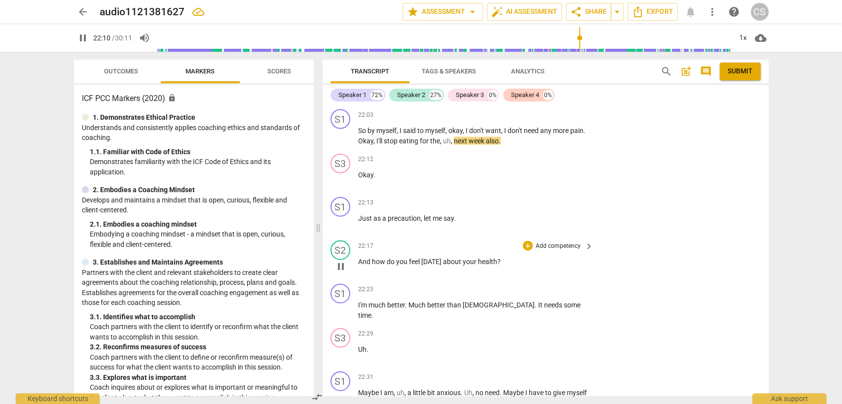
scroll to position [4079, 0]
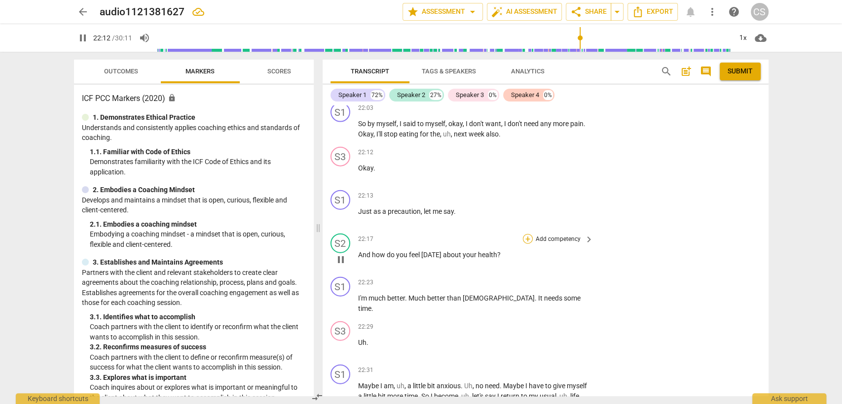
click at [526, 234] on div "+" at bounding box center [528, 239] width 10 height 10
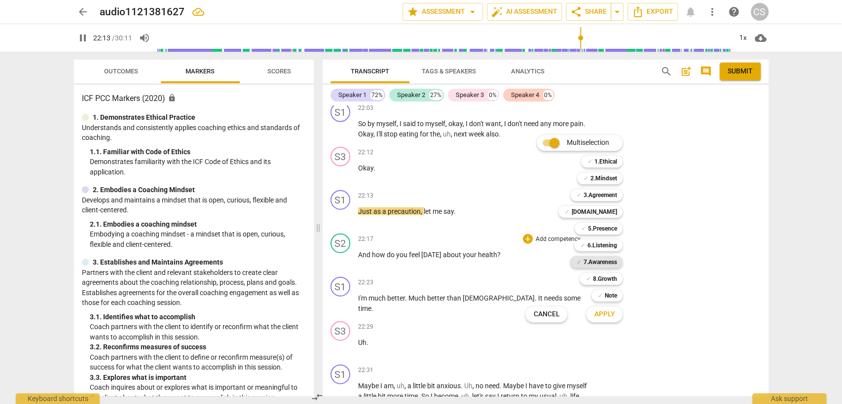
click at [601, 258] on b "7.Awareness" at bounding box center [600, 262] width 34 height 12
click at [606, 318] on span "Apply" at bounding box center [604, 315] width 21 height 10
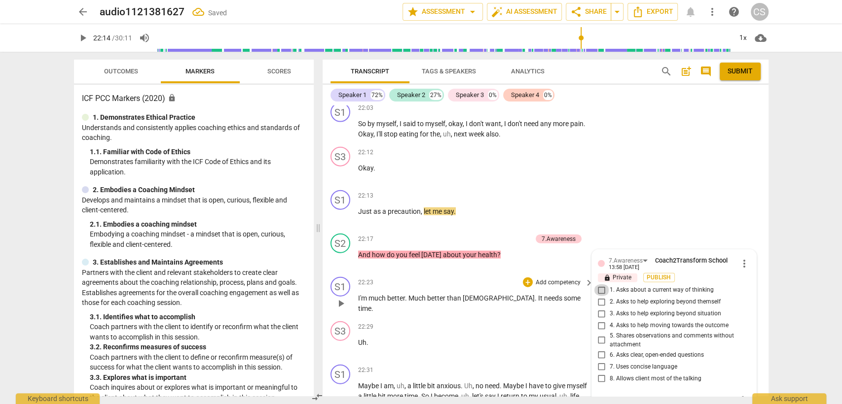
drag, startPoint x: 602, startPoint y: 280, endPoint x: 584, endPoint y: 293, distance: 22.9
click at [603, 285] on input "1. Asks about a current way of thinking" at bounding box center [602, 291] width 16 height 12
click at [474, 338] on p "Uh ." at bounding box center [473, 343] width 231 height 10
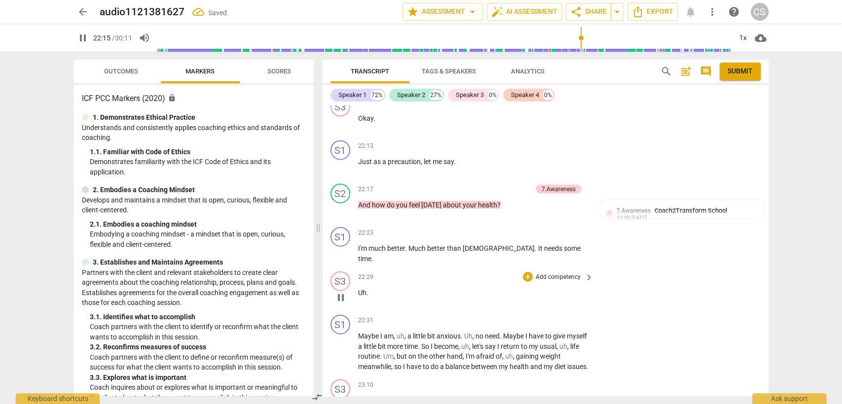
scroll to position [4133, 0]
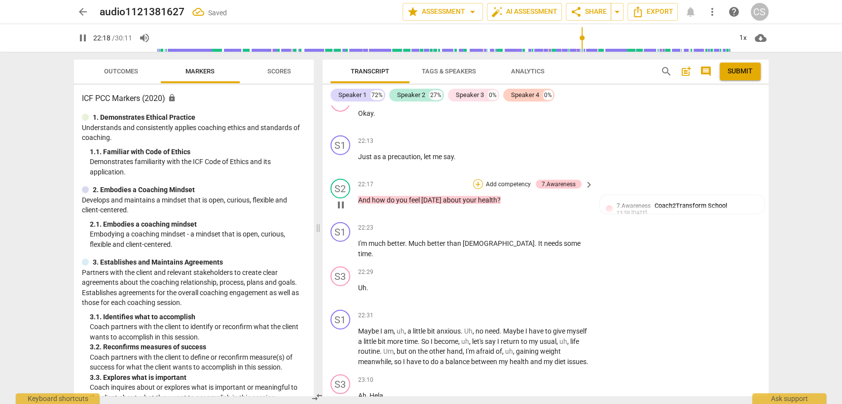
click at [478, 179] on div "+" at bounding box center [478, 184] width 10 height 10
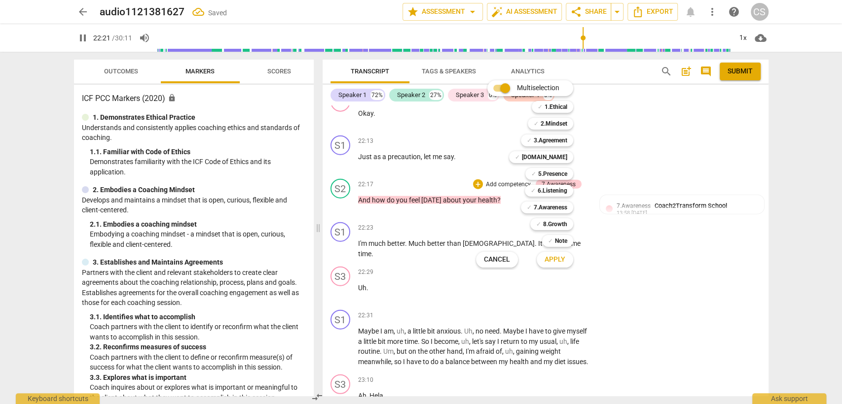
click at [412, 265] on div at bounding box center [421, 202] width 842 height 404
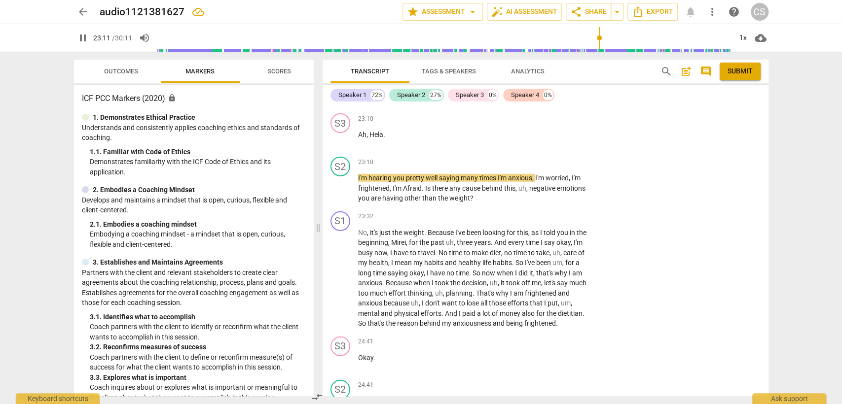
scroll to position [4407, 0]
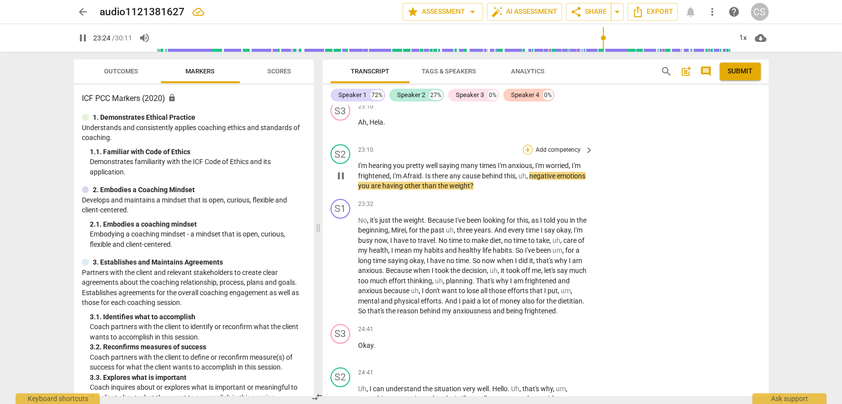
click at [523, 146] on div "+" at bounding box center [528, 150] width 10 height 10
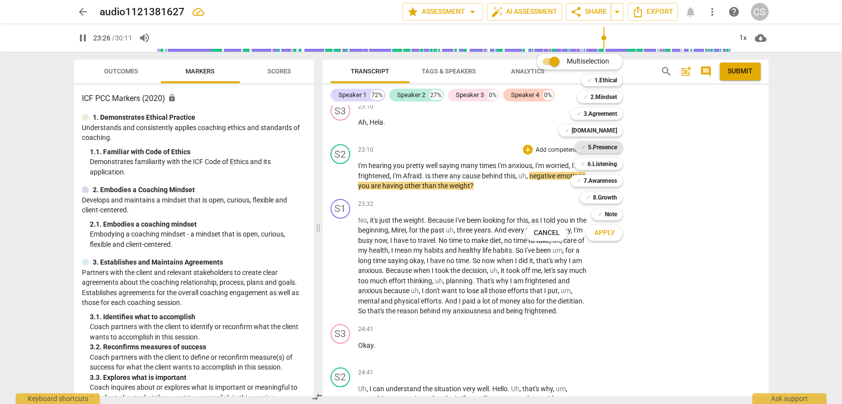
click at [593, 143] on b "5.Presence" at bounding box center [601, 148] width 29 height 12
click at [602, 162] on b "6.Listening" at bounding box center [602, 164] width 30 height 12
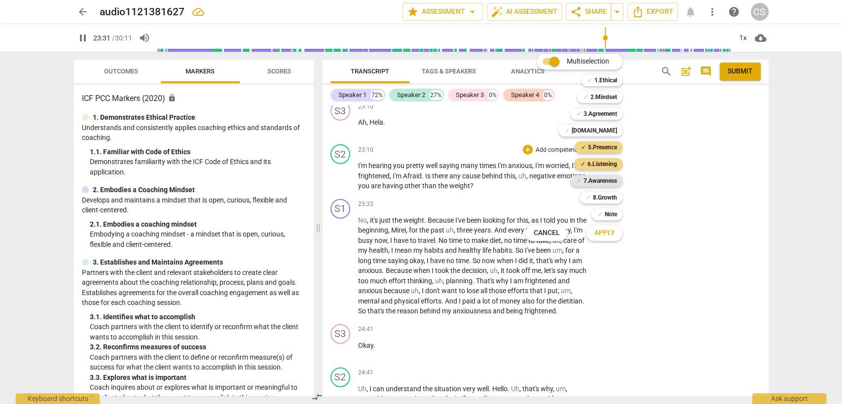
click at [607, 181] on b "7.Awareness" at bounding box center [600, 181] width 34 height 12
click at [616, 236] on button "Apply" at bounding box center [604, 233] width 36 height 18
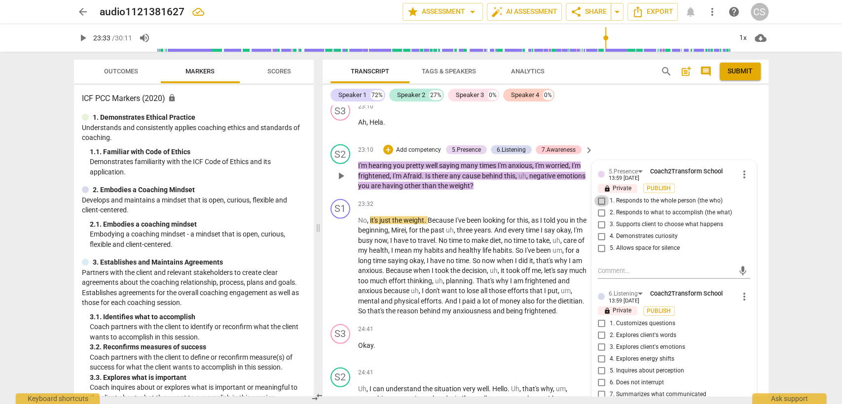
click at [597, 198] on input "1. Responds to the whole person (the who)" at bounding box center [602, 201] width 16 height 12
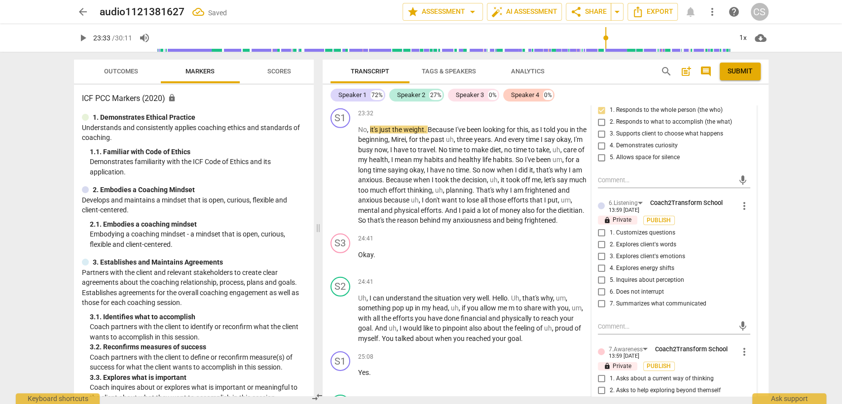
scroll to position [4517, 0]
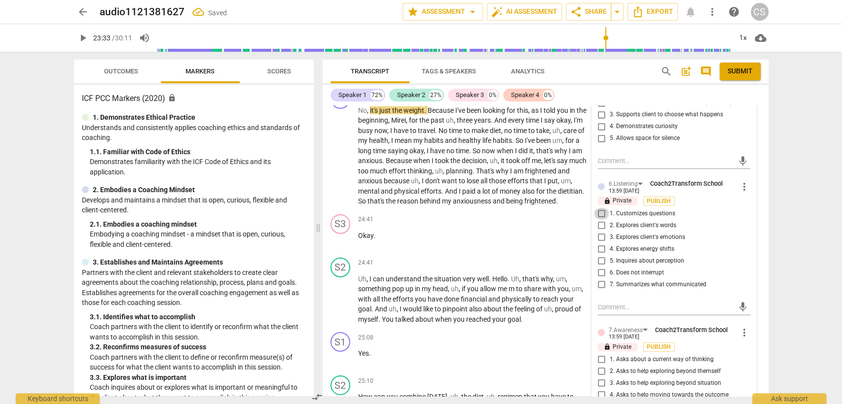
click at [600, 212] on input "1. Customizes questions" at bounding box center [602, 214] width 16 height 12
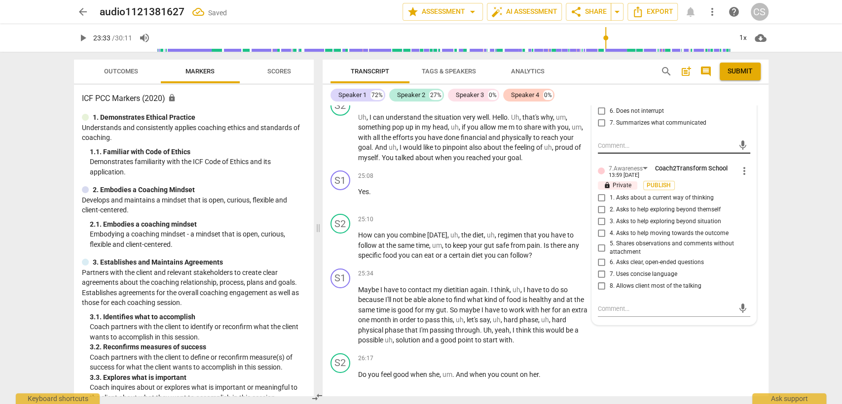
scroll to position [4681, 0]
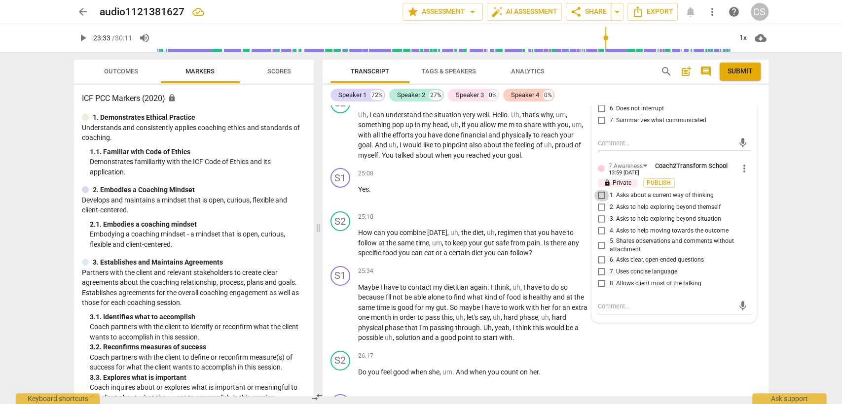
click at [600, 194] on input "1. Asks about a current way of thinking" at bounding box center [602, 196] width 16 height 12
click at [525, 195] on p "Yes ." at bounding box center [473, 189] width 231 height 10
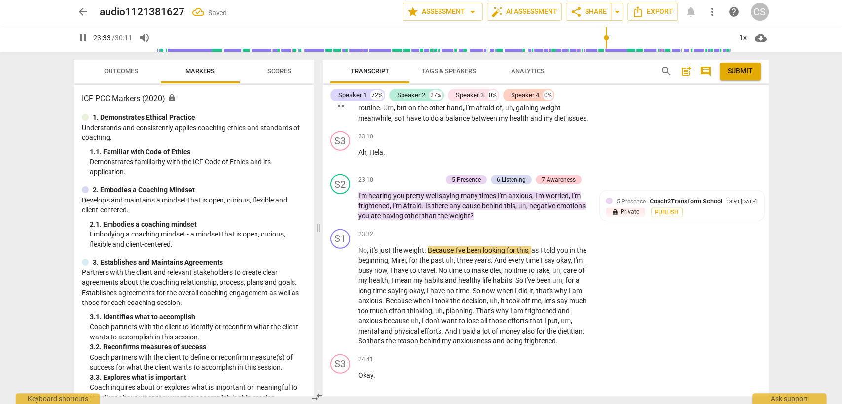
scroll to position [4351, 0]
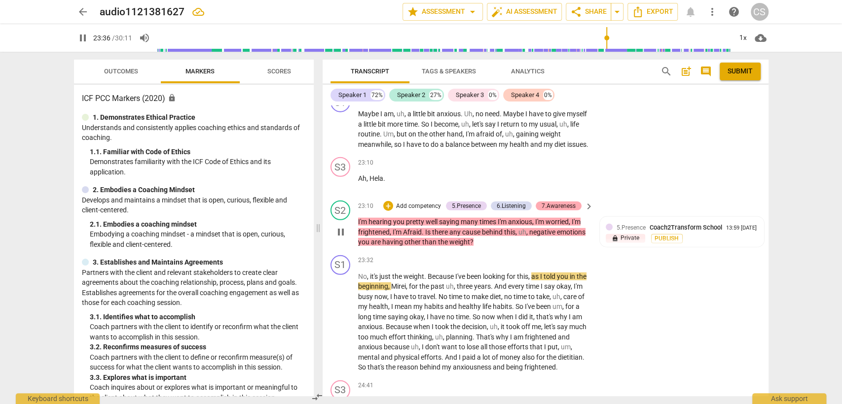
click at [544, 203] on div "7.Awareness" at bounding box center [558, 206] width 34 height 9
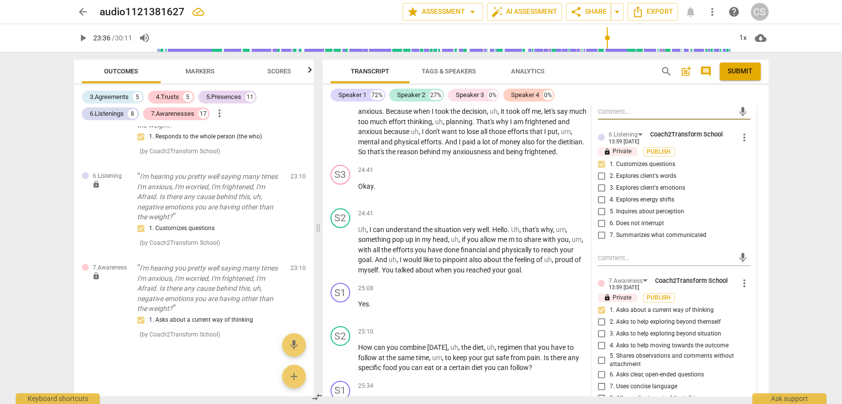
scroll to position [4624, 0]
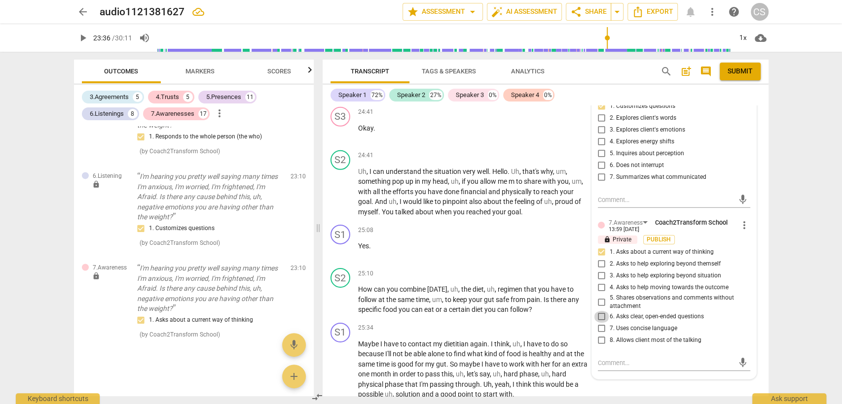
click at [597, 314] on input "6. Asks clear, open-ended questions" at bounding box center [602, 317] width 16 height 12
click at [598, 314] on input "6. Asks clear, open-ended questions" at bounding box center [602, 317] width 16 height 12
click at [607, 356] on div "mic" at bounding box center [674, 364] width 152 height 16
click at [607, 358] on textarea at bounding box center [666, 362] width 137 height 9
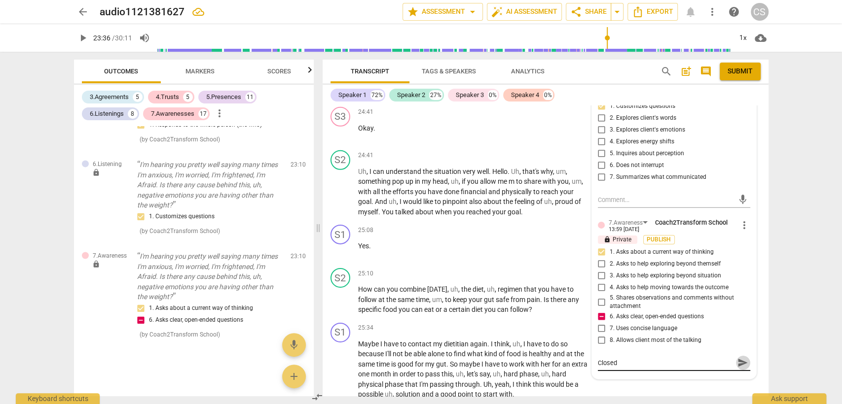
click at [742, 358] on span "send" at bounding box center [742, 363] width 11 height 11
click at [525, 276] on div "+" at bounding box center [528, 274] width 10 height 10
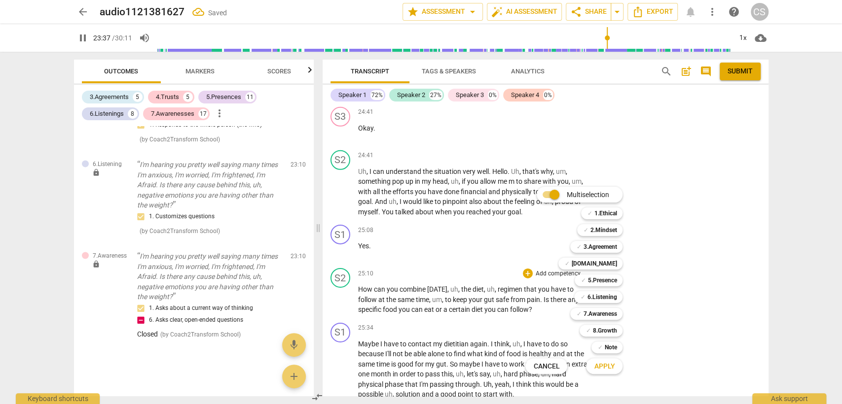
scroll to position [4515, 0]
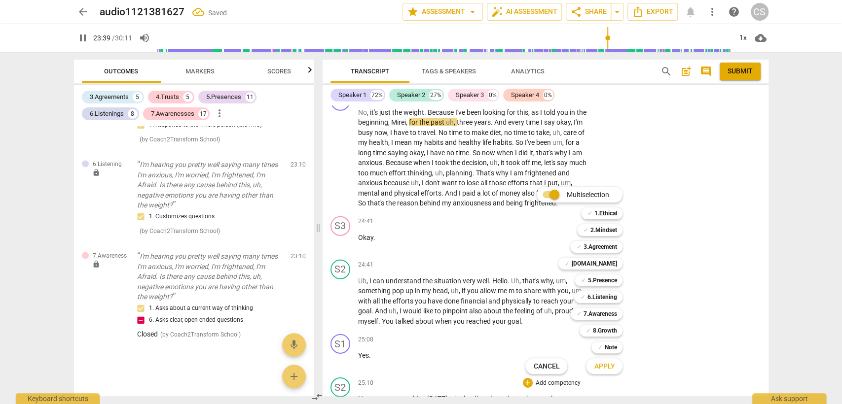
click at [473, 251] on div at bounding box center [421, 202] width 842 height 404
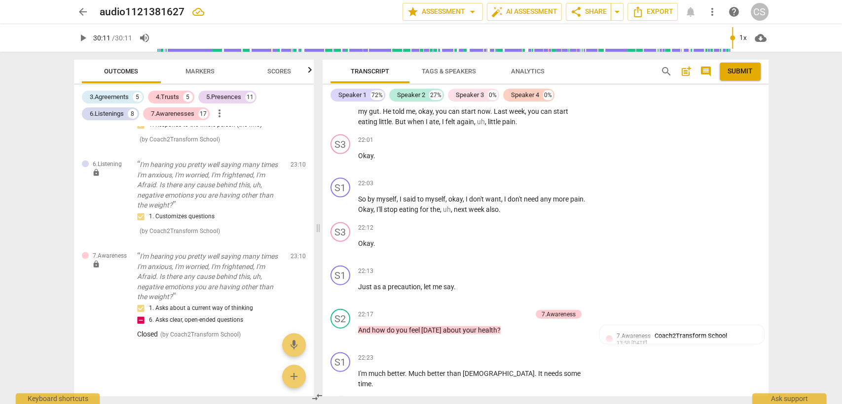
scroll to position [4020, 0]
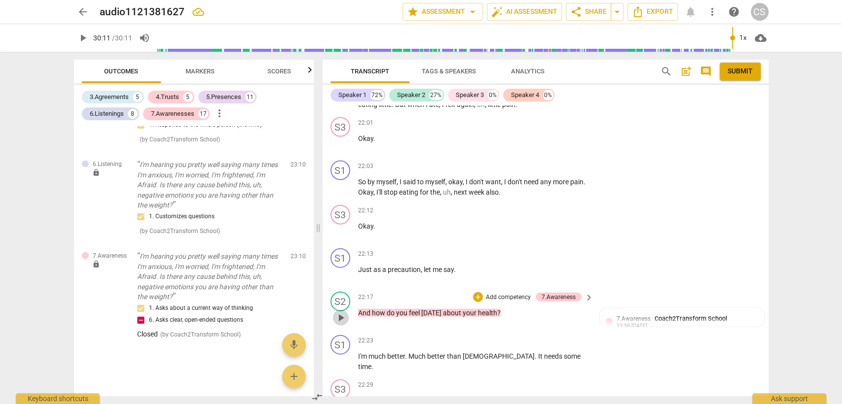
click at [342, 312] on span "play_arrow" at bounding box center [341, 318] width 12 height 12
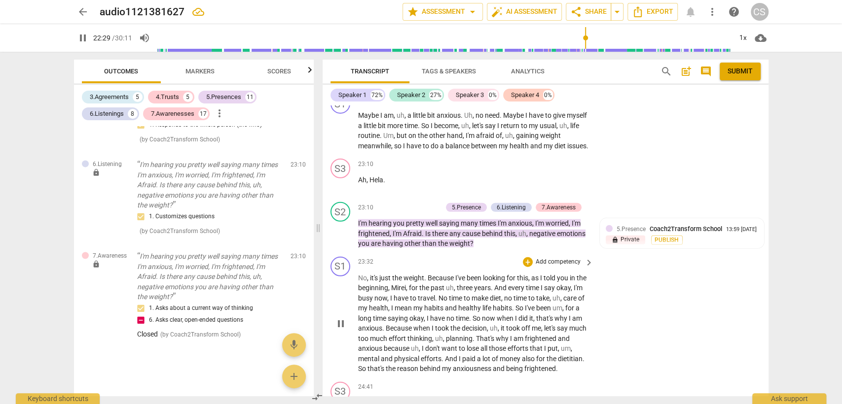
scroll to position [4459, 0]
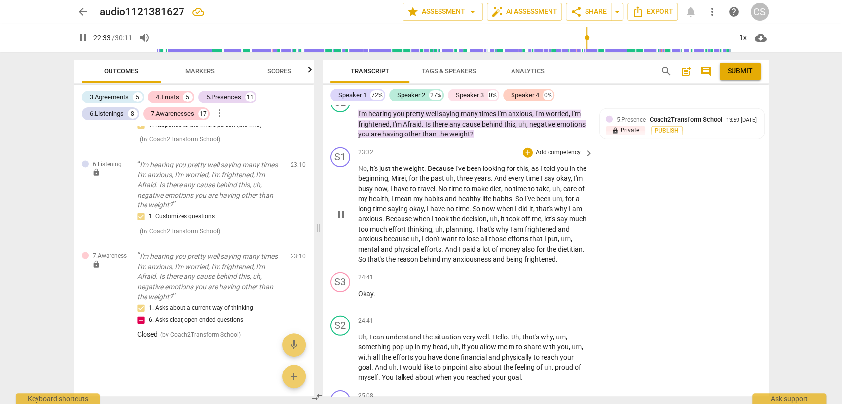
click at [410, 165] on span "weight" at bounding box center [413, 169] width 21 height 8
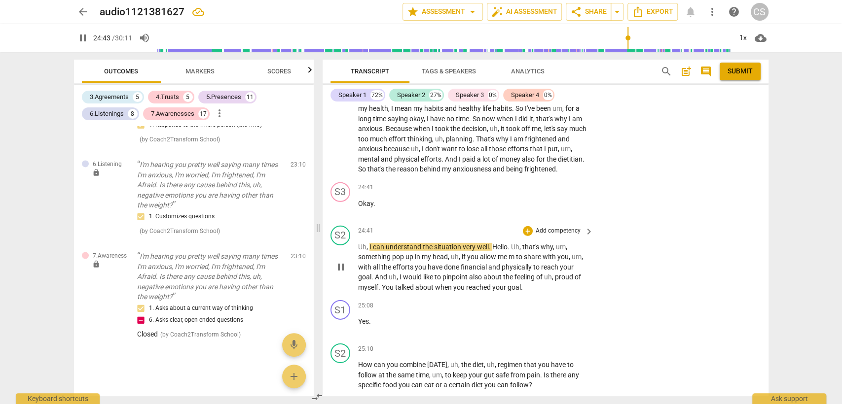
scroll to position [4568, 0]
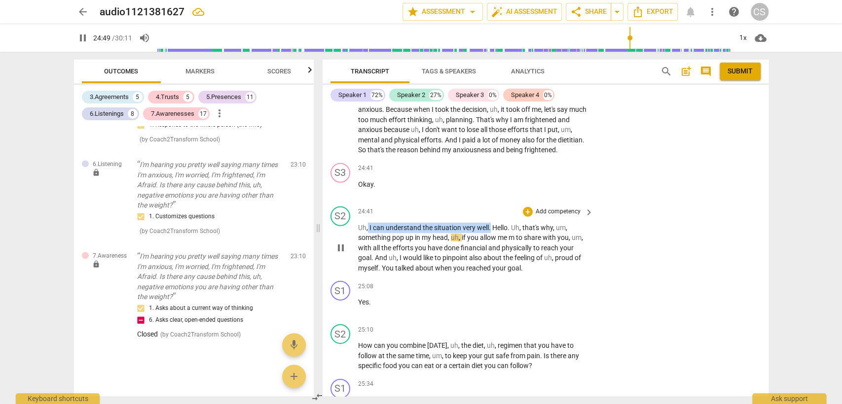
drag, startPoint x: 367, startPoint y: 234, endPoint x: 493, endPoint y: 232, distance: 126.3
click at [491, 232] on p "Uh , I can understand the situation very well . Hello . Uh , that's why , um , …" at bounding box center [473, 248] width 231 height 51
click at [537, 216] on p "Add competency" at bounding box center [558, 212] width 47 height 9
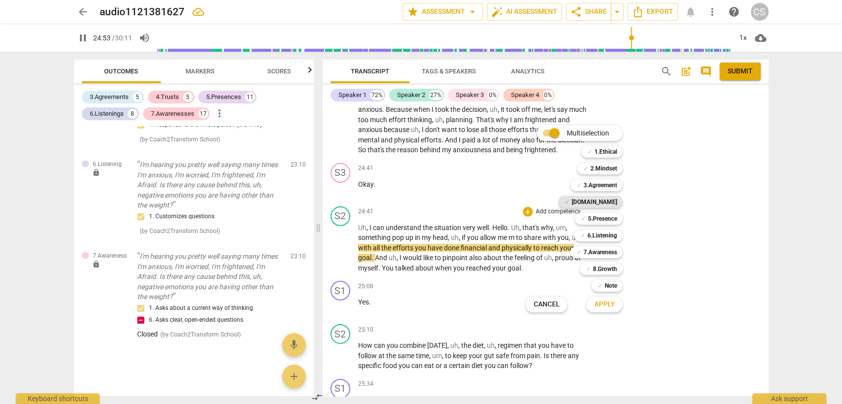
click at [612, 201] on b "[DOMAIN_NAME]" at bounding box center [593, 202] width 45 height 12
click at [595, 308] on span "Apply" at bounding box center [604, 305] width 21 height 10
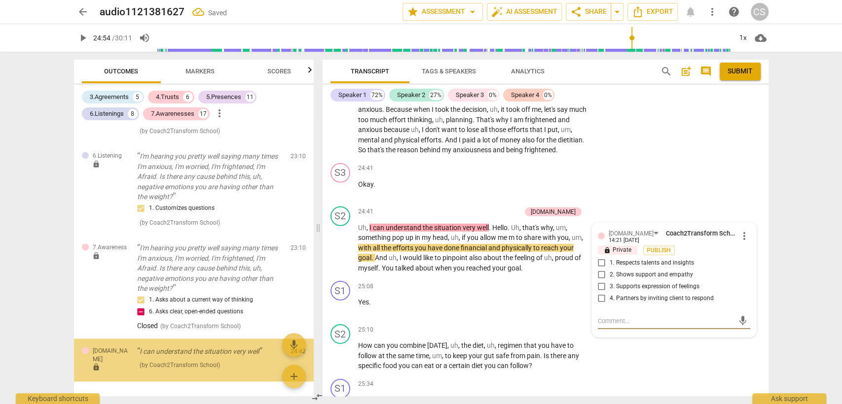
scroll to position [3558, 0]
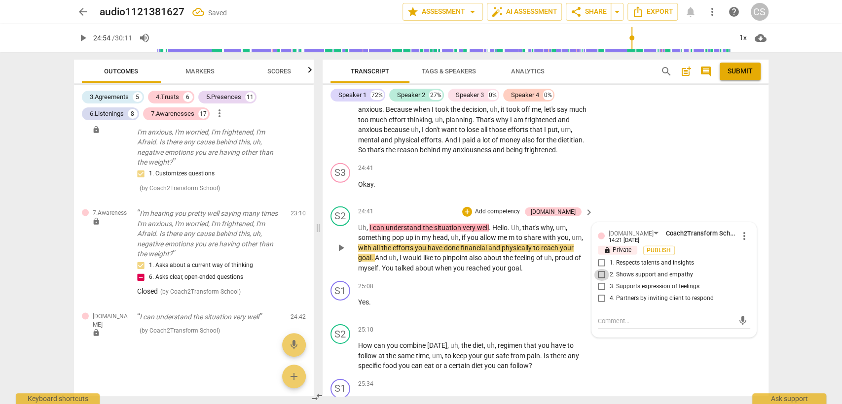
click at [598, 281] on input "2. Shows support and empathy" at bounding box center [602, 275] width 16 height 12
click at [488, 307] on p "Yes ." at bounding box center [473, 302] width 231 height 10
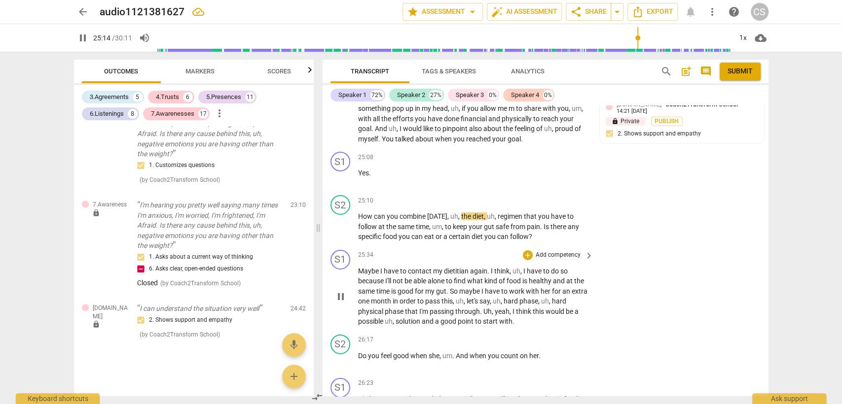
scroll to position [4678, 0]
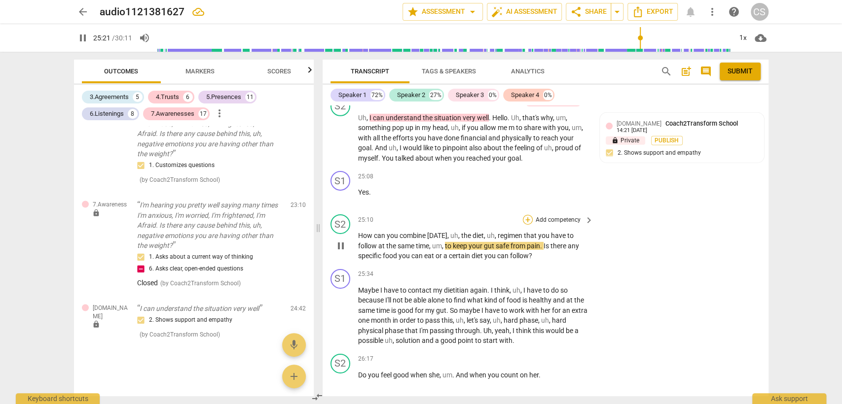
click at [527, 225] on div "+" at bounding box center [528, 220] width 10 height 10
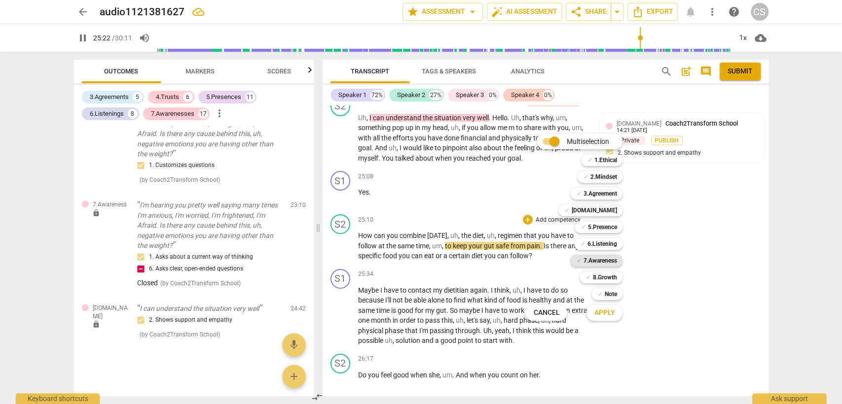
click at [603, 259] on b "7.Awareness" at bounding box center [600, 261] width 34 height 12
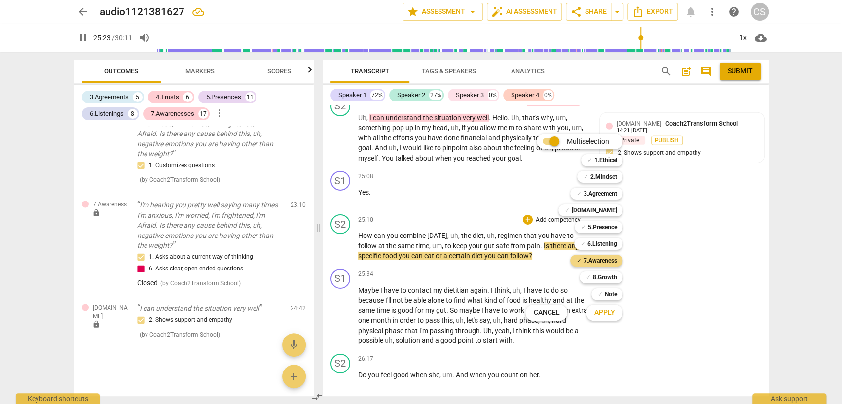
click at [596, 317] on span "Apply" at bounding box center [604, 313] width 21 height 10
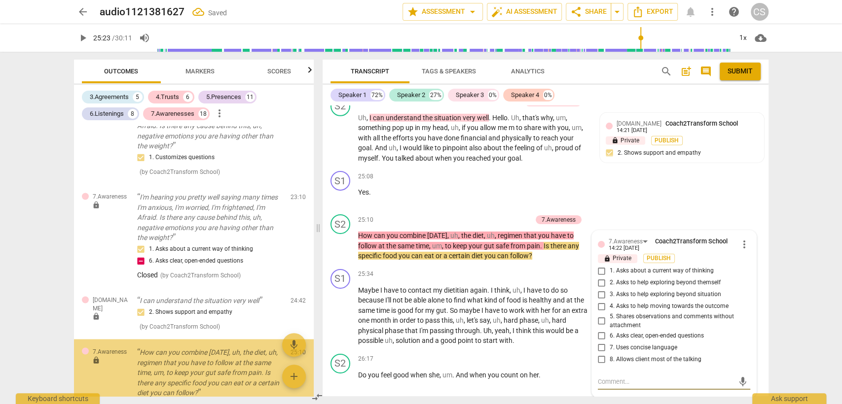
scroll to position [3650, 0]
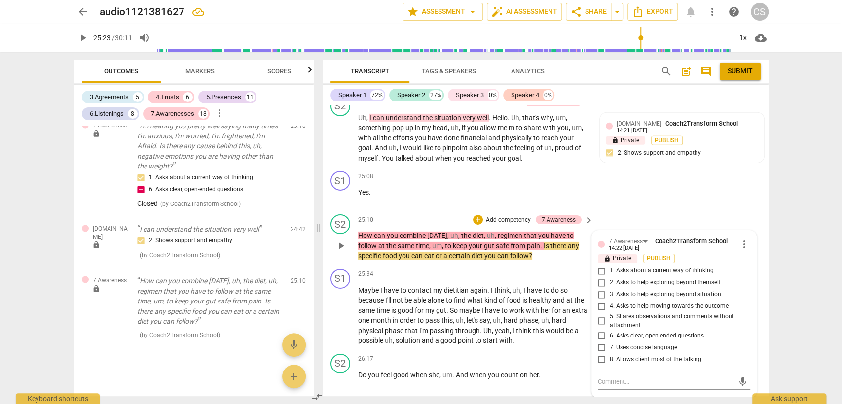
drag, startPoint x: 602, startPoint y: 294, endPoint x: 603, endPoint y: 301, distance: 6.5
click at [603, 301] on div "1. Asks about a current way of thinking 2. Asks to help exploring beyond themse…" at bounding box center [674, 315] width 152 height 100
click at [599, 301] on input "3. Asks to help exploring beyond situation" at bounding box center [602, 295] width 16 height 12
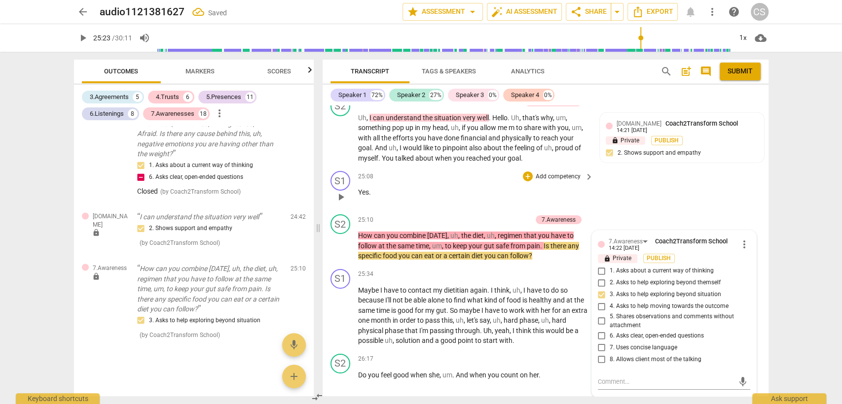
click at [492, 182] on div "25:08 + Add competency keyboard_arrow_right" at bounding box center [476, 176] width 237 height 11
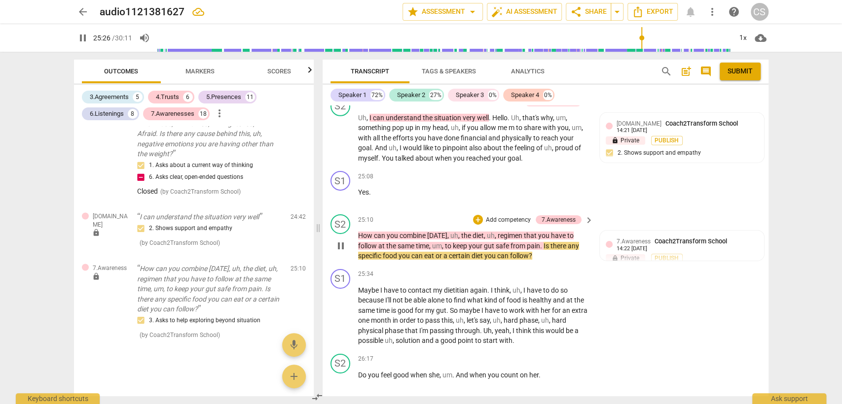
click at [342, 252] on span "pause" at bounding box center [341, 246] width 12 height 12
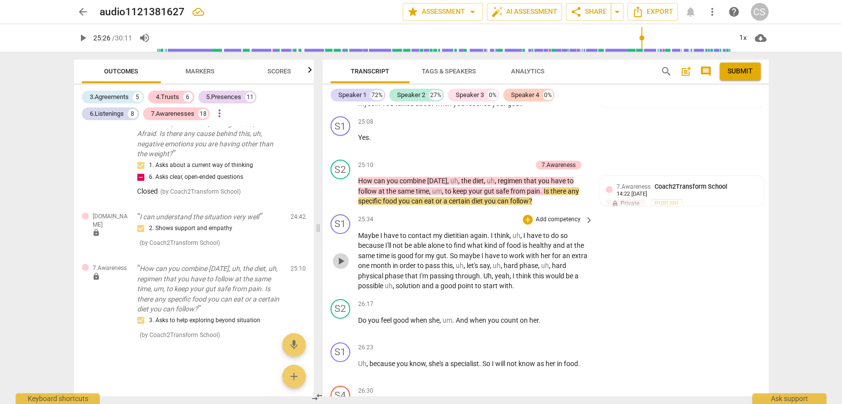
click at [342, 266] on span "play_arrow" at bounding box center [341, 261] width 12 height 12
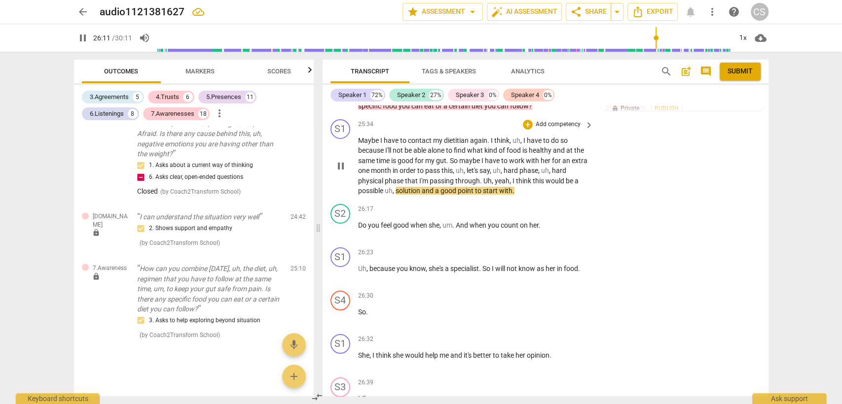
scroll to position [4842, 0]
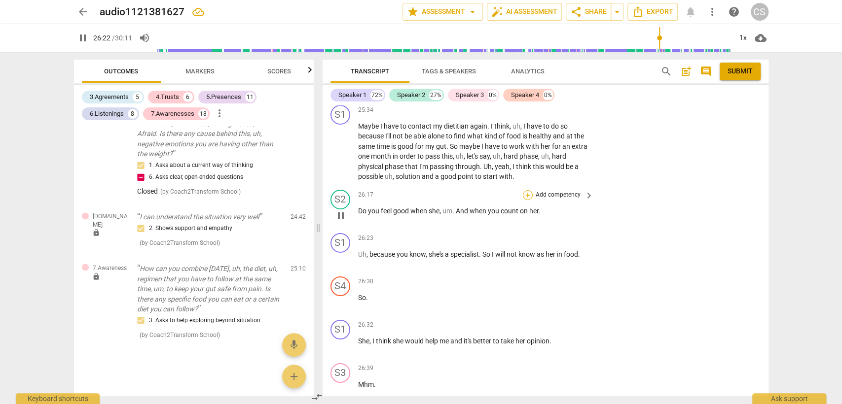
click at [528, 200] on div "+" at bounding box center [528, 195] width 10 height 10
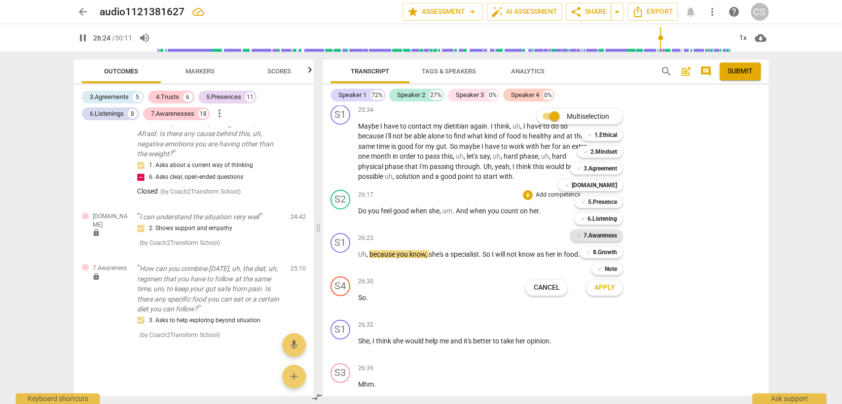
drag, startPoint x: 586, startPoint y: 236, endPoint x: 589, endPoint y: 241, distance: 6.2
click at [586, 235] on b "7.Awareness" at bounding box center [600, 236] width 34 height 12
click at [600, 282] on button "Apply" at bounding box center [604, 288] width 36 height 18
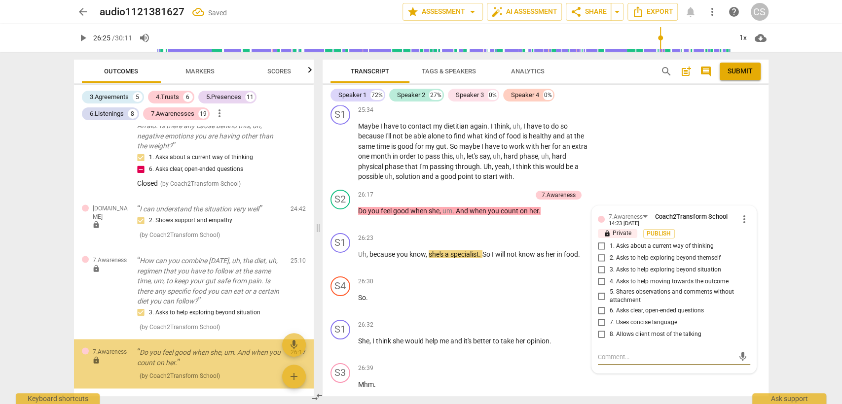
scroll to position [3712, 0]
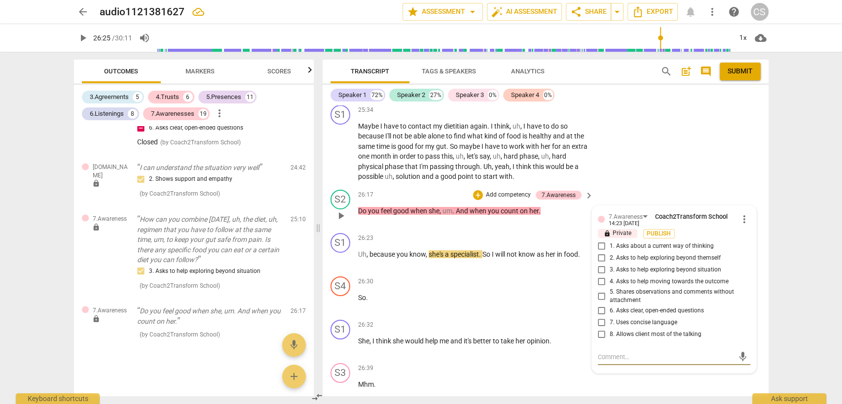
click at [600, 264] on input "2. Asks to help exploring beyond themself" at bounding box center [602, 258] width 16 height 12
click at [603, 362] on textarea at bounding box center [666, 357] width 137 height 9
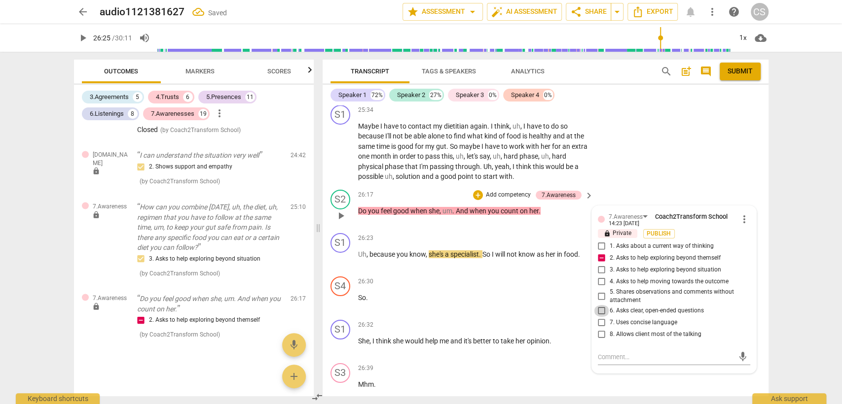
click at [600, 315] on input "6. Asks clear, open-ended questions" at bounding box center [602, 311] width 16 height 12
click at [603, 362] on textarea at bounding box center [666, 357] width 137 height 9
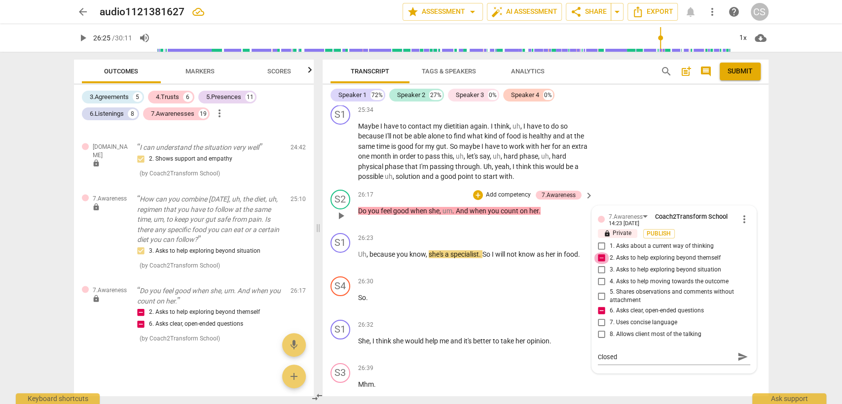
click at [600, 264] on input "2. Asks to help exploring beyond themself" at bounding box center [602, 258] width 16 height 12
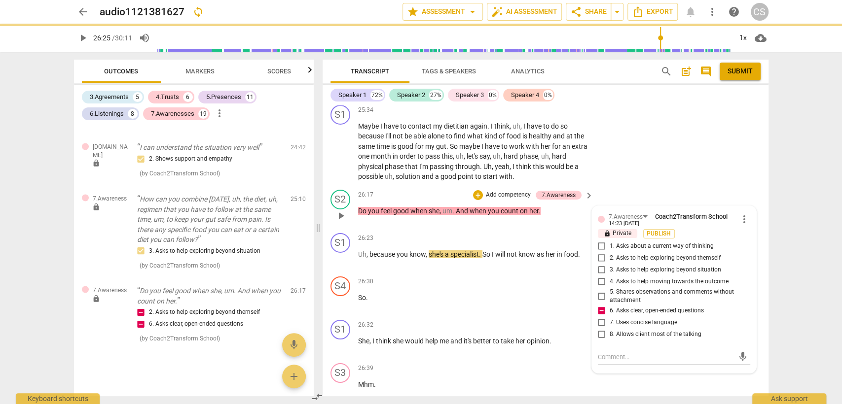
click at [600, 264] on input "2. Asks to help exploring beyond themself" at bounding box center [602, 258] width 16 height 12
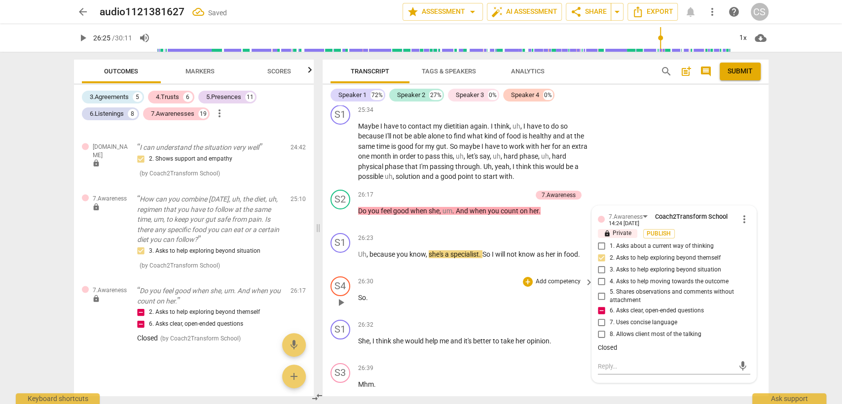
click at [468, 312] on div "26:30 + Add competency keyboard_arrow_right So ." at bounding box center [476, 295] width 237 height 36
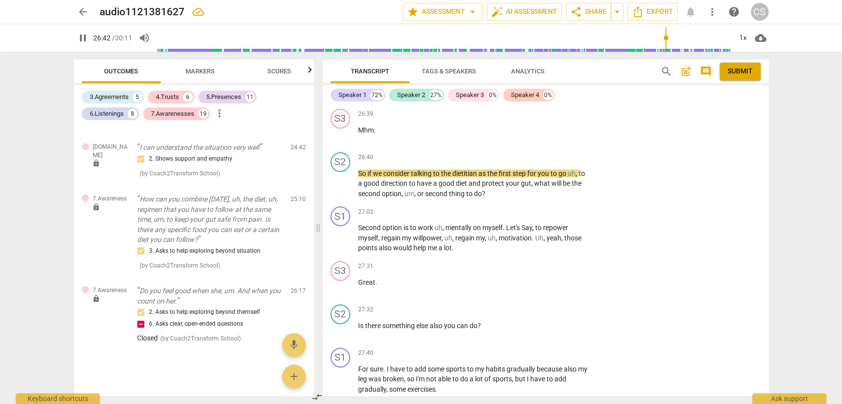
scroll to position [5117, 0]
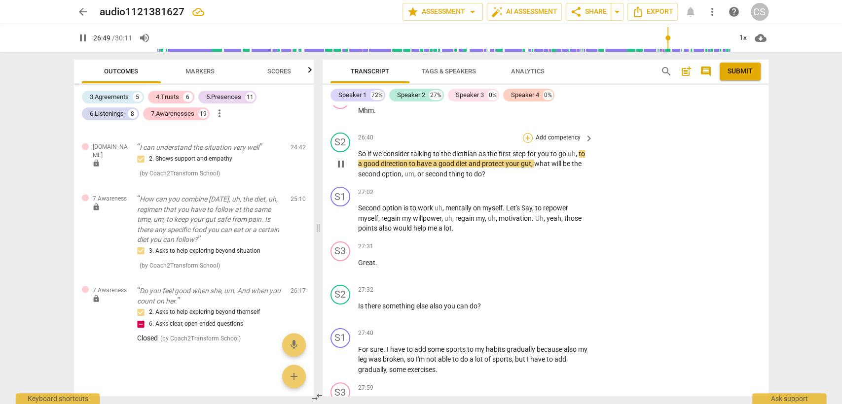
click at [525, 142] on div "+" at bounding box center [528, 138] width 10 height 10
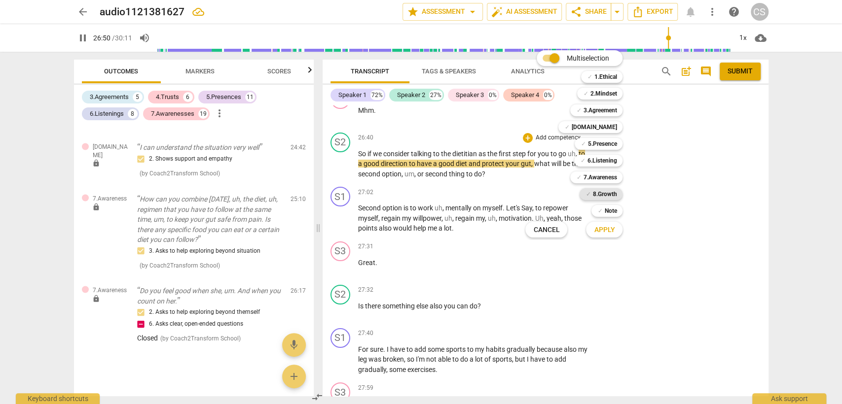
click at [604, 193] on b "8.Growth" at bounding box center [604, 194] width 24 height 12
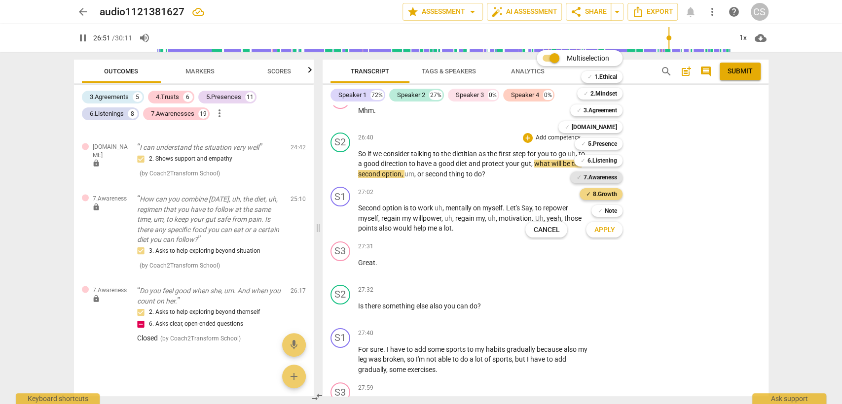
click at [604, 177] on b "7.Awareness" at bounding box center [600, 178] width 34 height 12
click at [597, 232] on span "Apply" at bounding box center [604, 230] width 21 height 10
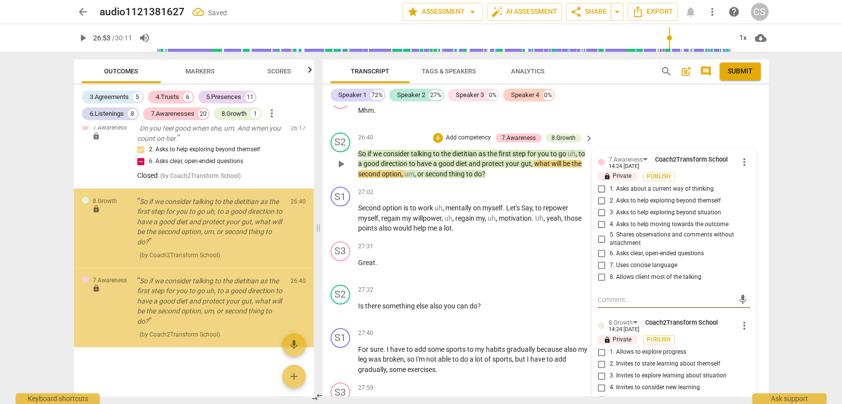
scroll to position [3894, 0]
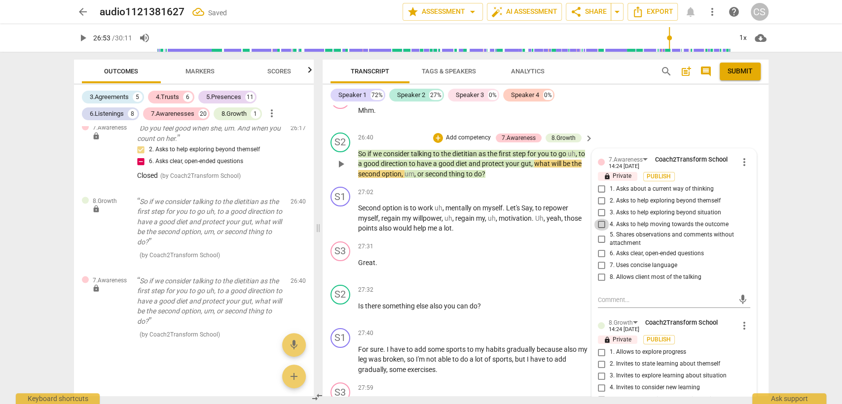
click at [597, 231] on input "4. Asks to help moving towards the outcome" at bounding box center [602, 225] width 16 height 12
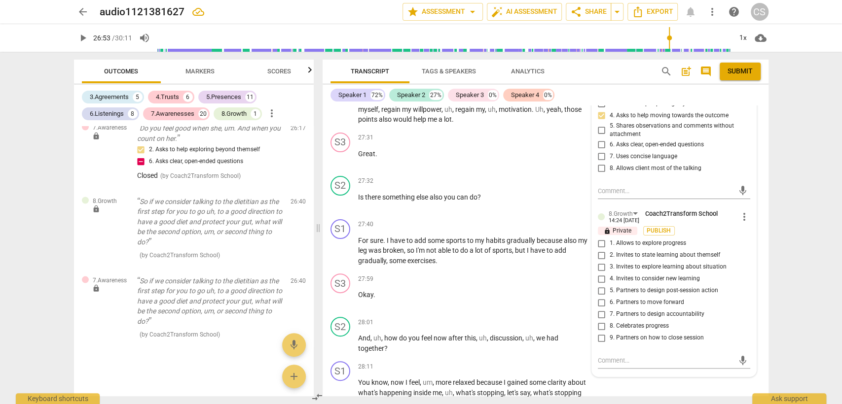
scroll to position [5226, 0]
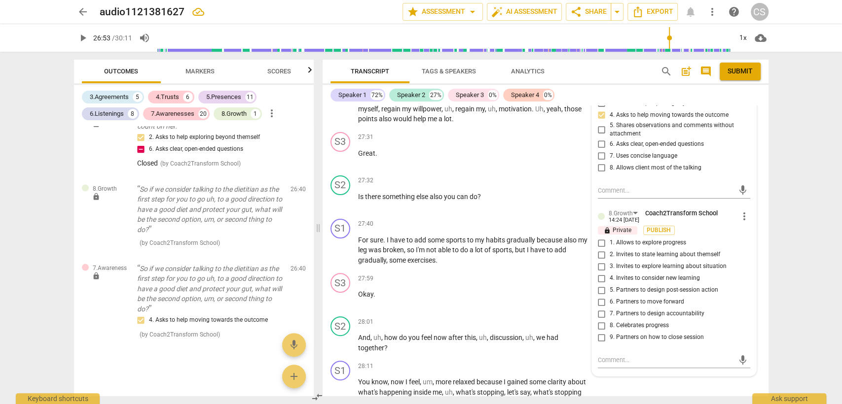
click at [599, 292] on input "5. Partners to design post-session action" at bounding box center [602, 291] width 16 height 12
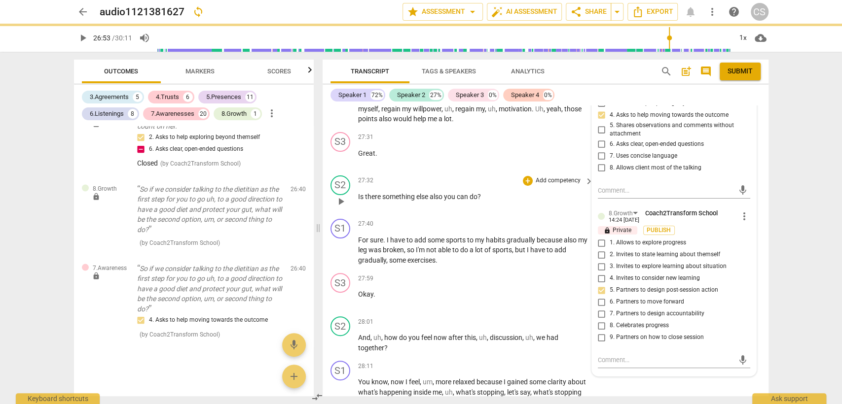
click at [490, 210] on div "27:32 + Add competency keyboard_arrow_right Is there something else also you ca…" at bounding box center [476, 194] width 237 height 36
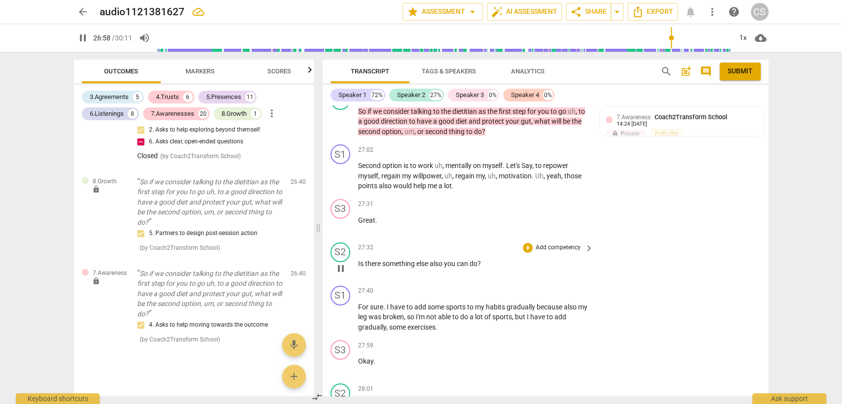
scroll to position [5171, 0]
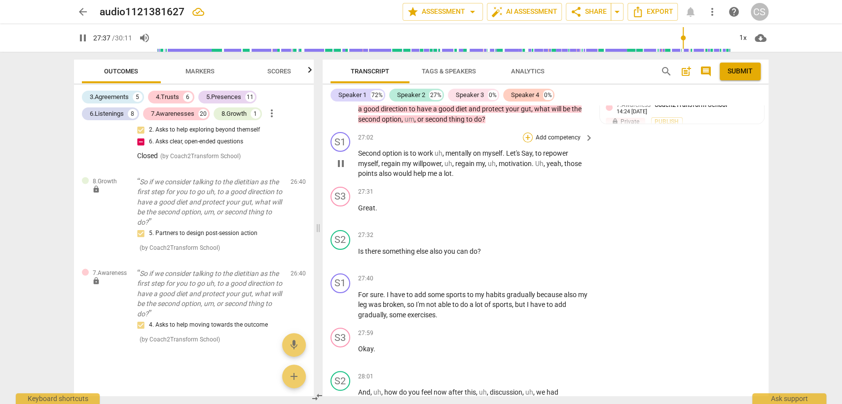
click at [526, 143] on div "+" at bounding box center [528, 138] width 10 height 10
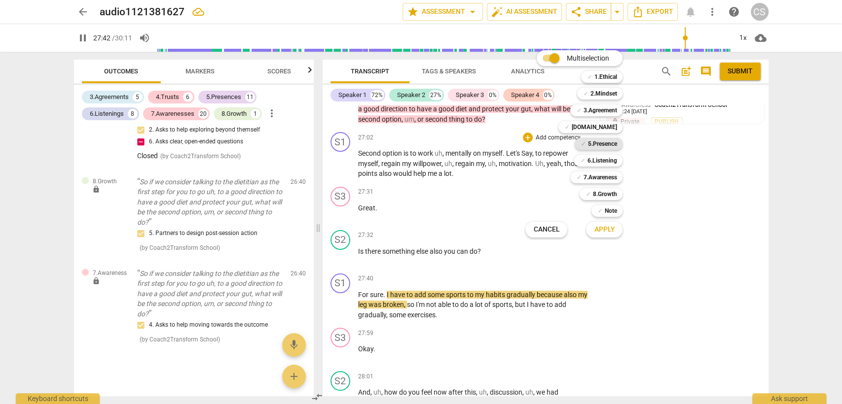
click at [614, 143] on b "5.Presence" at bounding box center [601, 144] width 29 height 12
click at [617, 228] on button "Apply" at bounding box center [604, 230] width 36 height 18
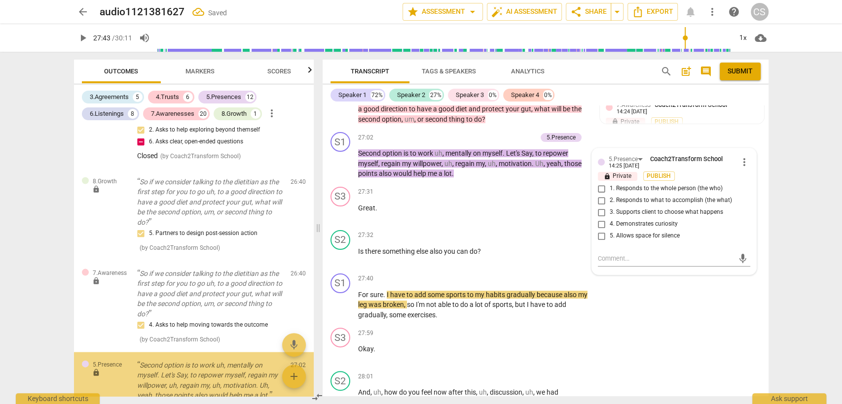
scroll to position [3988, 0]
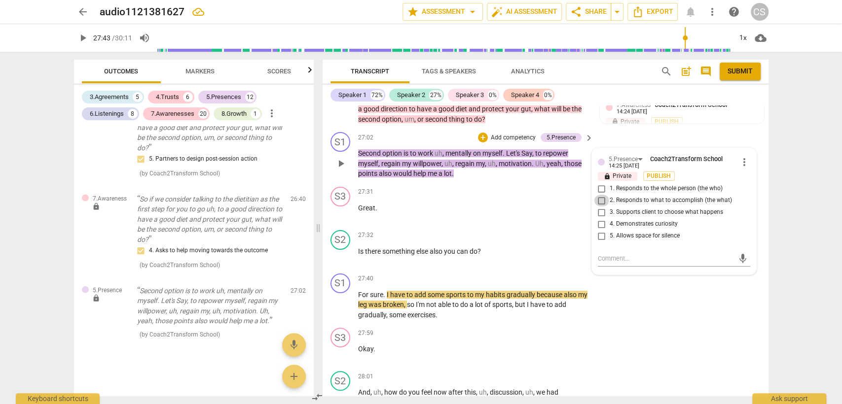
click at [598, 207] on input "2. Responds to what to accomplish (the what)" at bounding box center [602, 201] width 16 height 12
click at [609, 263] on textarea at bounding box center [666, 258] width 137 height 9
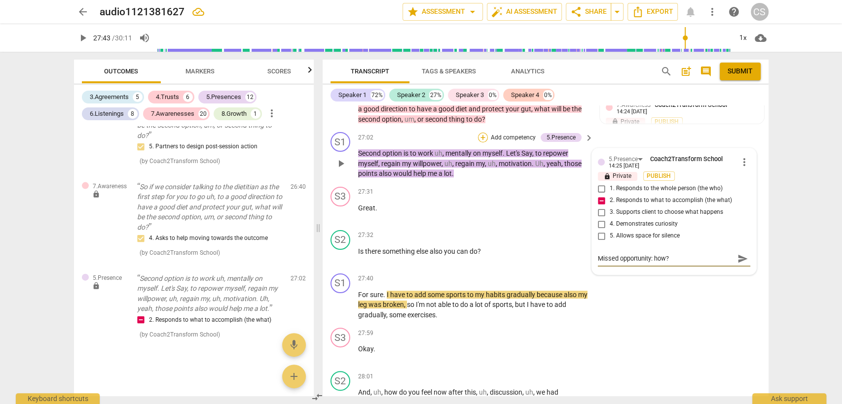
click at [482, 143] on div "+" at bounding box center [483, 138] width 10 height 10
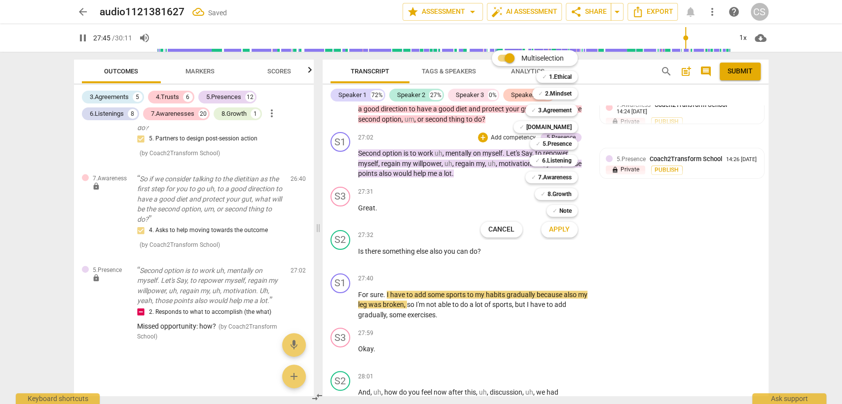
drag, startPoint x: 559, startPoint y: 190, endPoint x: 566, endPoint y: 236, distance: 46.5
click at [558, 190] on b "8.Growth" at bounding box center [559, 194] width 24 height 12
click at [558, 226] on span "Apply" at bounding box center [559, 230] width 21 height 10
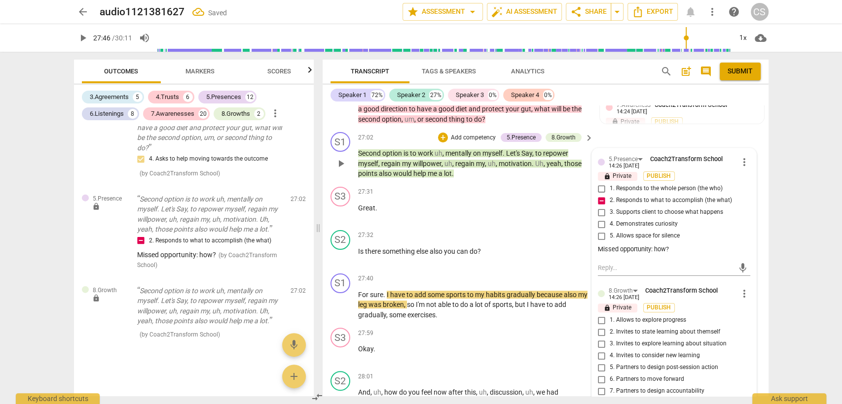
scroll to position [5226, 0]
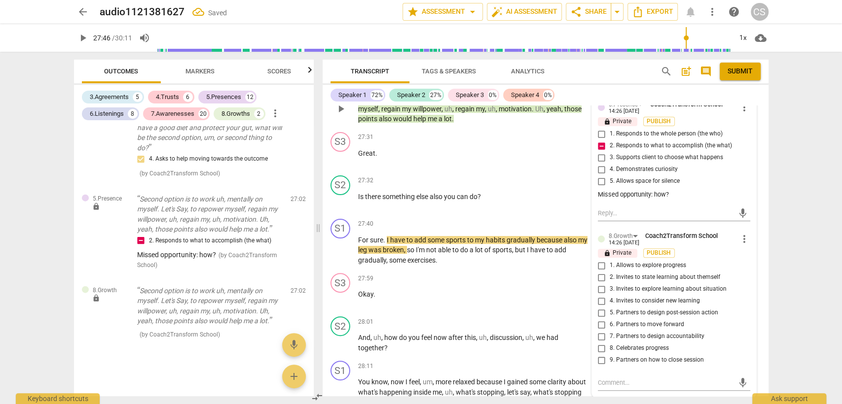
click at [599, 319] on input "5. Partners to design post-session action" at bounding box center [602, 313] width 16 height 12
click at [608, 385] on textarea at bounding box center [666, 382] width 137 height 9
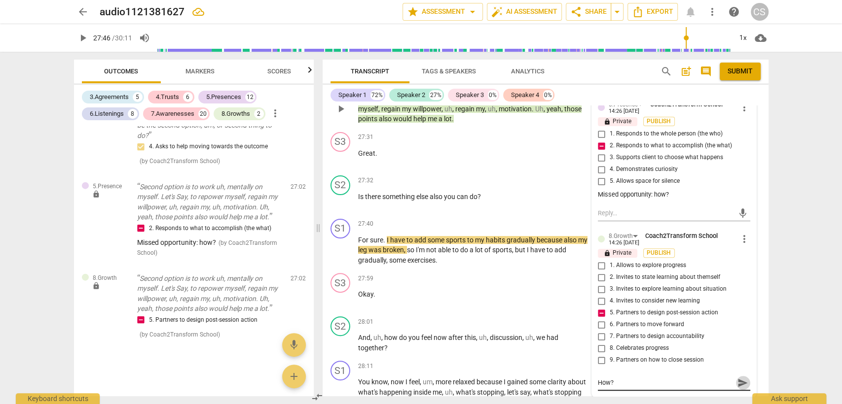
click at [737, 389] on span "send" at bounding box center [742, 383] width 11 height 11
